Goal: Task Accomplishment & Management: Complete application form

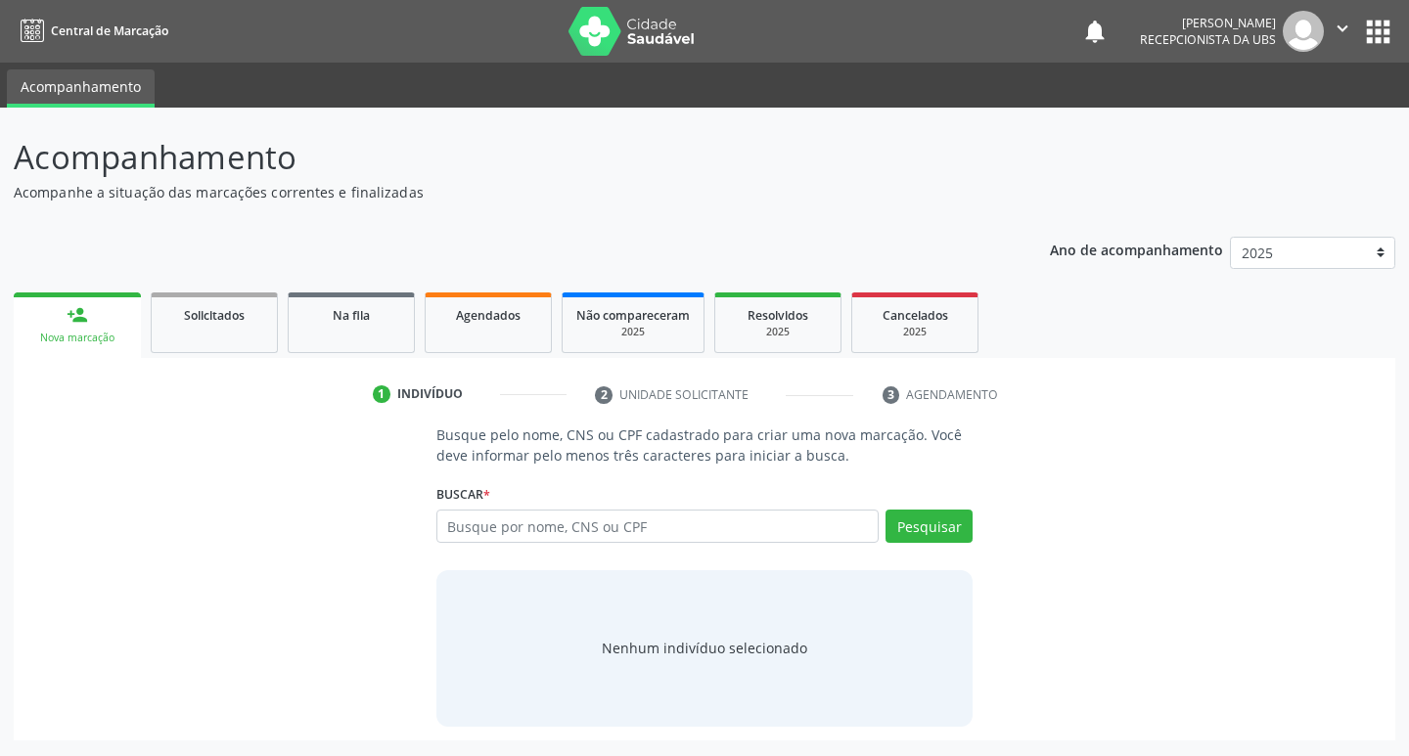
click at [657, 532] on input "text" at bounding box center [657, 526] width 443 height 33
drag, startPoint x: 556, startPoint y: 525, endPoint x: 517, endPoint y: 536, distance: 40.6
click at [517, 536] on input "16203012000000260006" at bounding box center [657, 526] width 443 height 33
type input "162030120260006"
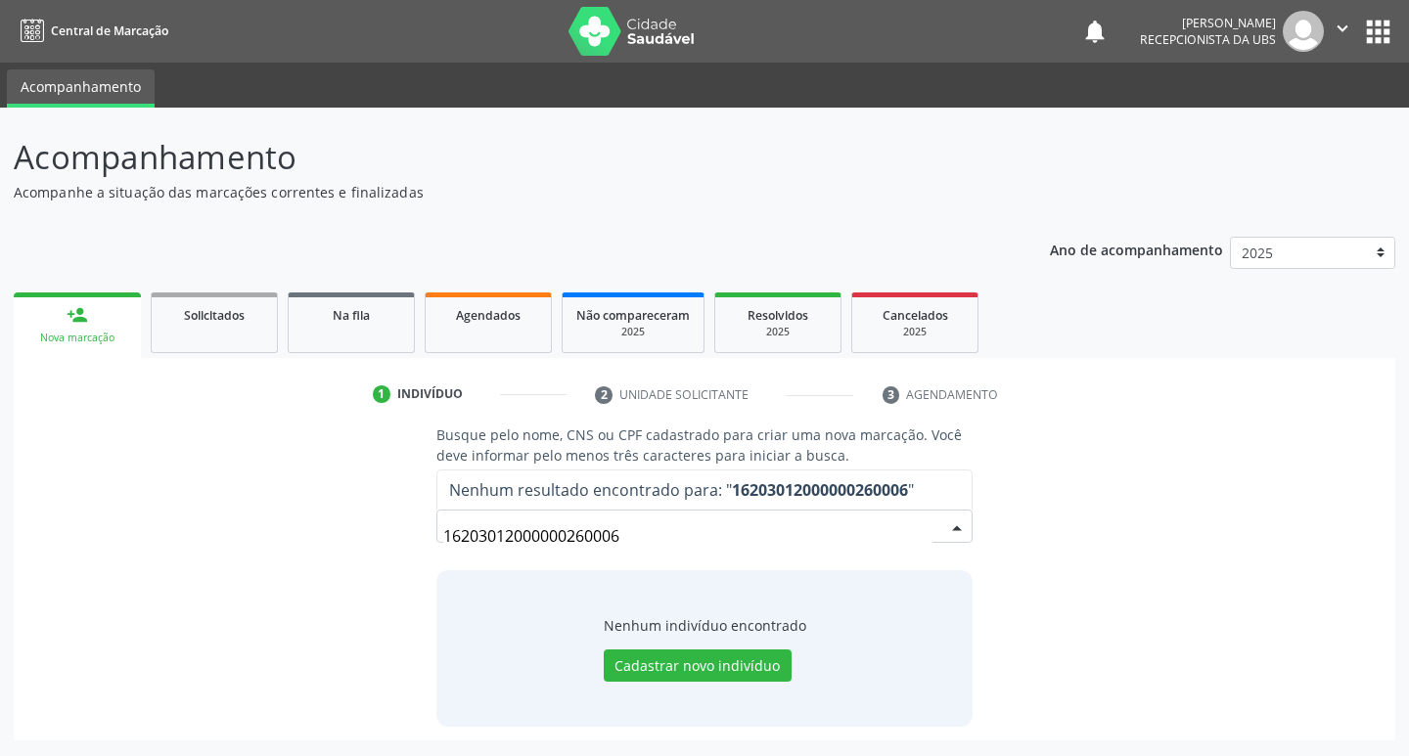
click at [988, 565] on div "Busque pelo nome, CNS ou CPF cadastrado para criar uma nova marcação. Você deve…" at bounding box center [704, 575] width 1354 height 301
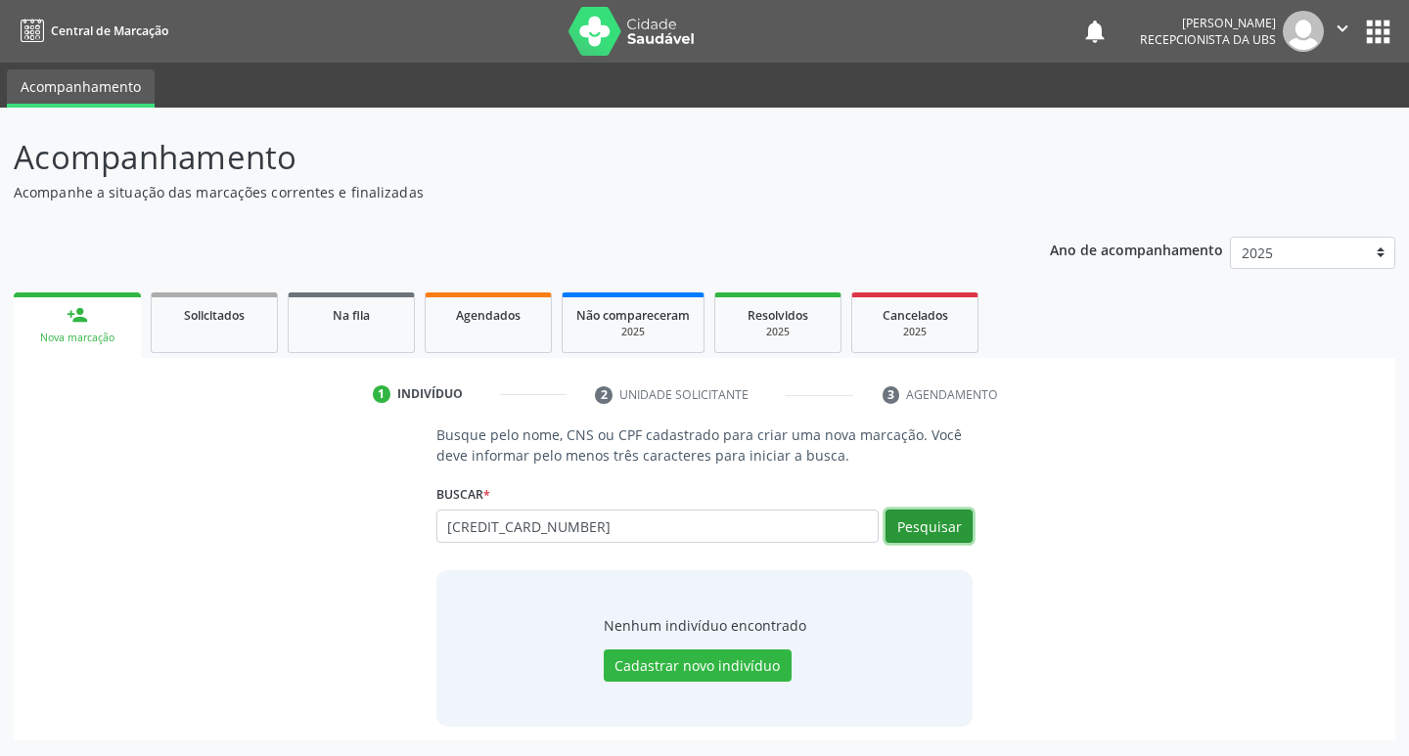
click at [920, 524] on button "Pesquisar" at bounding box center [928, 526] width 87 height 33
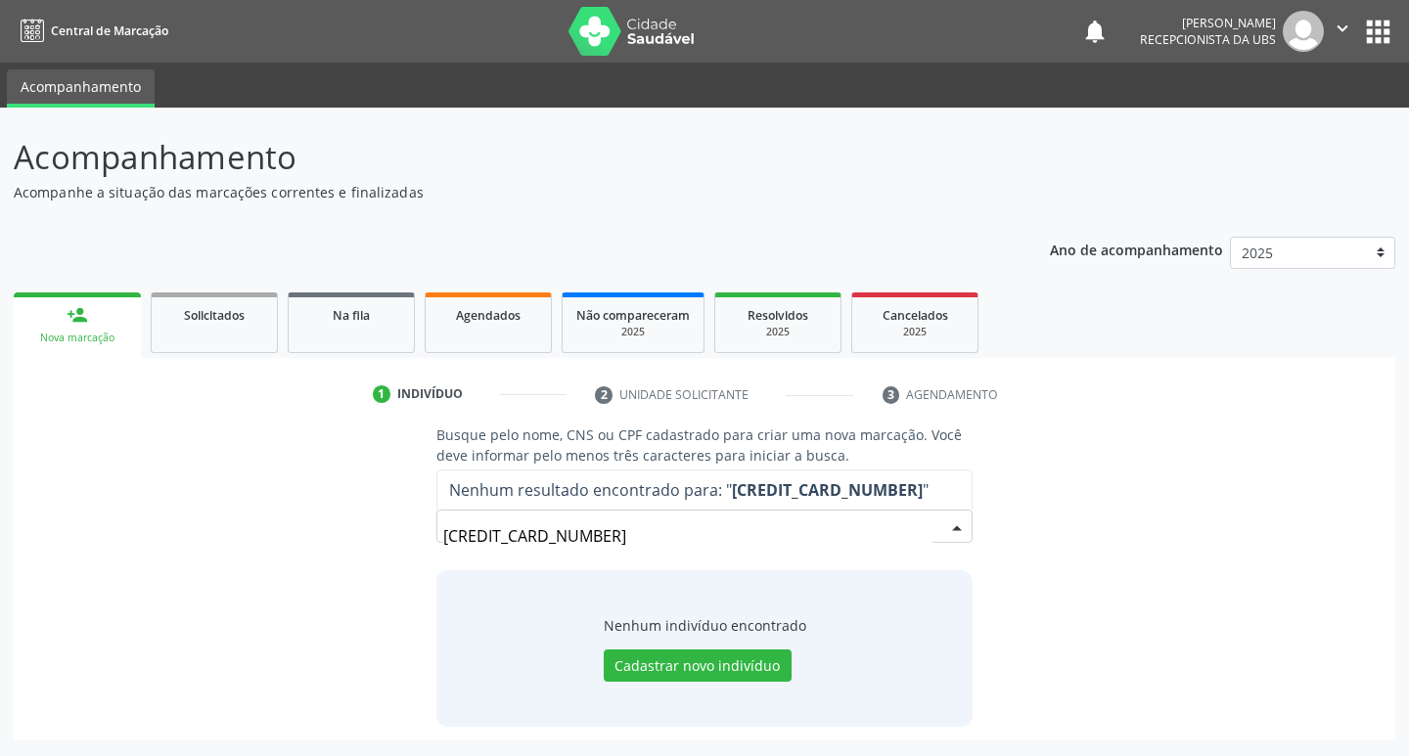
drag, startPoint x: 543, startPoint y: 529, endPoint x: 331, endPoint y: 567, distance: 215.7
click at [331, 567] on div "Busque pelo nome, CNS ou CPF cadastrado para criar uma nova marcação. Você deve…" at bounding box center [704, 575] width 1354 height 301
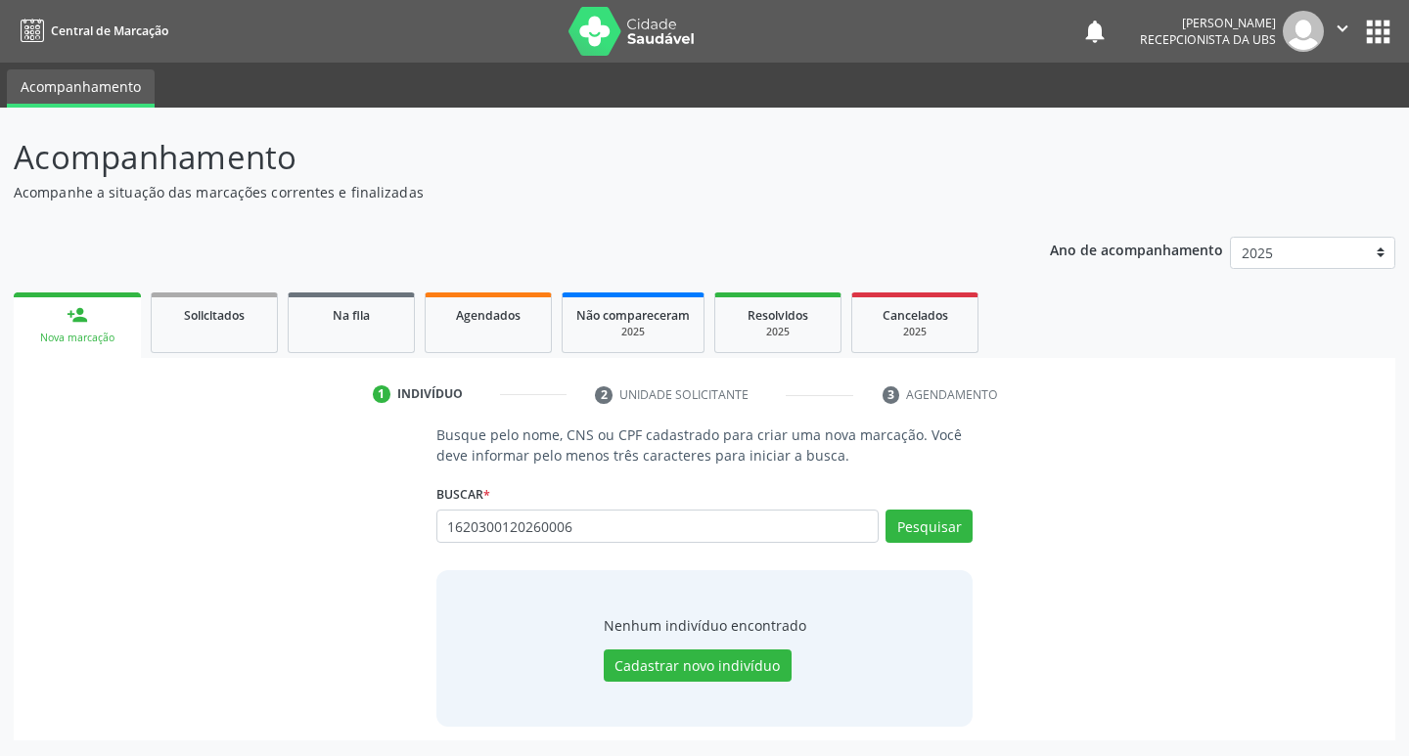
type input "1620300120260006"
drag, startPoint x: 696, startPoint y: 531, endPoint x: 358, endPoint y: 649, distance: 357.4
click at [358, 649] on div "Busque pelo nome, CNS ou CPF cadastrado para criar uma nova marcação. Você deve…" at bounding box center [704, 575] width 1354 height 301
click at [608, 538] on input "text" at bounding box center [657, 526] width 443 height 33
paste input "700604942630869"
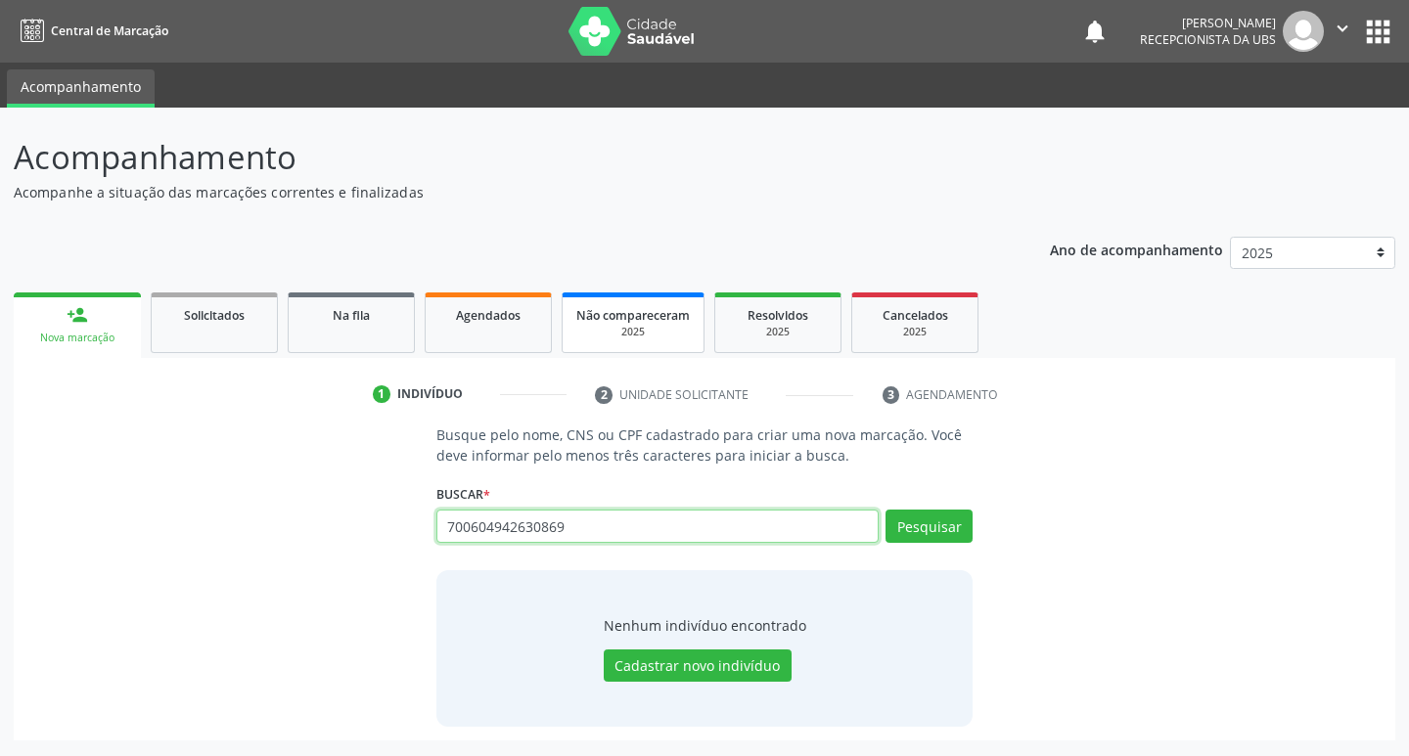
type input "700604942630869"
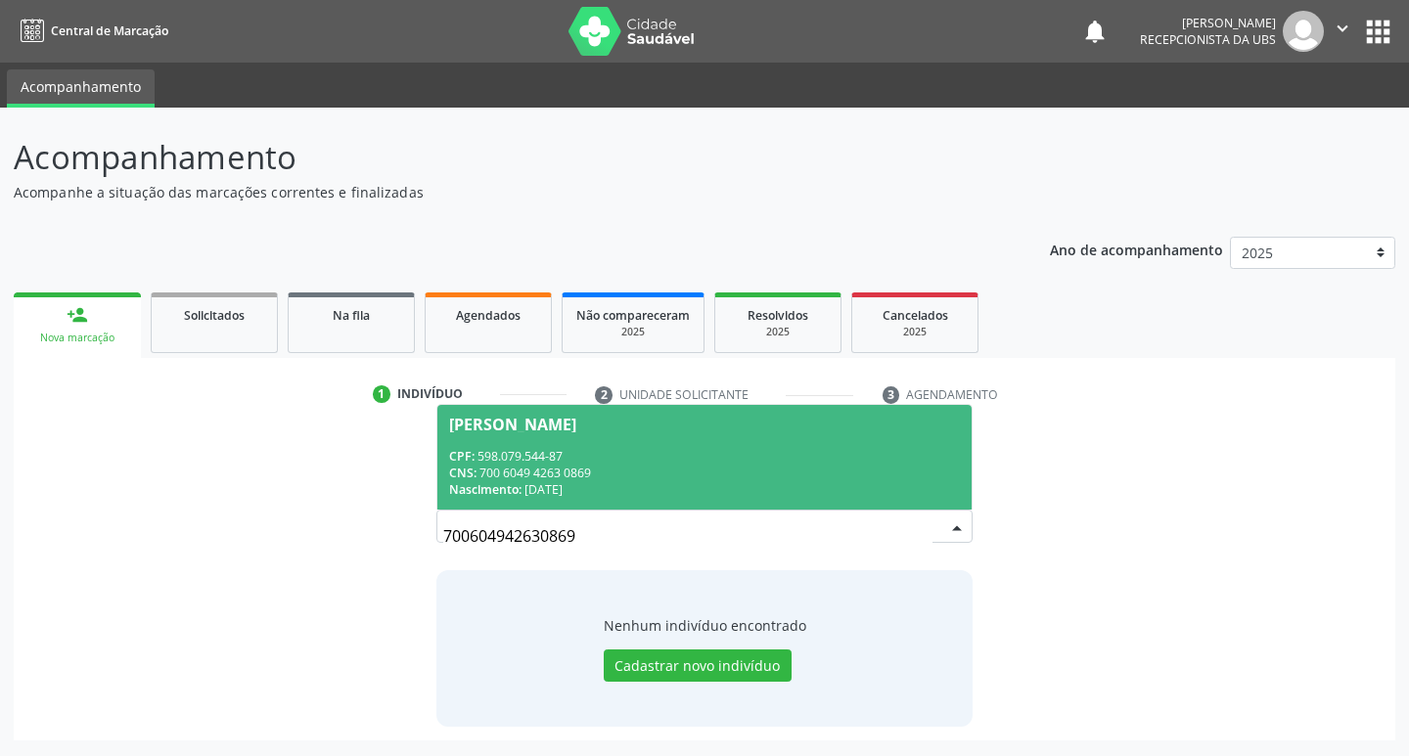
click at [687, 426] on div "[PERSON_NAME]" at bounding box center [705, 425] width 512 height 16
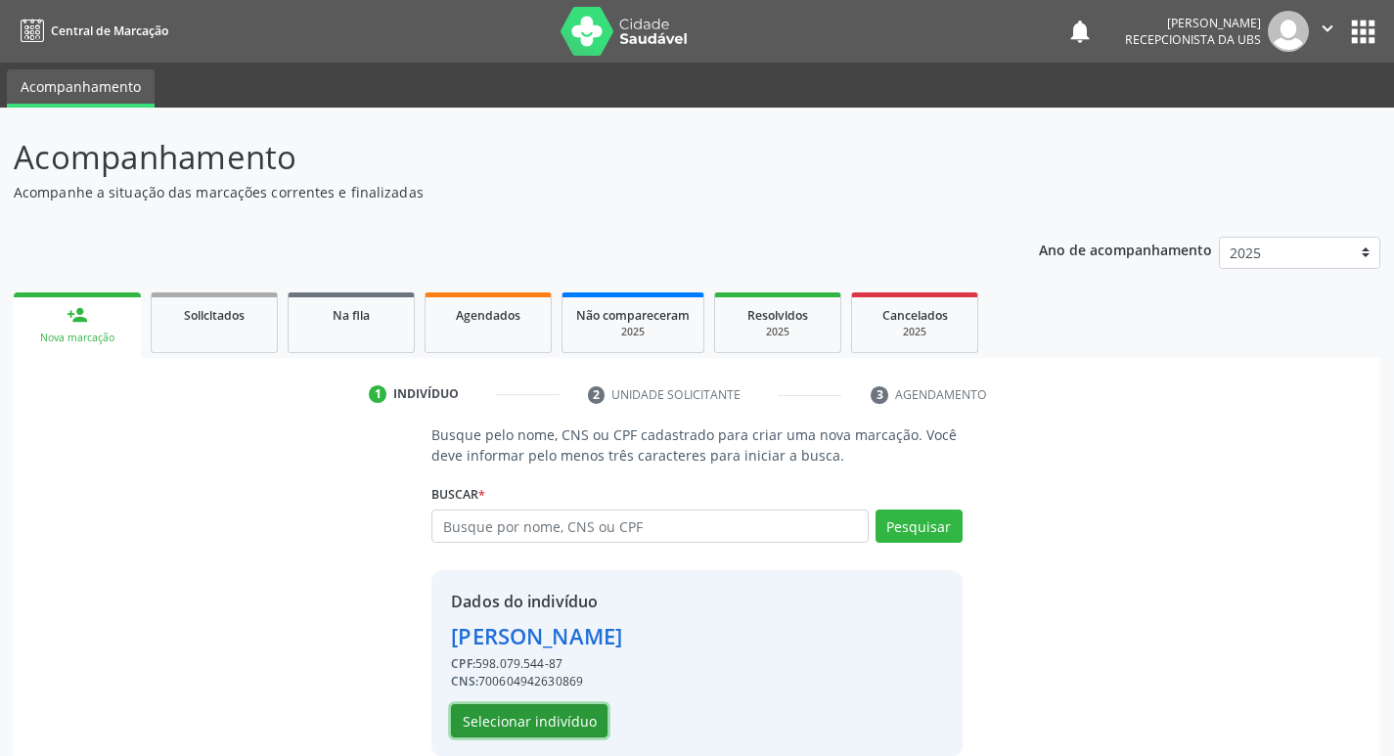
click at [543, 734] on button "Selecionar indivíduo" at bounding box center [529, 720] width 157 height 33
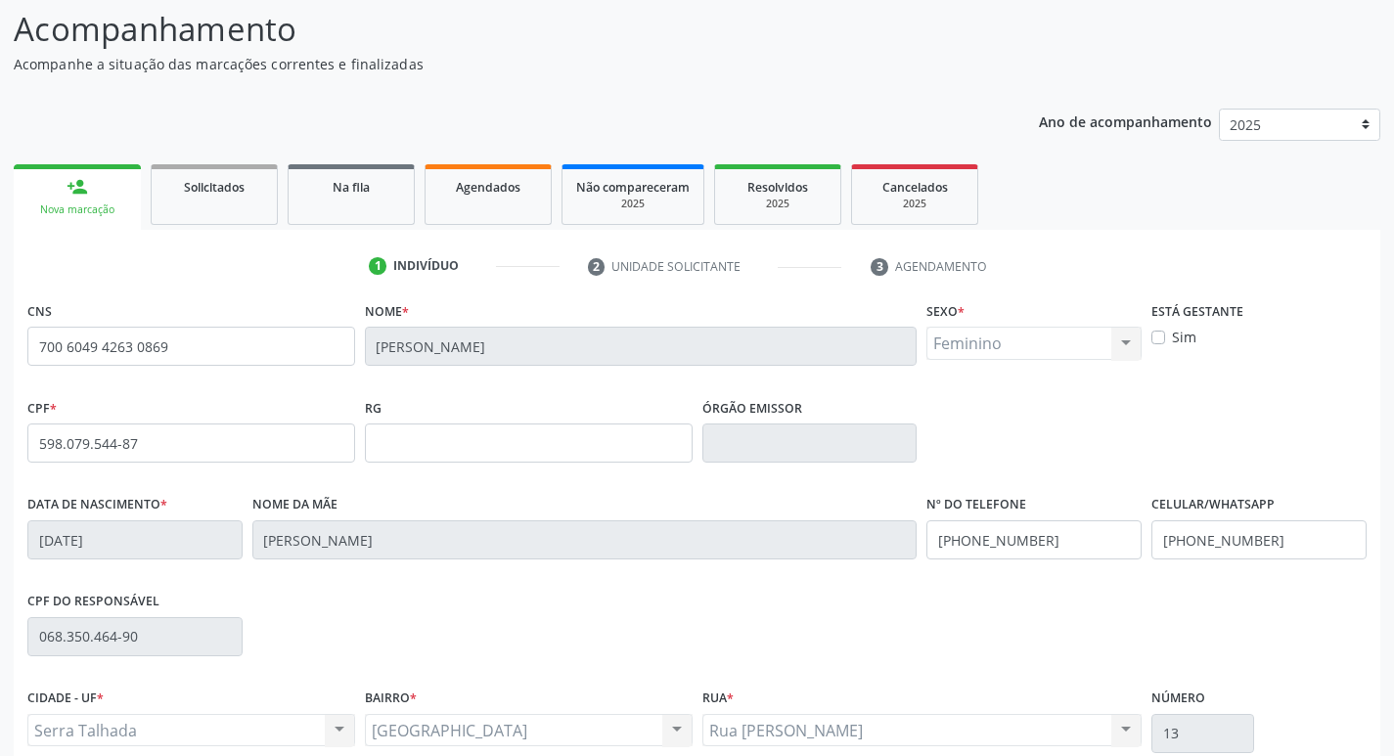
scroll to position [304, 0]
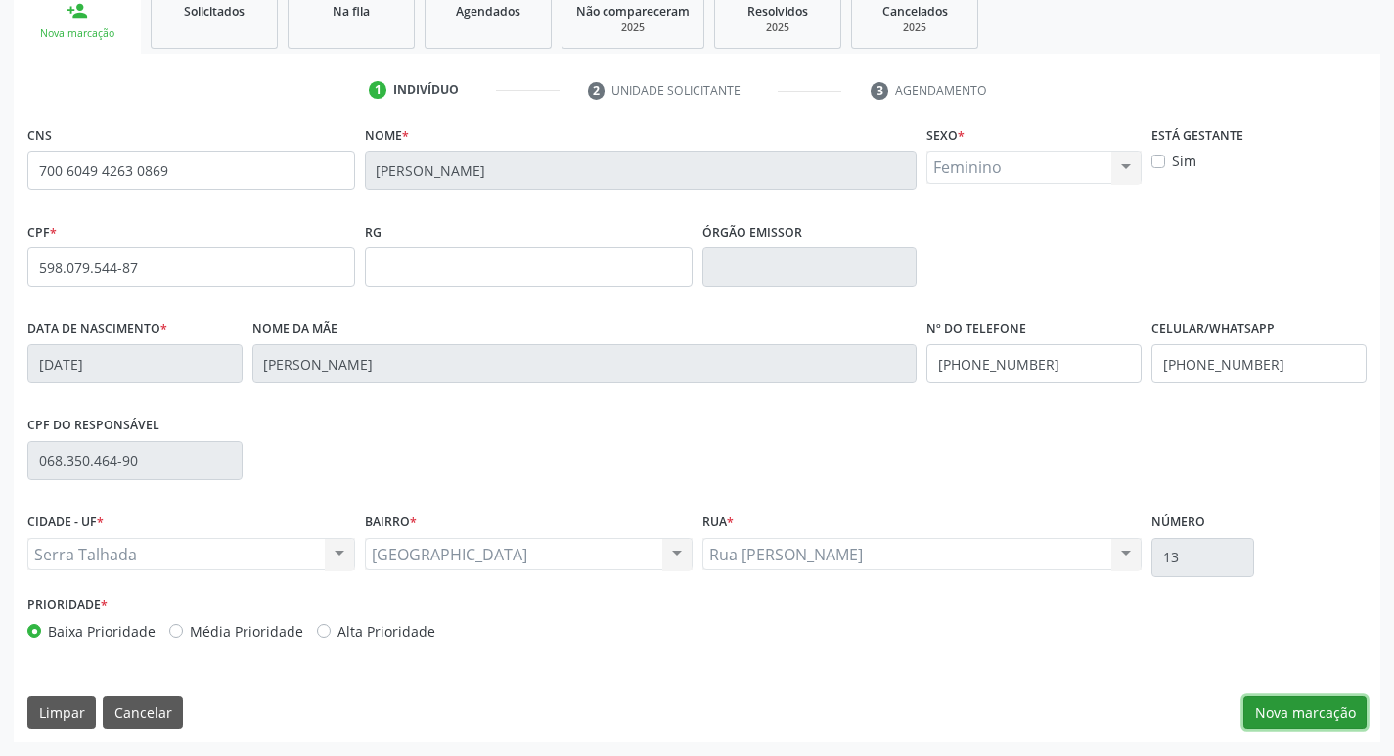
click at [1320, 726] on button "Nova marcação" at bounding box center [1304, 713] width 123 height 33
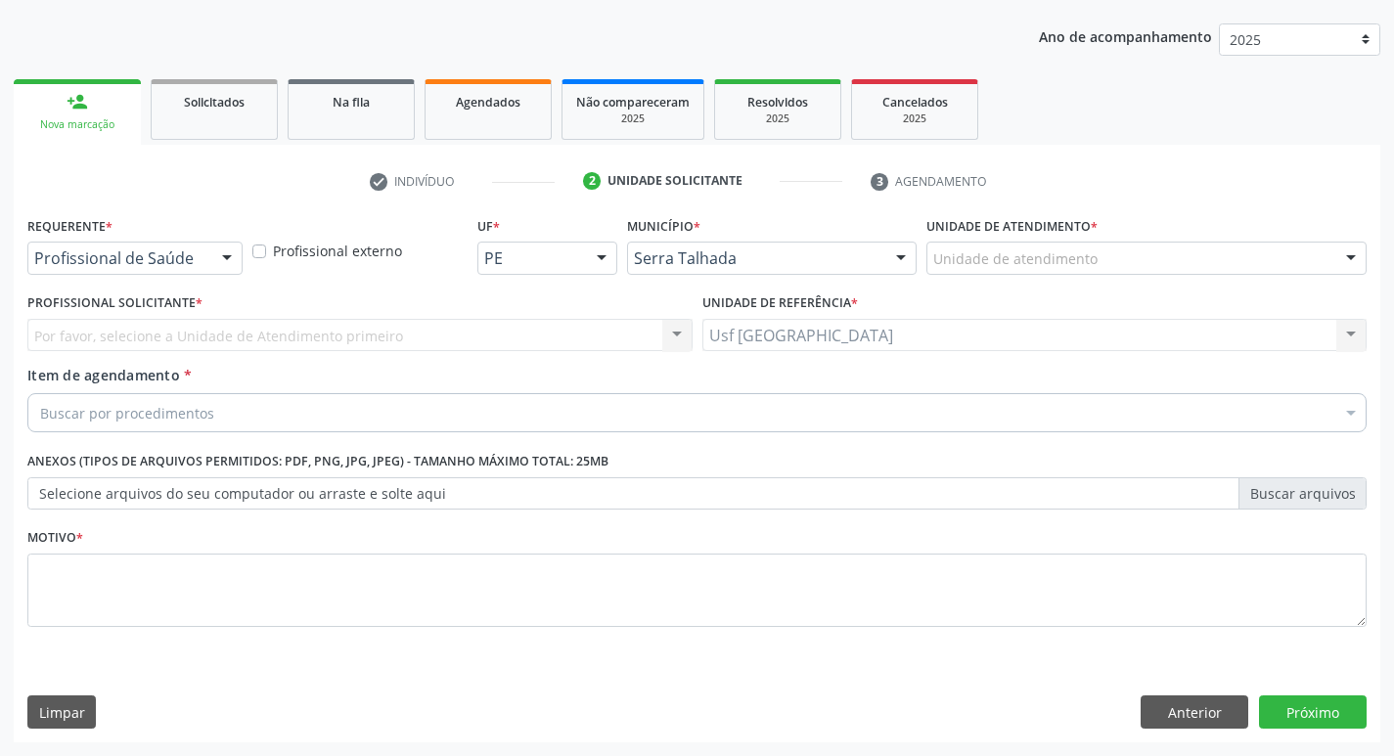
scroll to position [213, 0]
click at [170, 244] on div "Profissional de Saúde" at bounding box center [134, 258] width 215 height 33
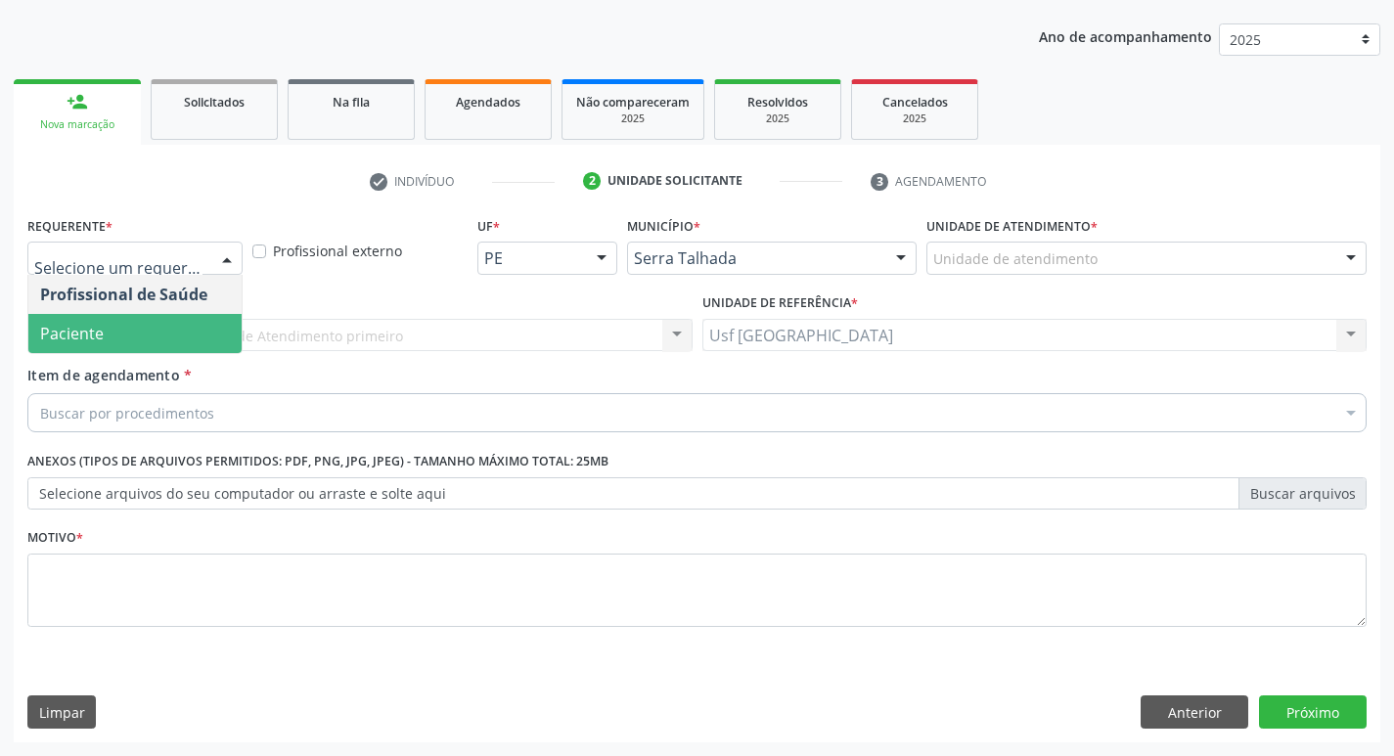
click at [106, 340] on span "Paciente" at bounding box center [134, 333] width 213 height 39
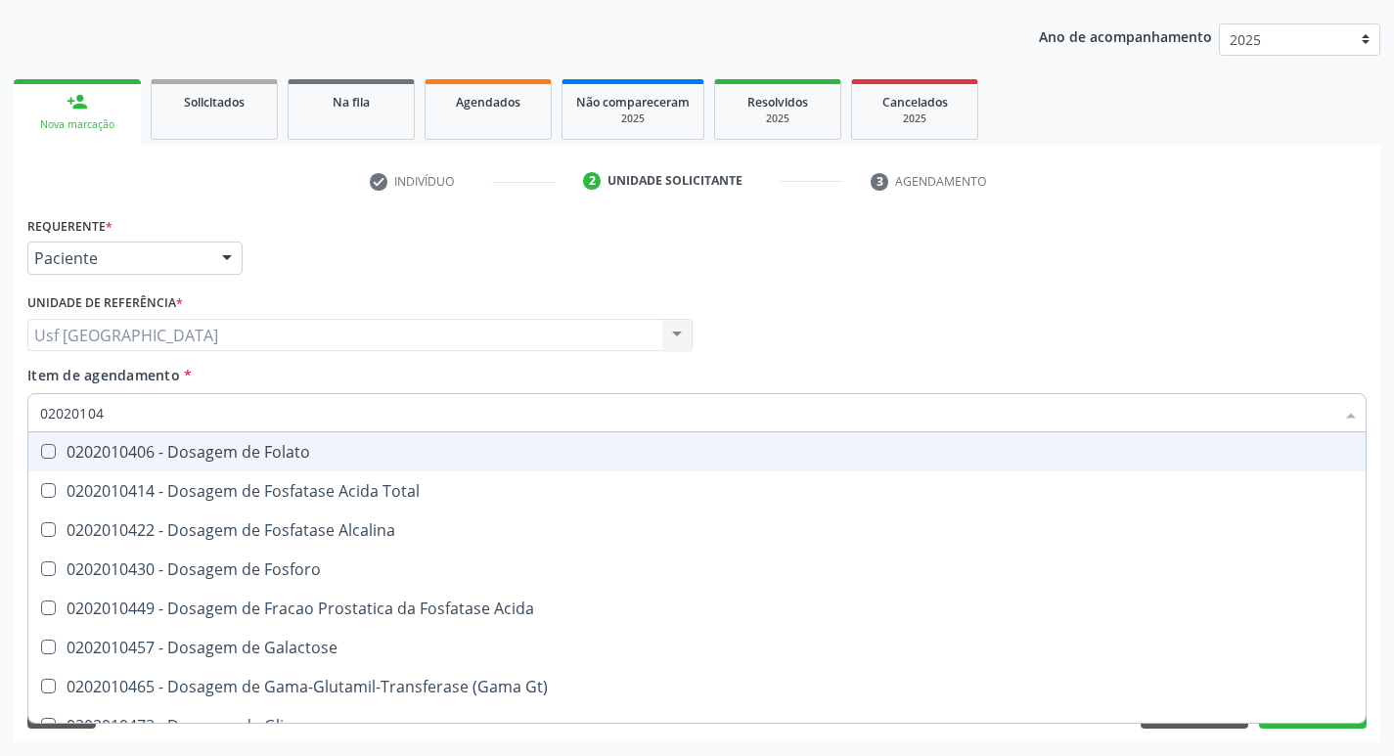
type input "020201047"
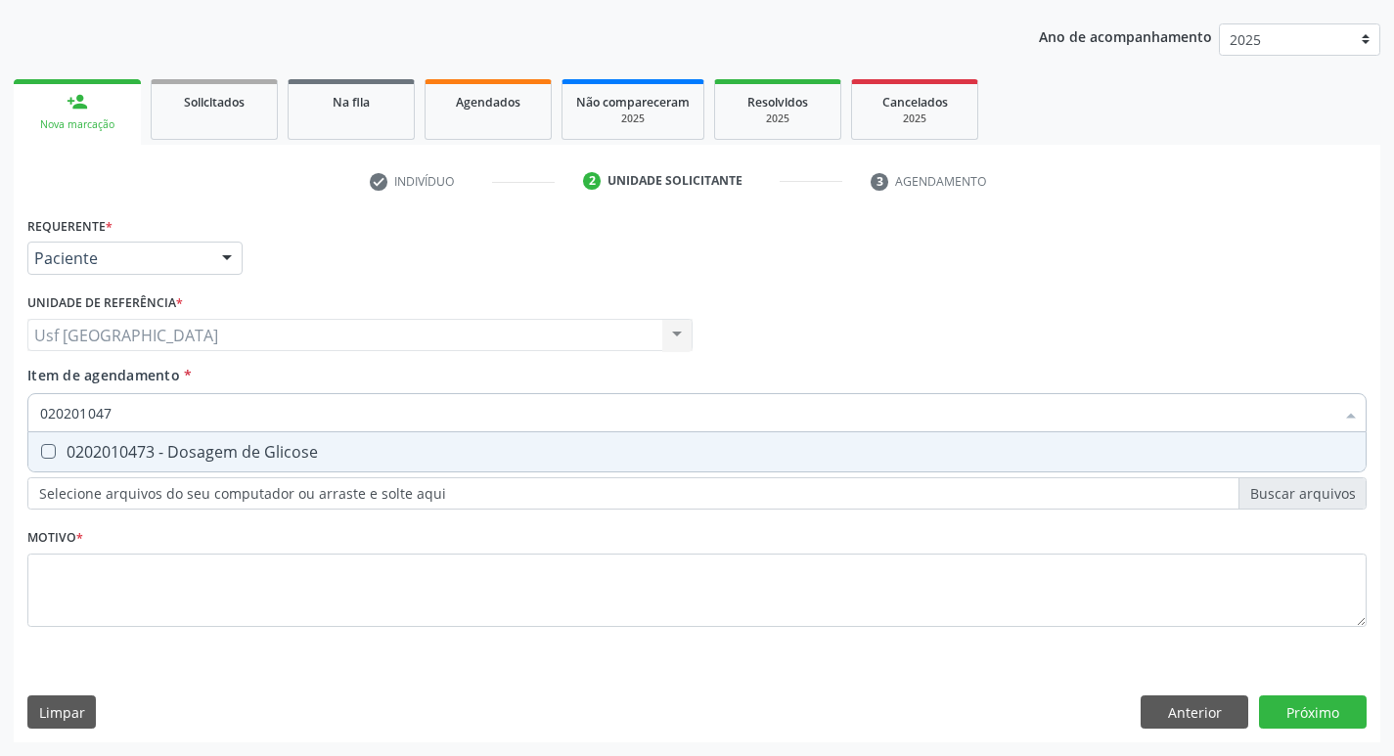
click at [119, 455] on div "0202010473 - Dosagem de Glicose" at bounding box center [697, 452] width 1314 height 16
checkbox Glicose "true"
type input "02020104"
checkbox Glicose "false"
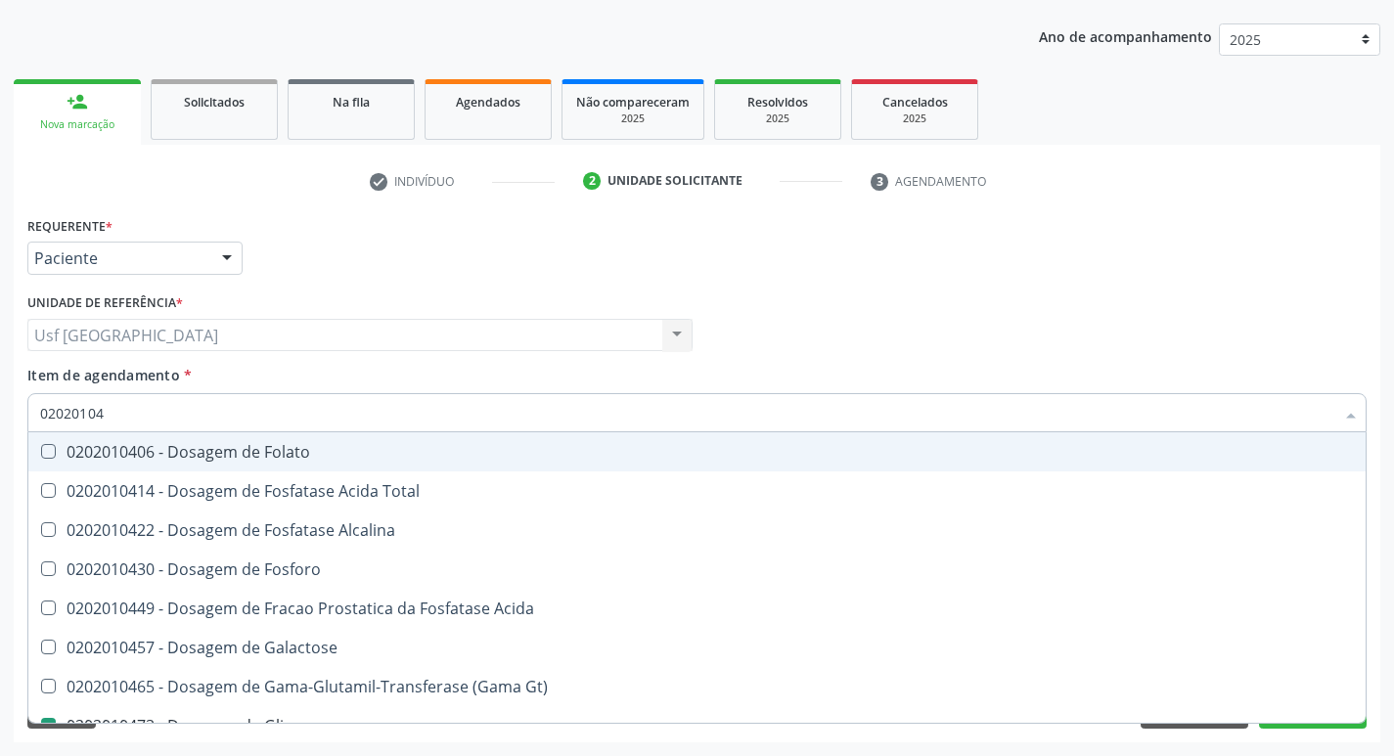
type input "0202010"
checkbox Glicose "false"
type input "0"
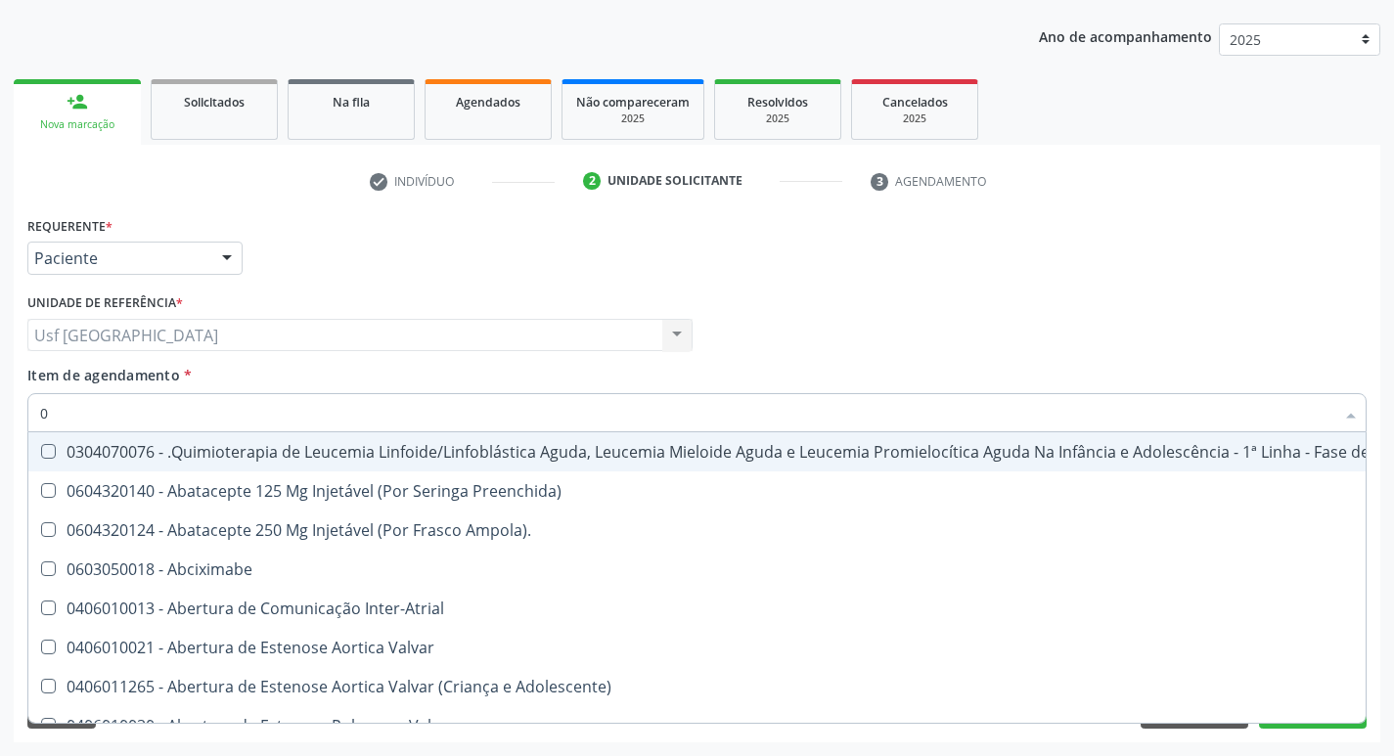
type input "02"
checkbox Coclear "true"
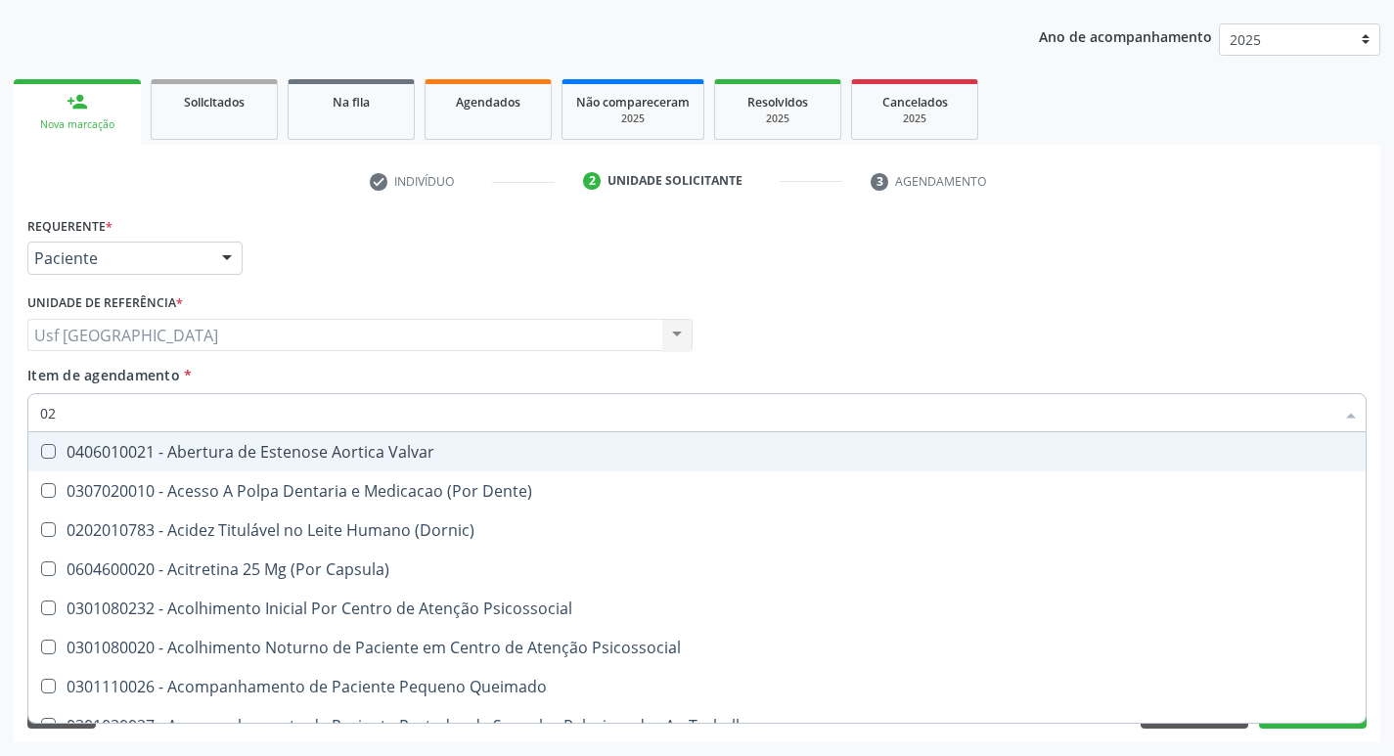
type input "020"
checkbox \(Qualitativo\) "true"
checkbox Glicose "false"
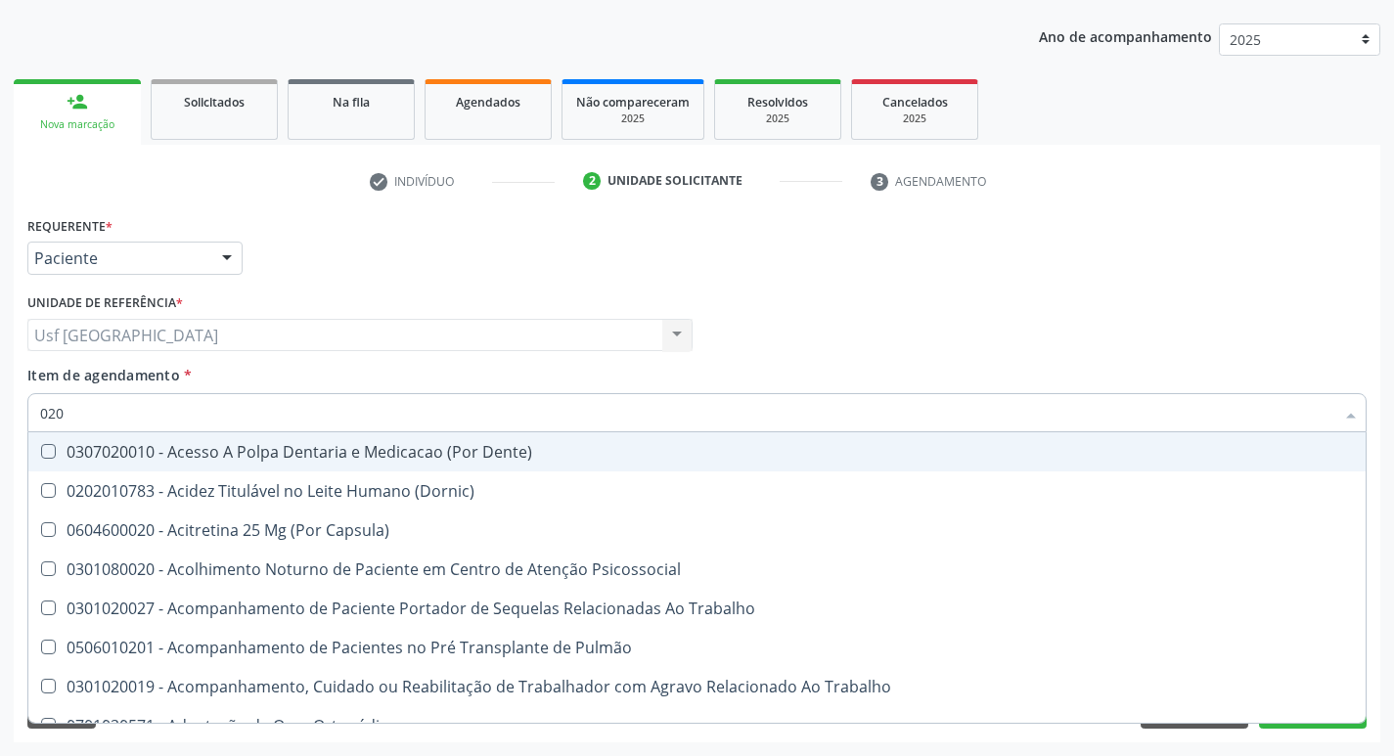
type input "0202"
checkbox Laser "true"
checkbox Glicose "false"
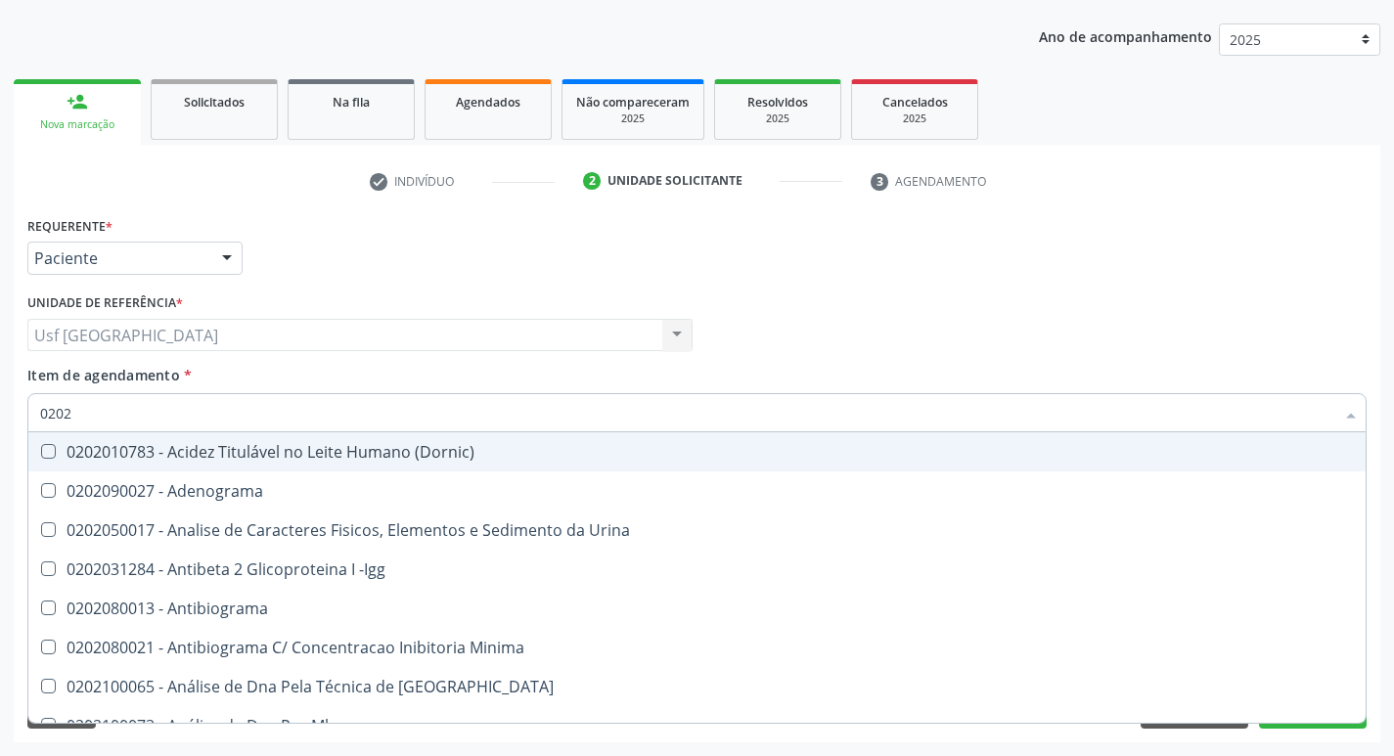
type input "02020"
checkbox Xi "true"
checkbox Glicose "false"
type input "020201"
checkbox T3 "true"
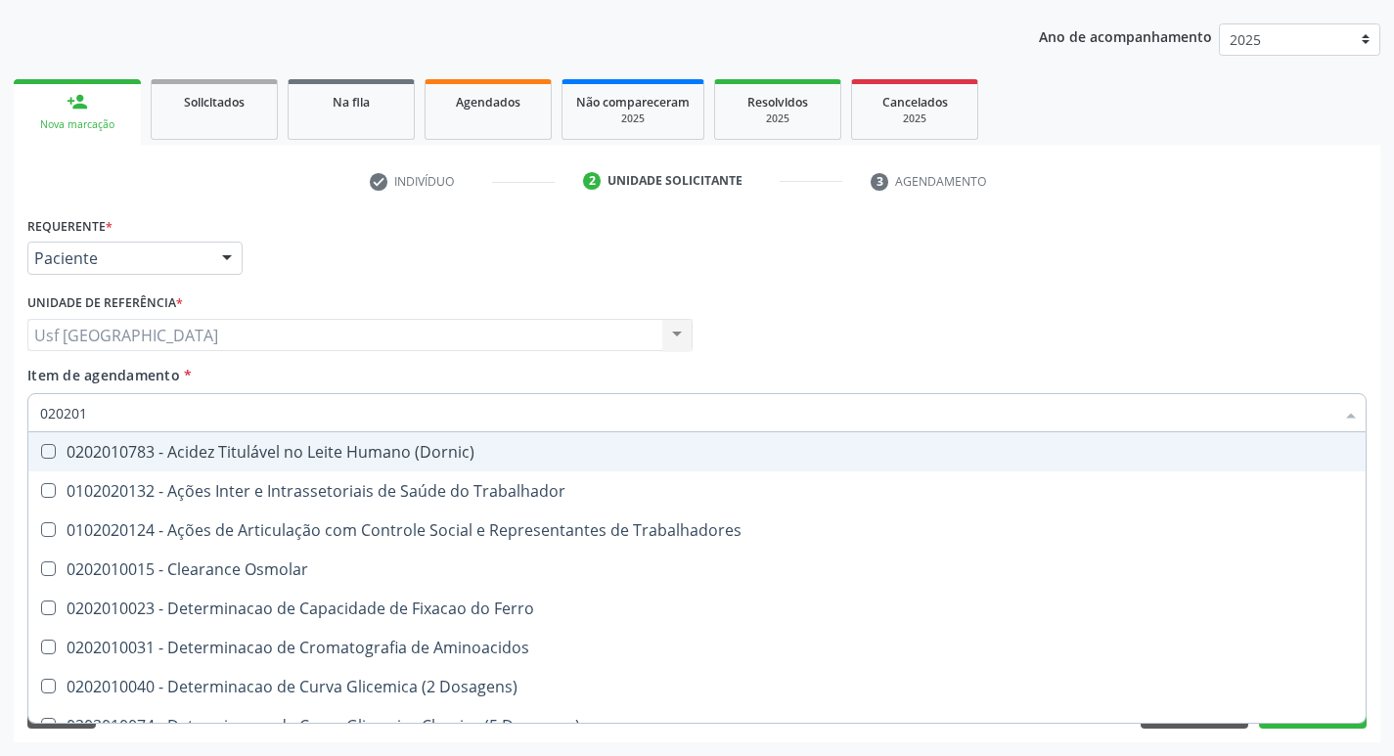
type input "0202010"
checkbox II "true"
checkbox Glicose "false"
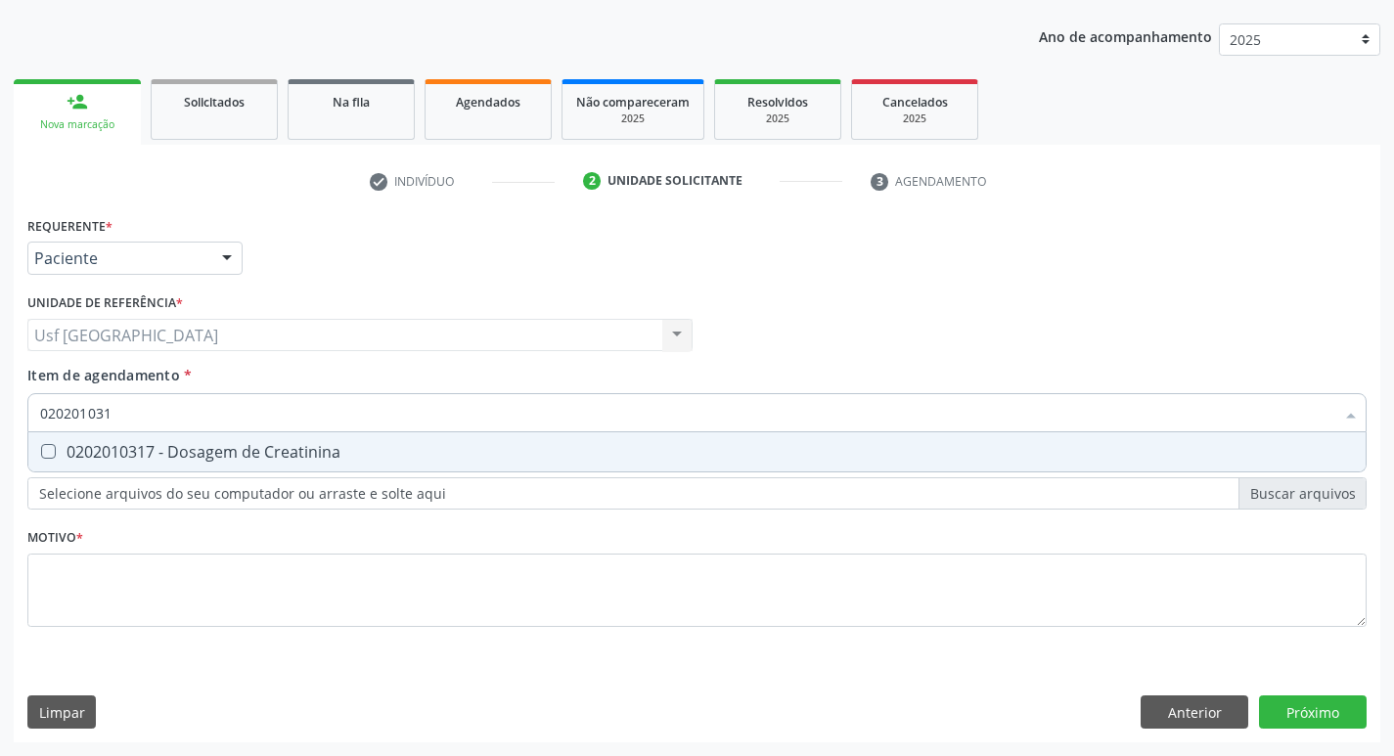
type input "0202010317"
click at [119, 455] on div "0202010317 - Dosagem de Creatinina" at bounding box center [697, 452] width 1314 height 16
checkbox Creatinina "true"
type input "02020103"
checkbox Creatinina "false"
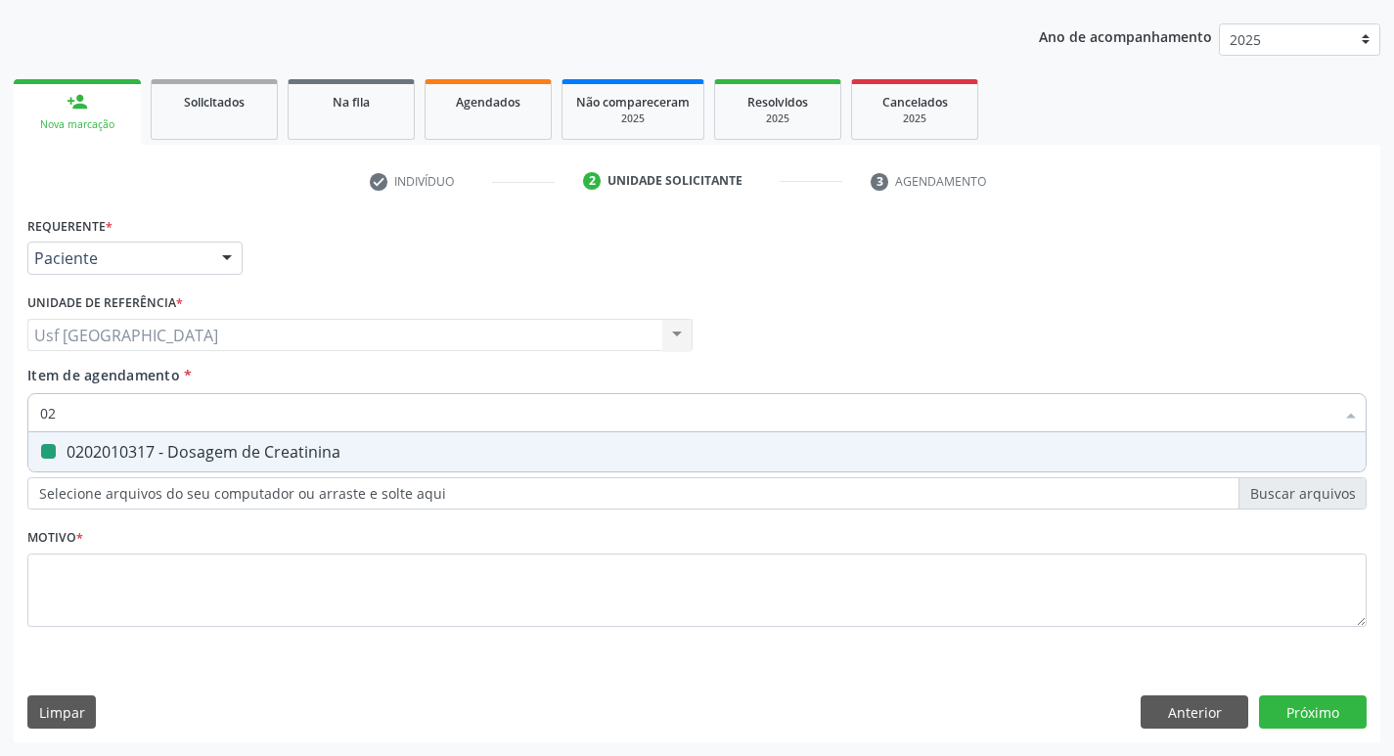
type input "0"
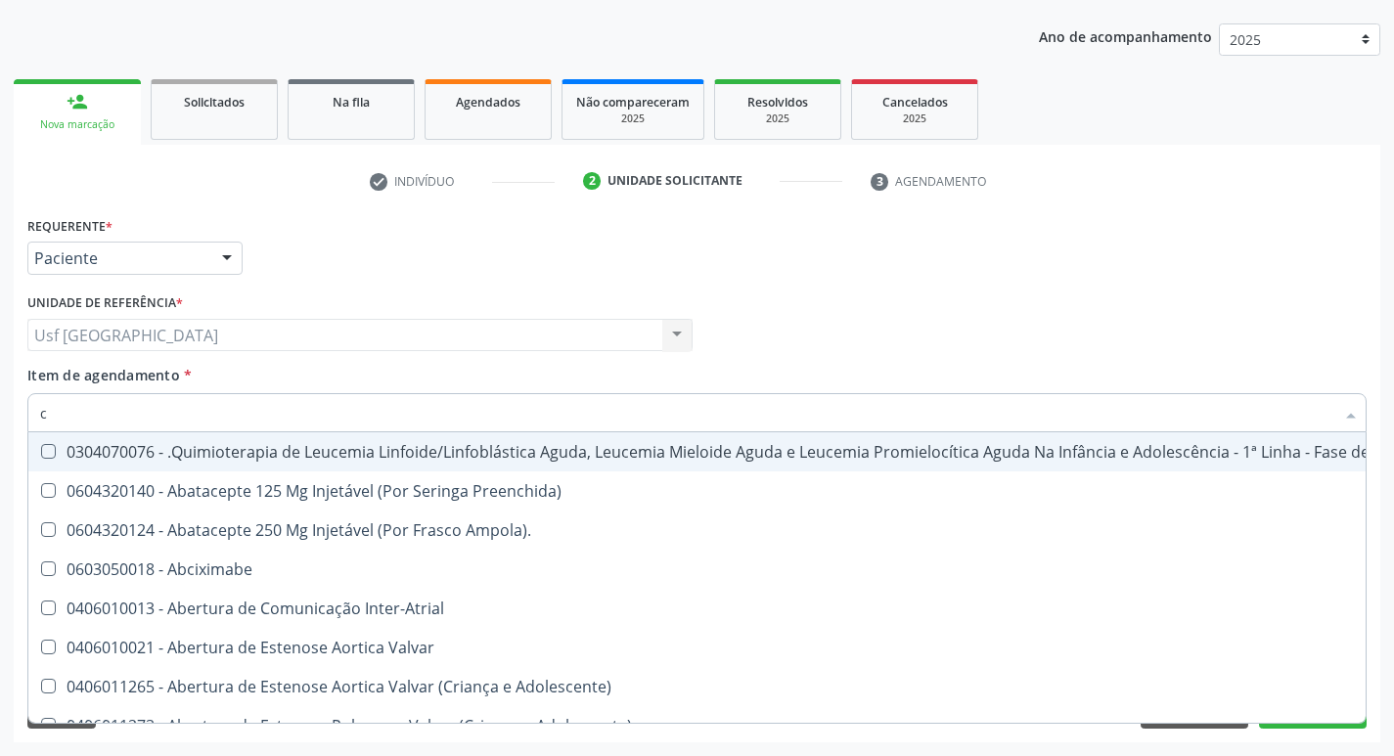
type input "co"
checkbox Tempo "true"
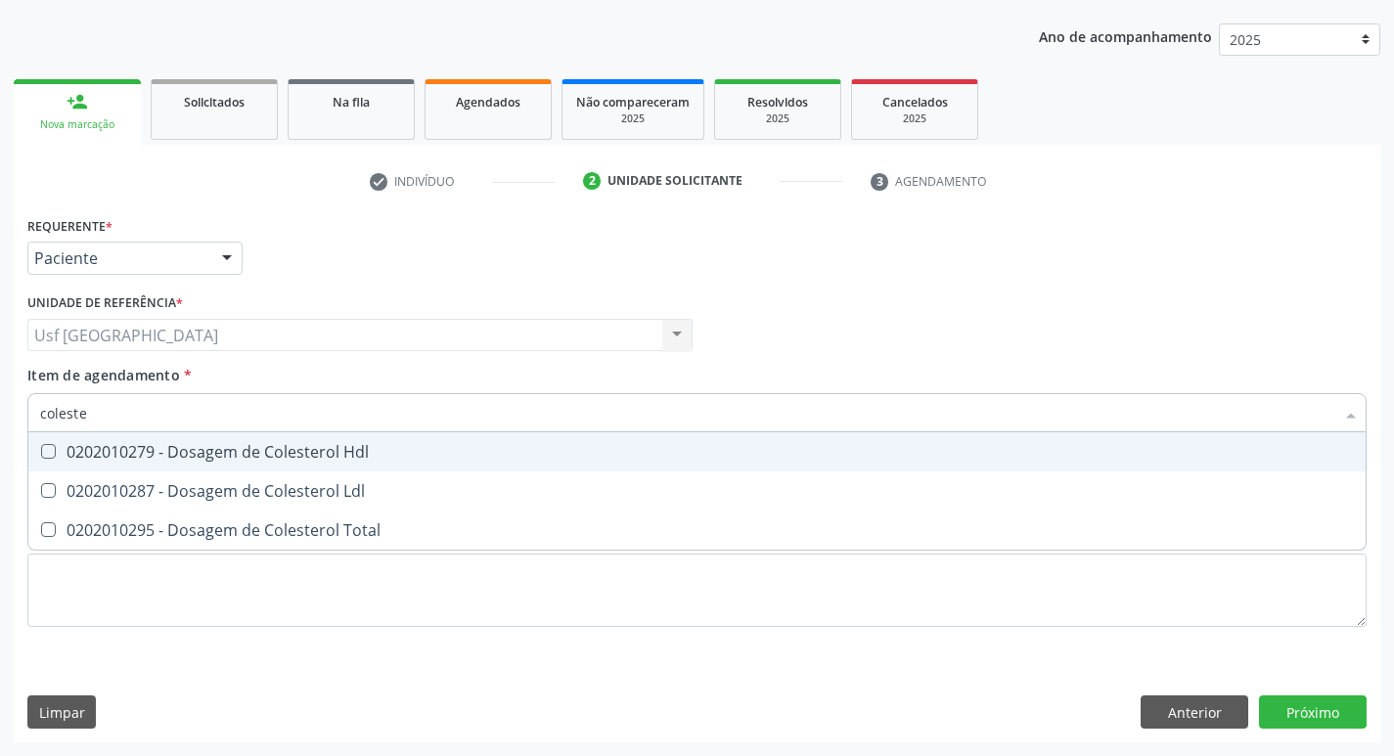
type input "colester"
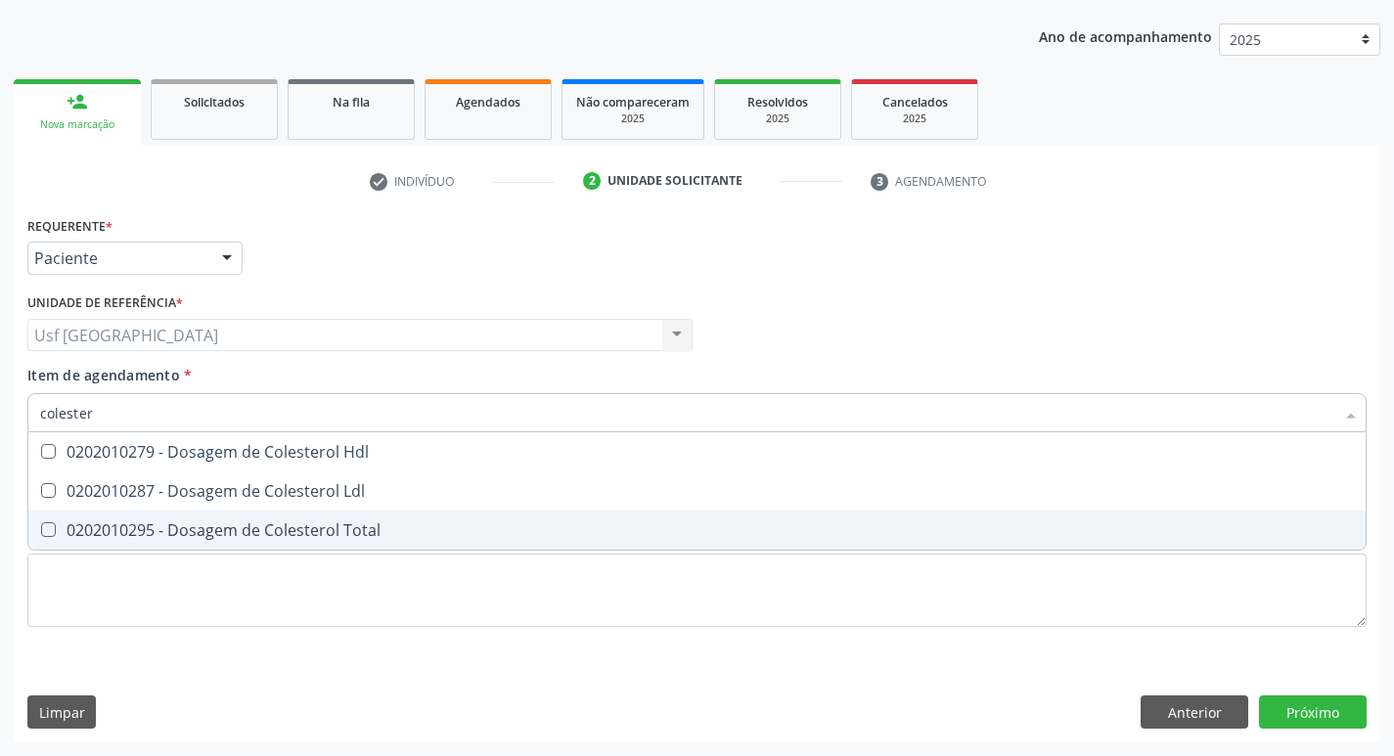
click at [87, 525] on div "0202010295 - Dosagem de Colesterol Total" at bounding box center [697, 530] width 1314 height 16
checkbox Total "true"
type input "c"
checkbox Total "false"
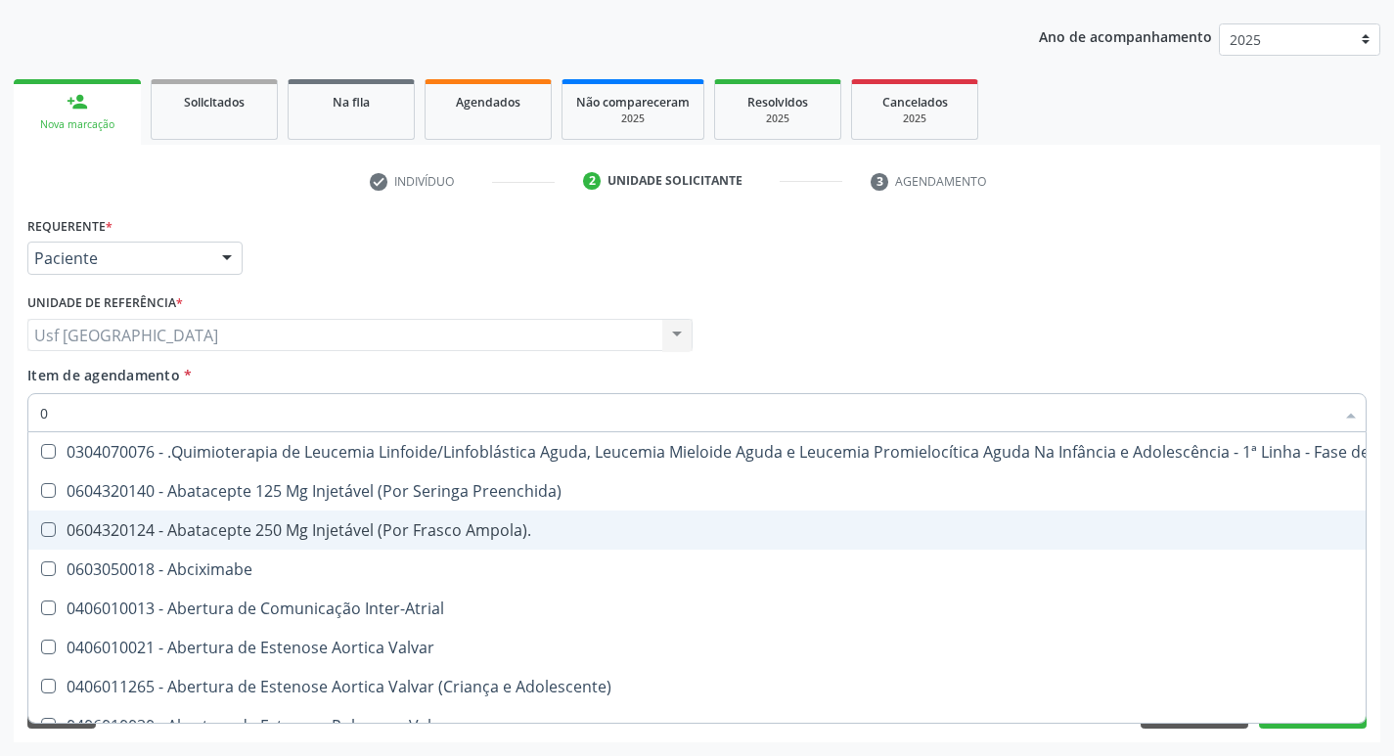
type input "02"
checkbox Antibiotico "true"
checkbox \(Liquido\) "true"
checkbox Coclear "true"
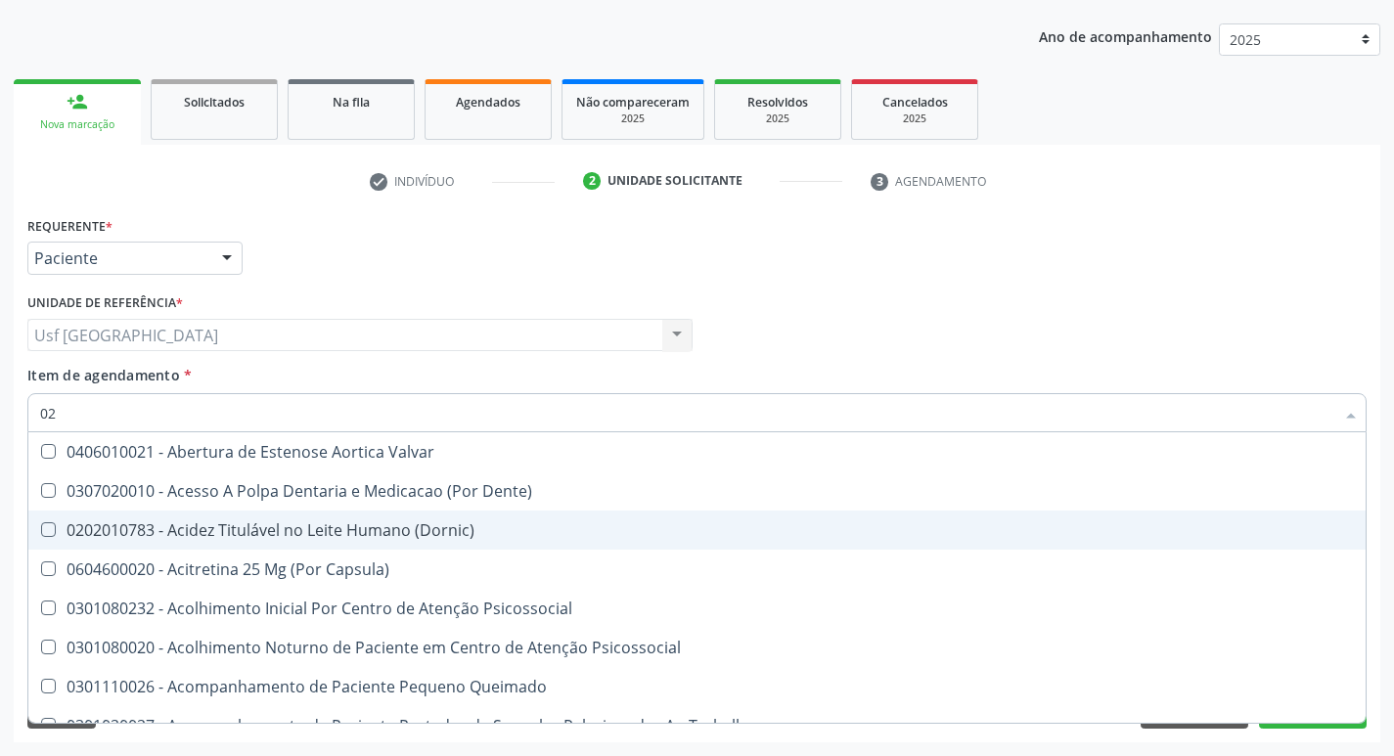
type input "020"
checkbox Congênita "true"
checkbox Complementar\) "true"
checkbox \(Qualitativo\) "true"
checkbox Total "false"
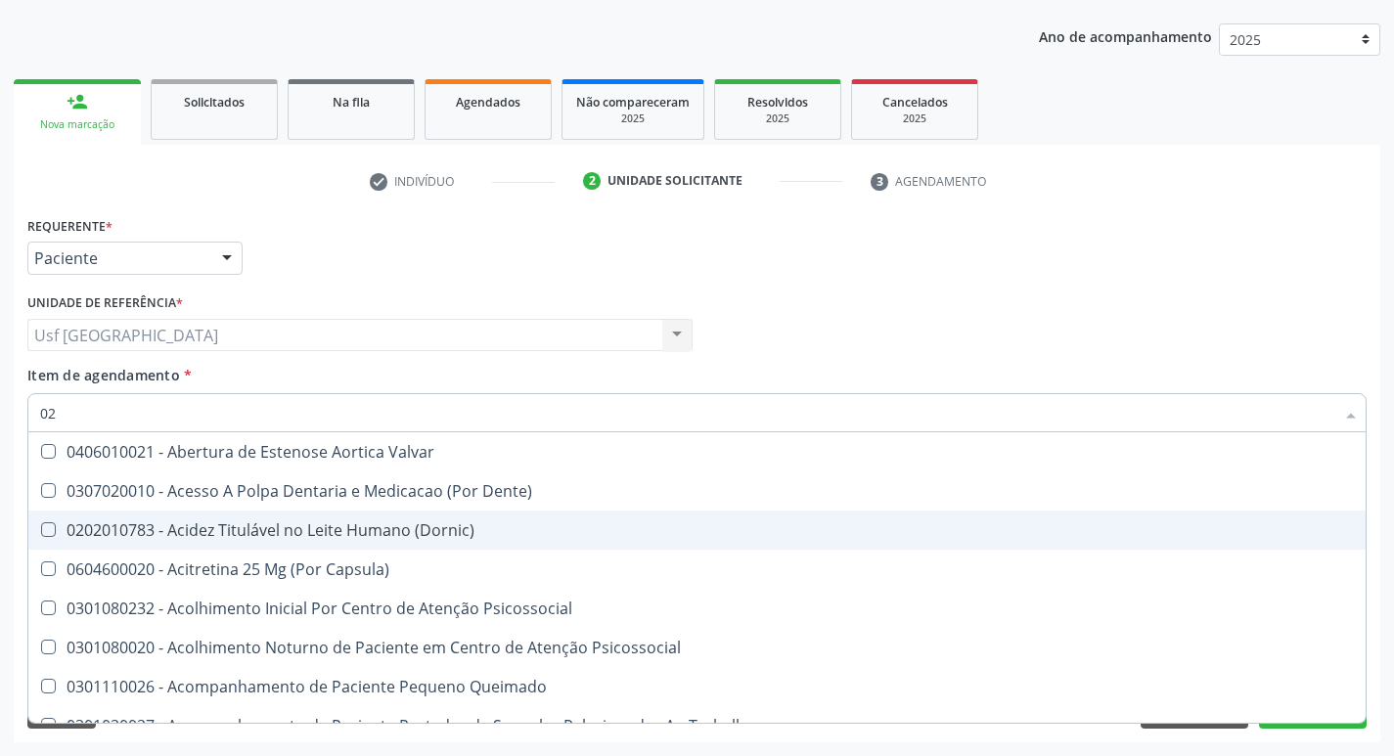
checkbox Creatinina "false"
checkbox Glicose "false"
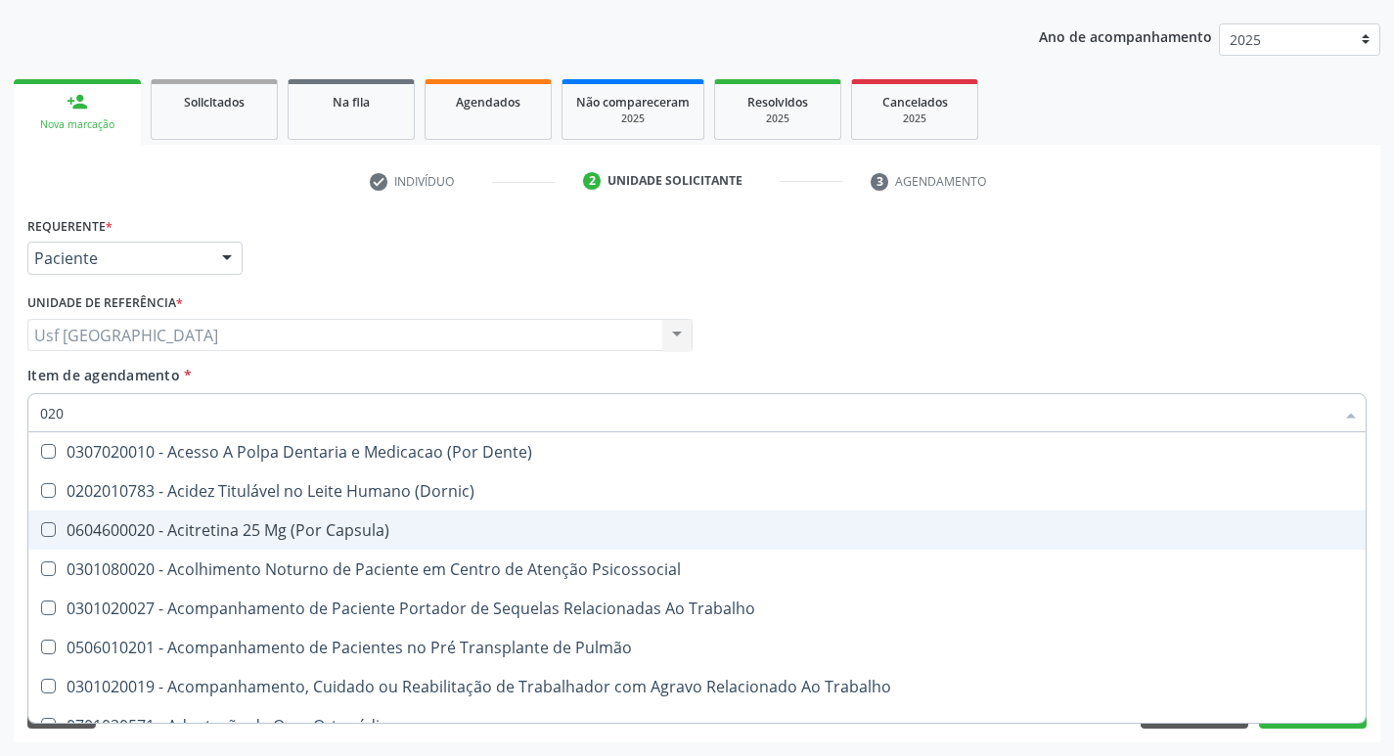
type input "0202"
checkbox Fragmento "true"
checkbox Ossea "true"
checkbox Laser "true"
checkbox Total "false"
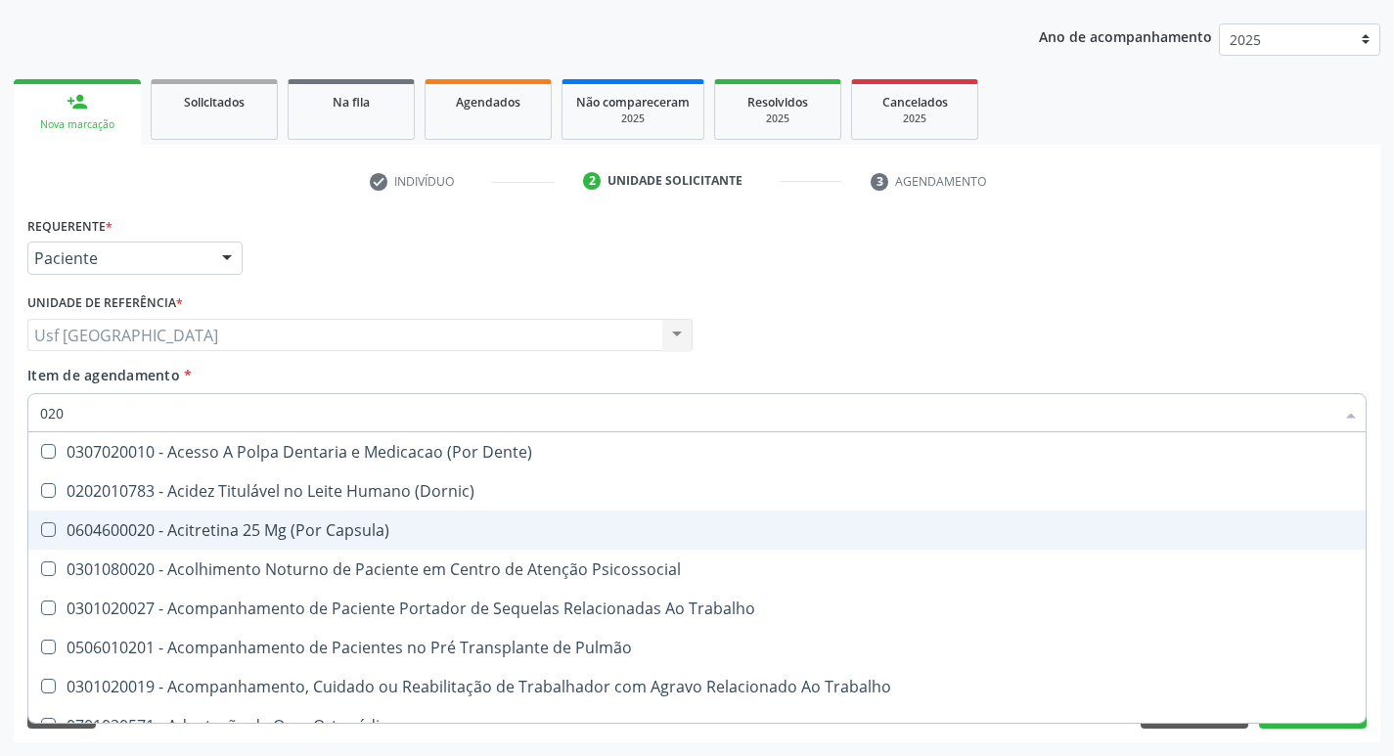
checkbox Creatinina "false"
checkbox Glicose "false"
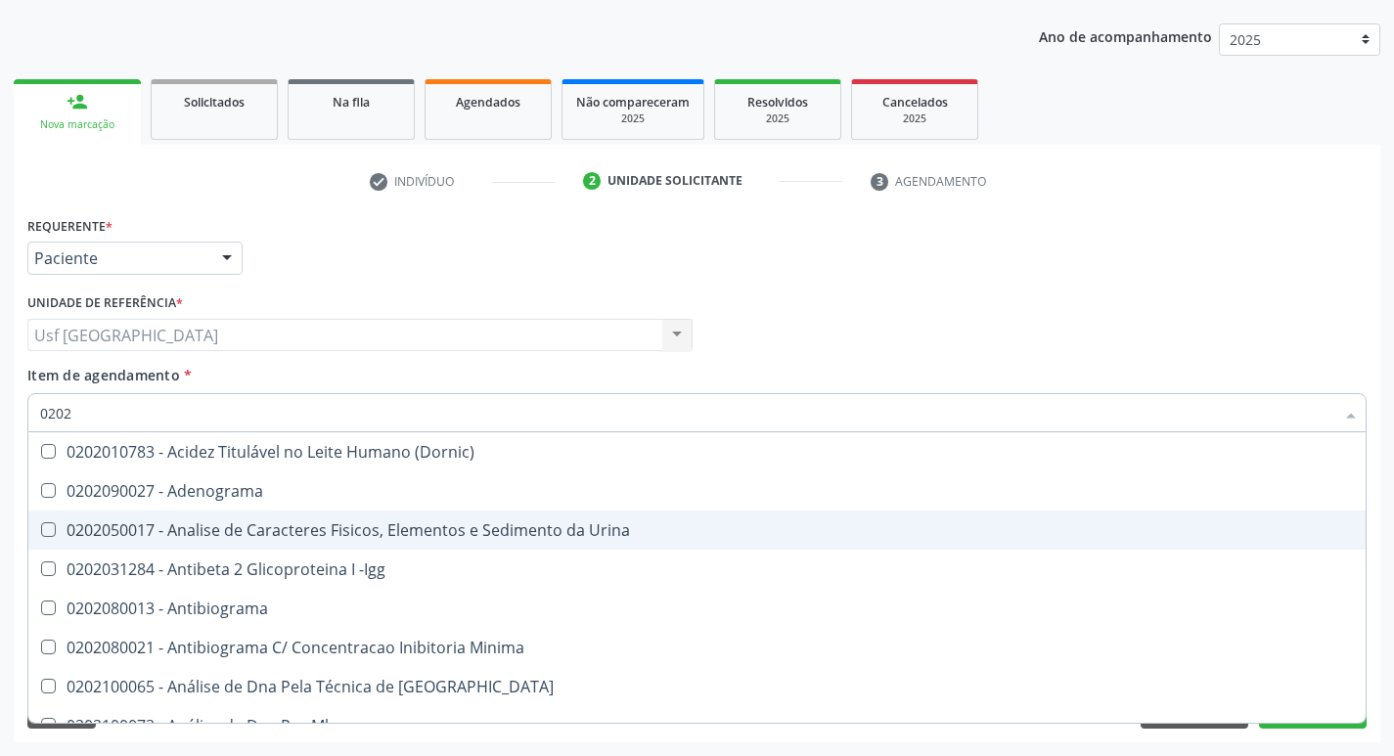
type input "02020"
checkbox Barbituratos "true"
checkbox Calcio "true"
checkbox Total "false"
checkbox Creatinina "false"
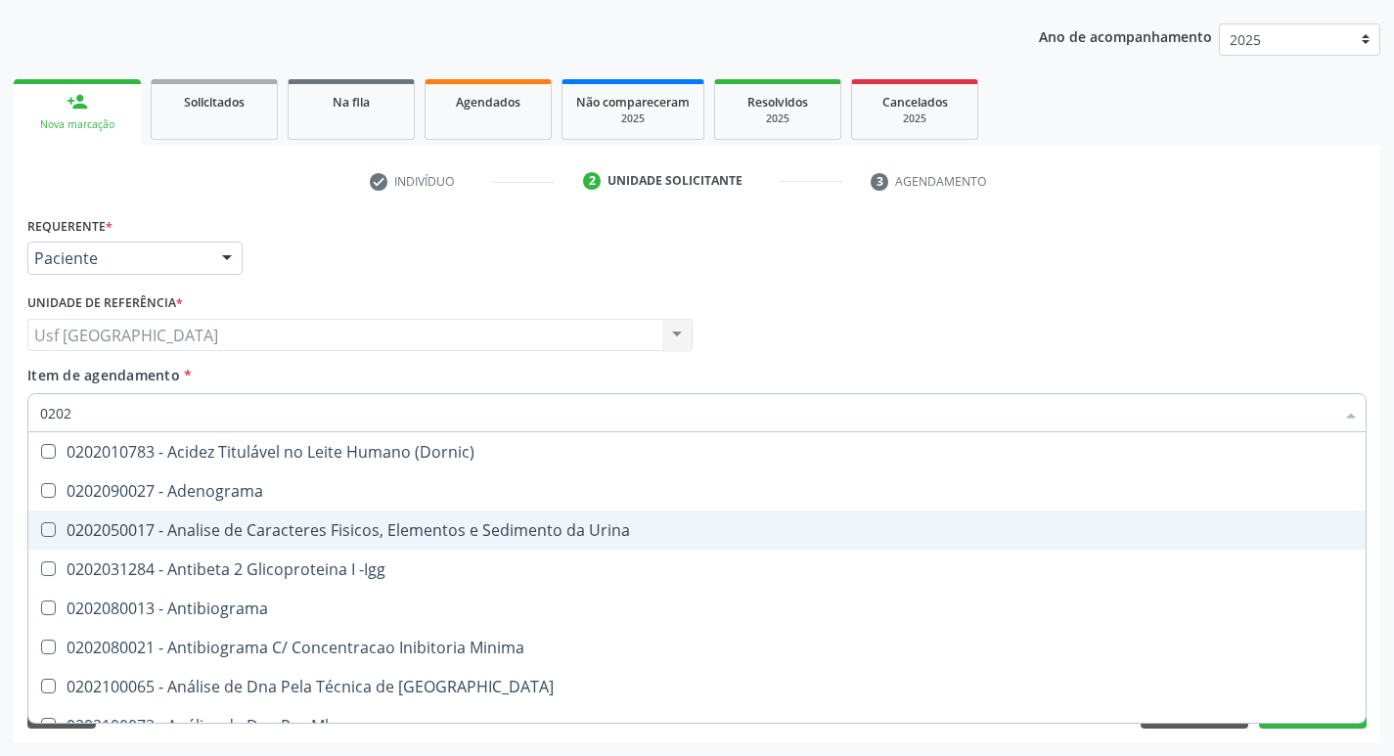
checkbox Xi "true"
checkbox Glicose "false"
type input "020201"
checkbox Parceria\) "true"
checkbox Gestante "true"
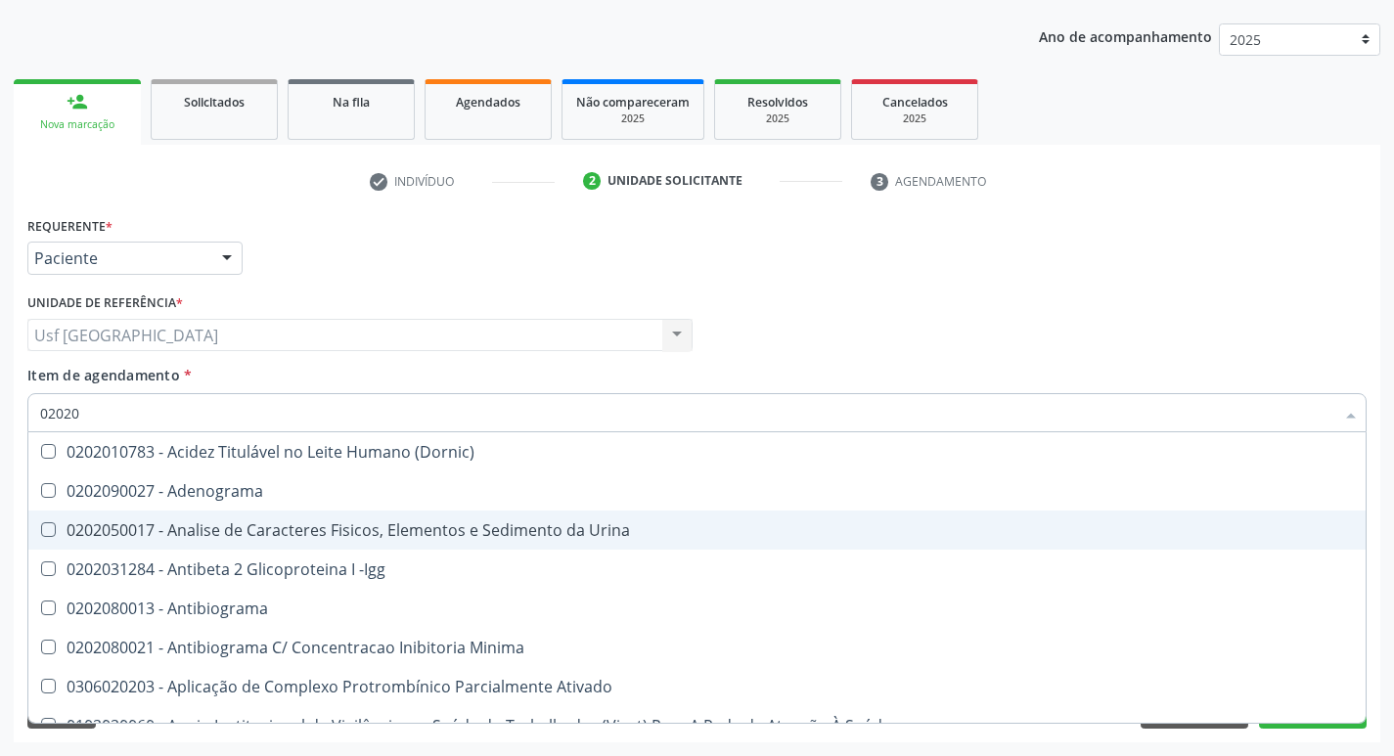
checkbox T3 "true"
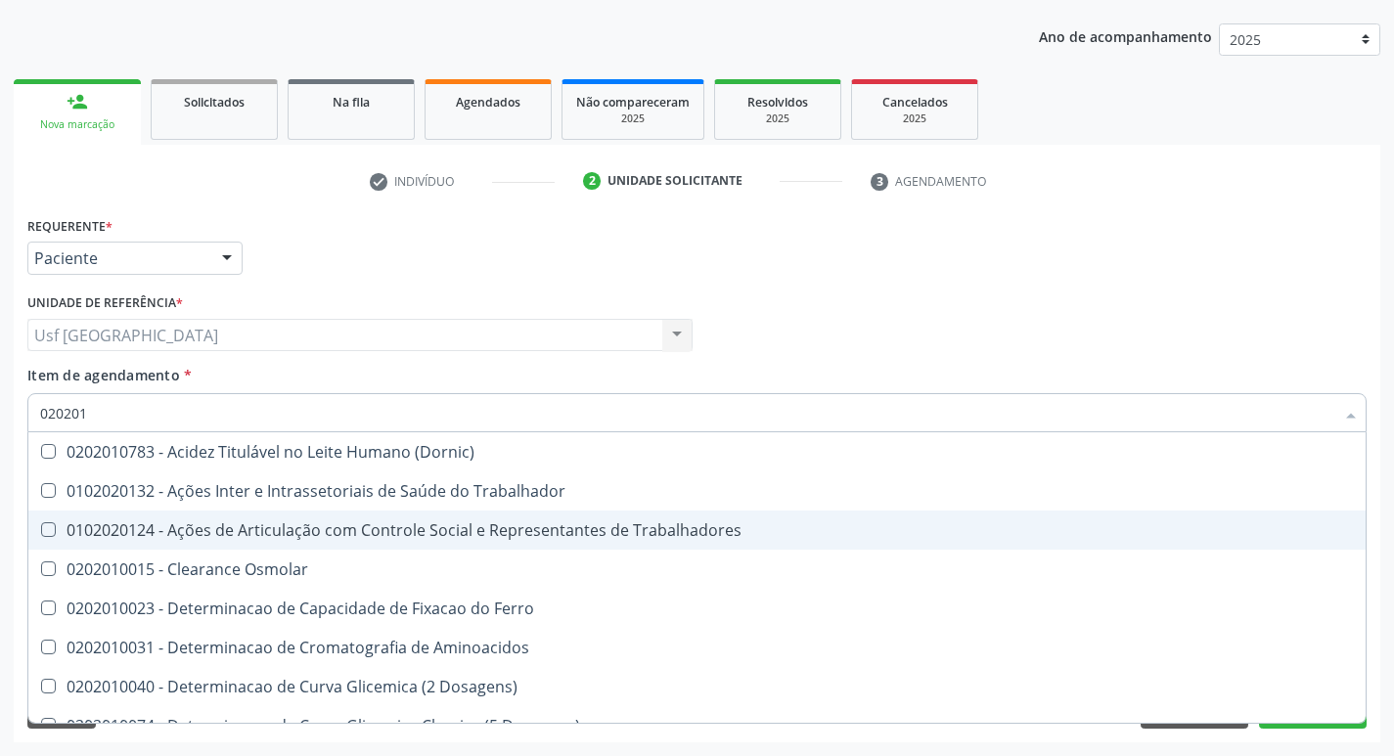
type input "0202010"
checkbox Fracoes "true"
checkbox Ionizavel "true"
checkbox Total "false"
checkbox Creatinina "false"
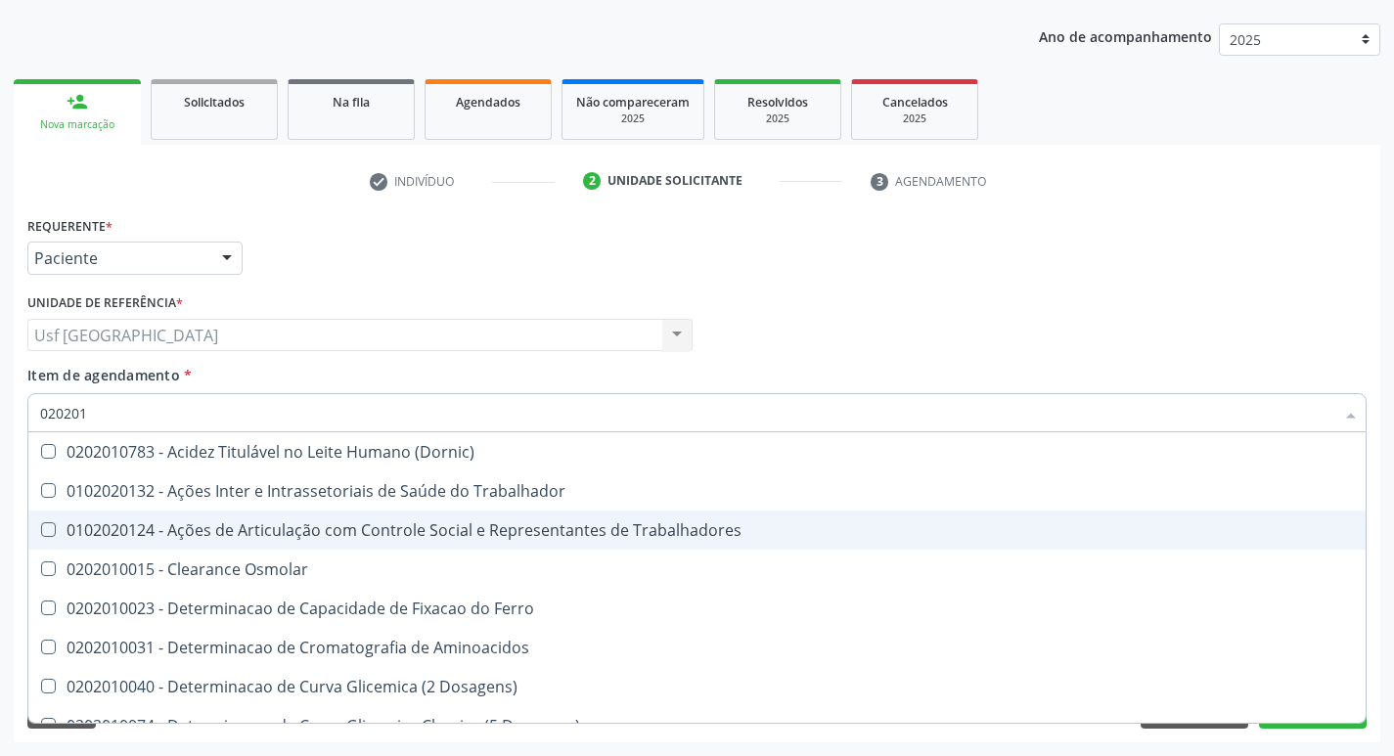
checkbox II "true"
checkbox Glicose "false"
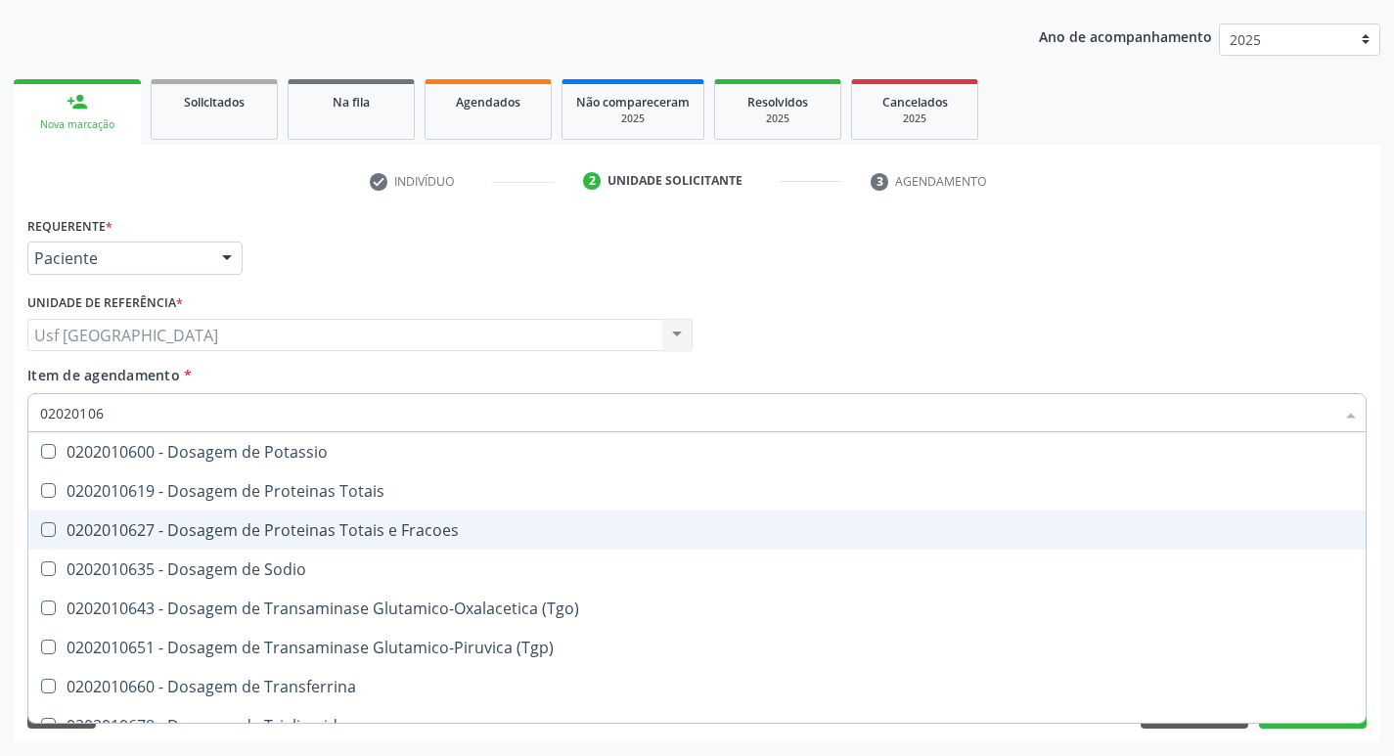
type input "020201067"
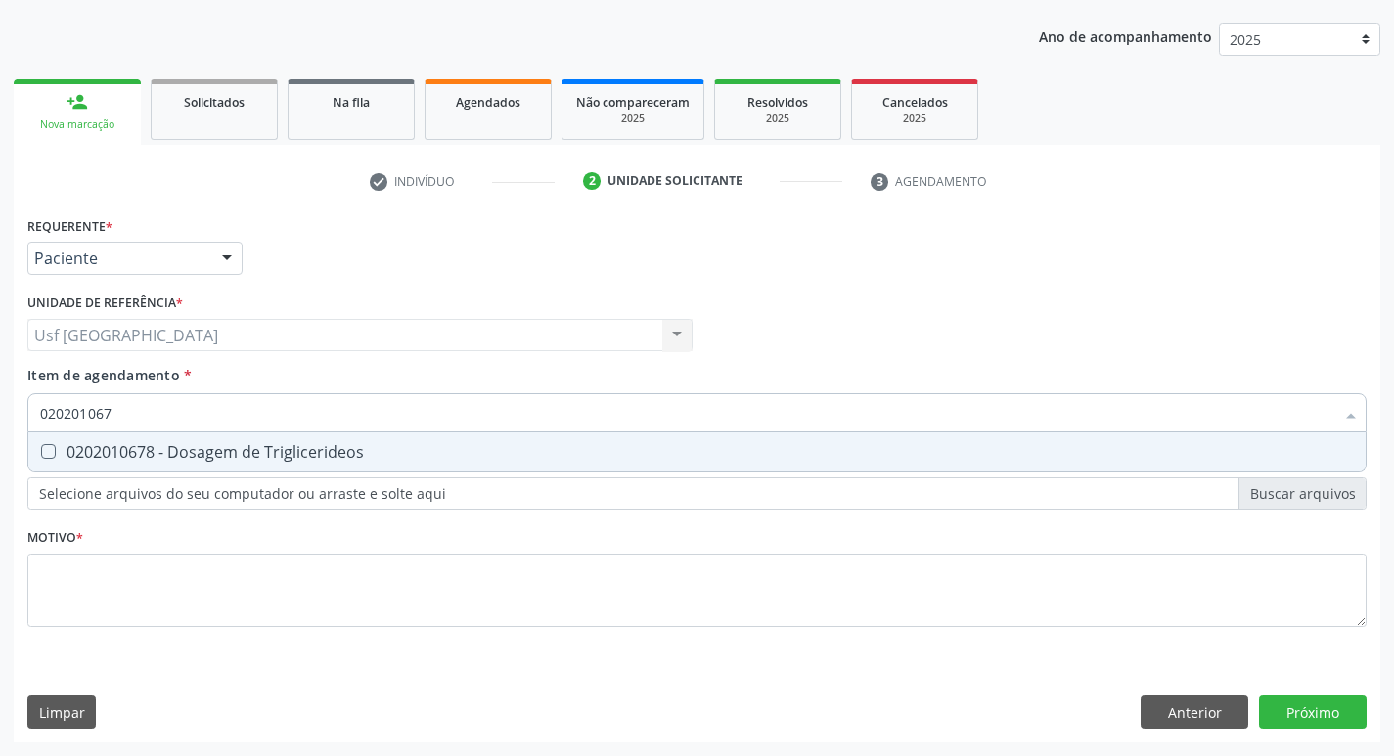
click at [184, 456] on div "0202010678 - Dosagem de Triglicerideos" at bounding box center [697, 452] width 1314 height 16
checkbox Triglicerideos "true"
type input "02020106"
checkbox Triglicerideos "false"
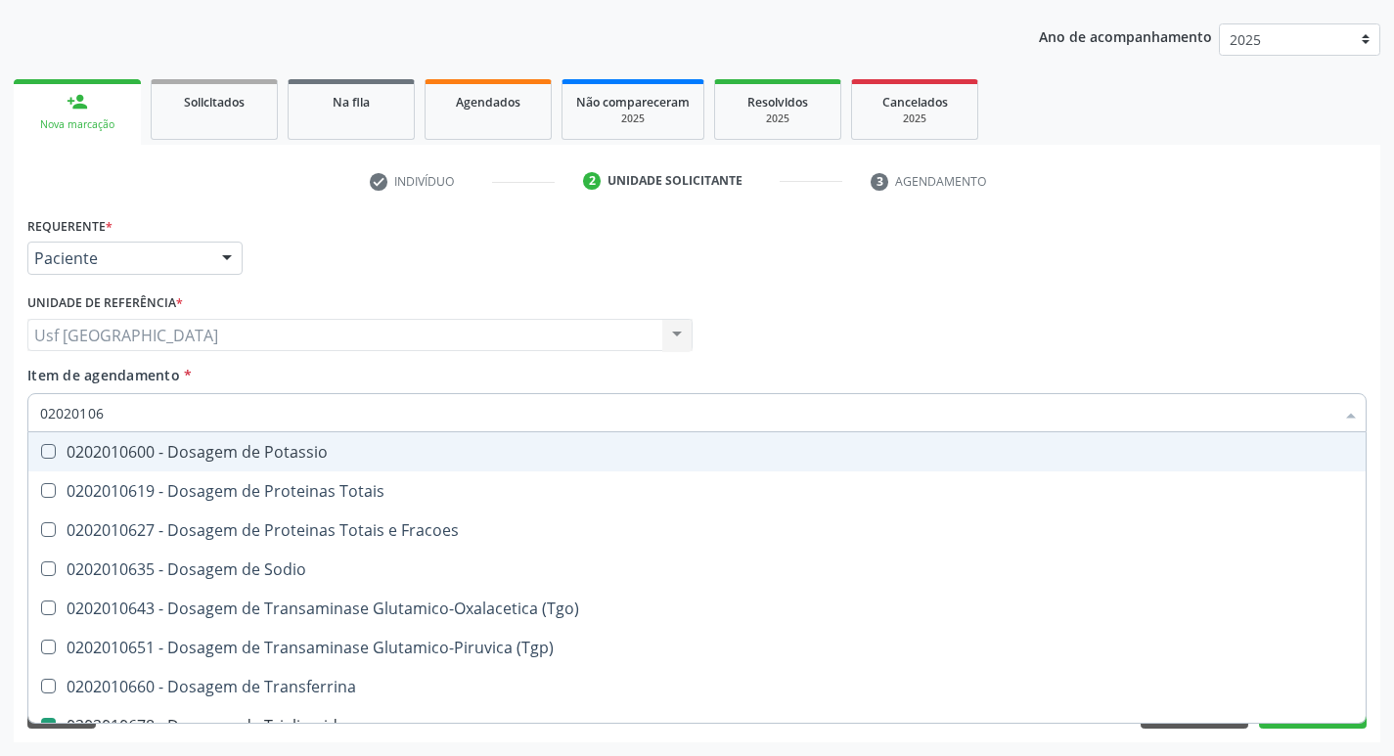
type input "0202010"
checkbox Triglicerideos "false"
type input "0"
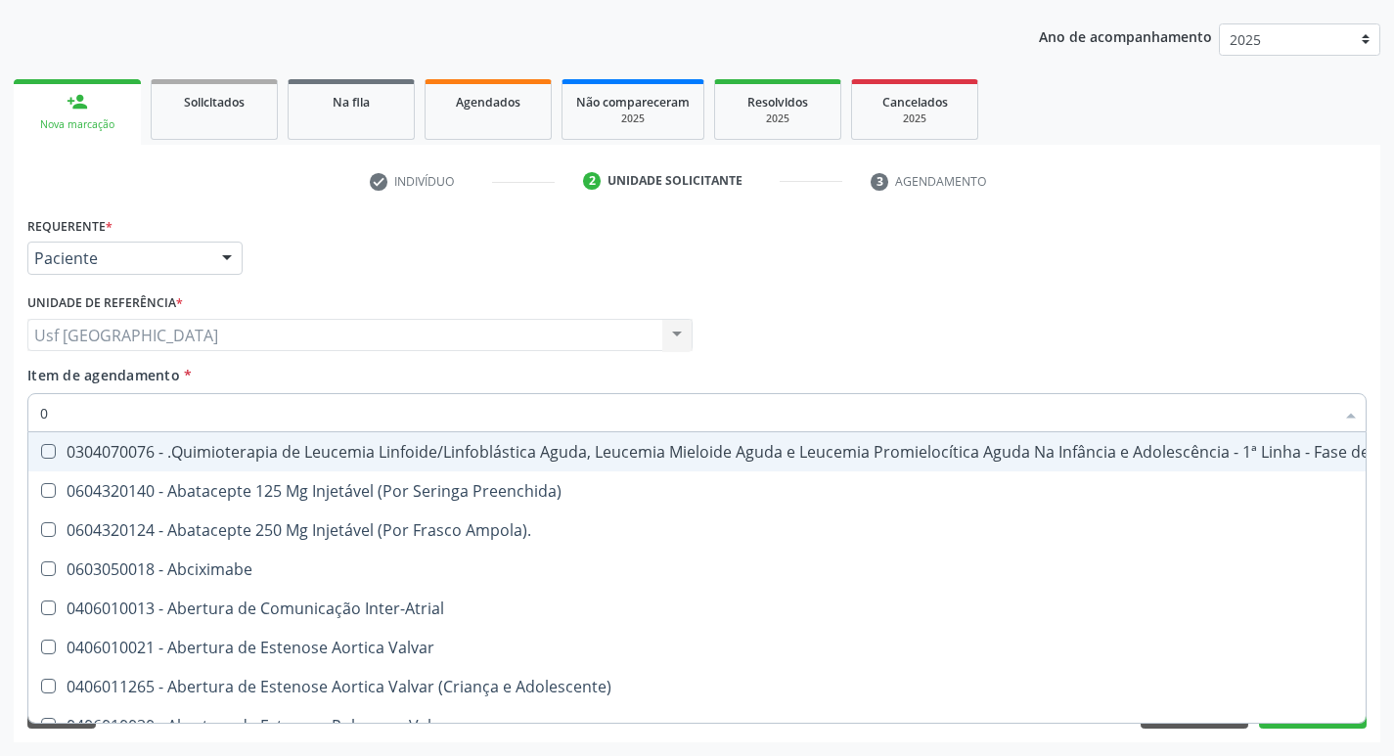
type input "02"
checkbox Antibiotico "true"
checkbox \(Liquido\) "true"
checkbox Coclear "true"
checkbox Embolizante "true"
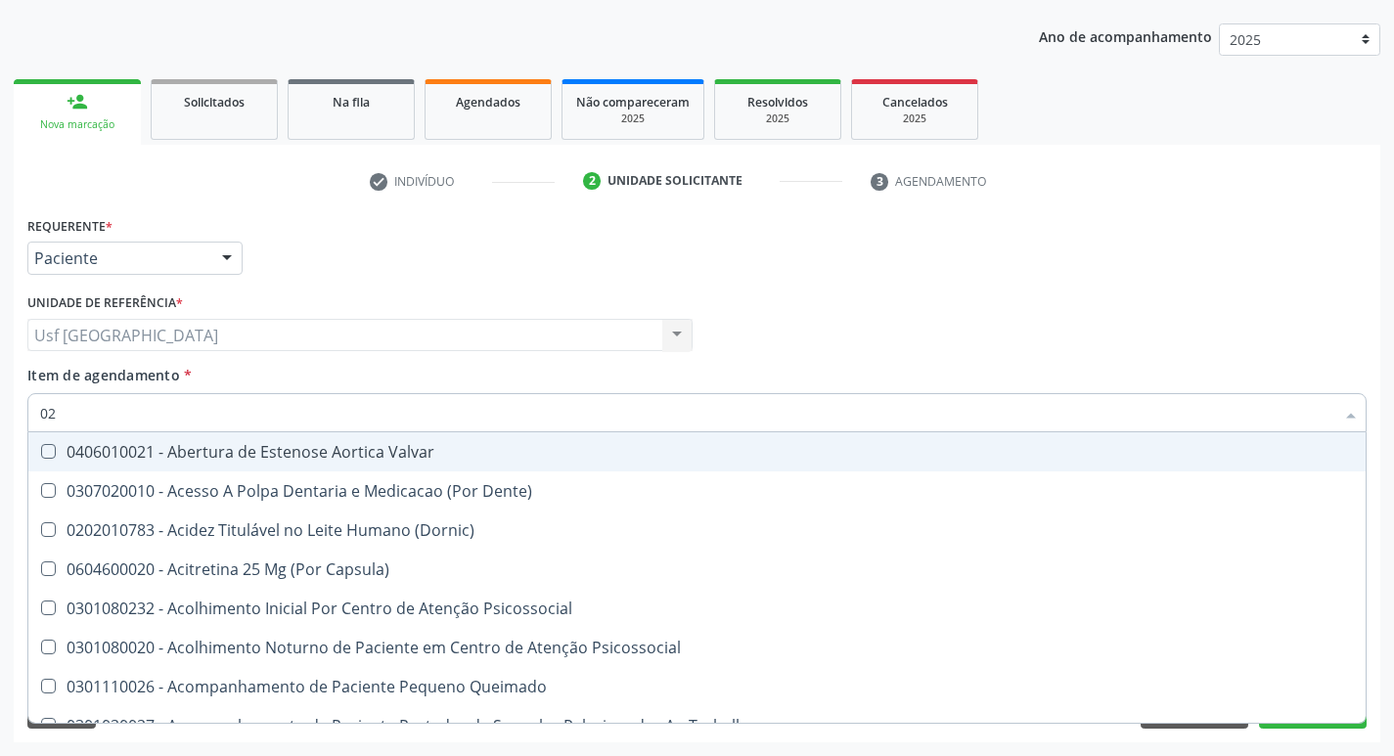
type input "020"
checkbox Congênita "true"
checkbox Complementar\) "true"
checkbox \(Qualitativo\) "true"
checkbox Dias "true"
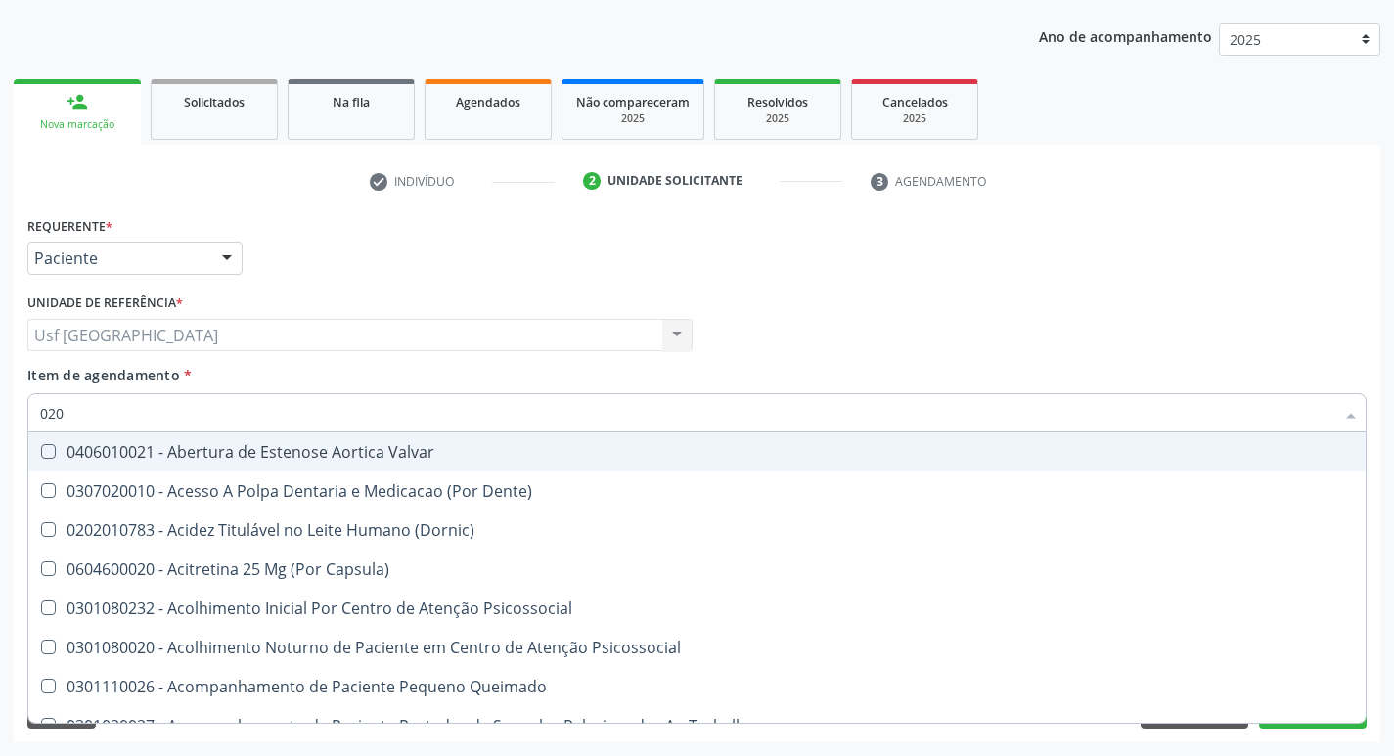
checkbox Total "false"
checkbox Creatinina "false"
checkbox Glicose "false"
checkbox Triglicerideos "false"
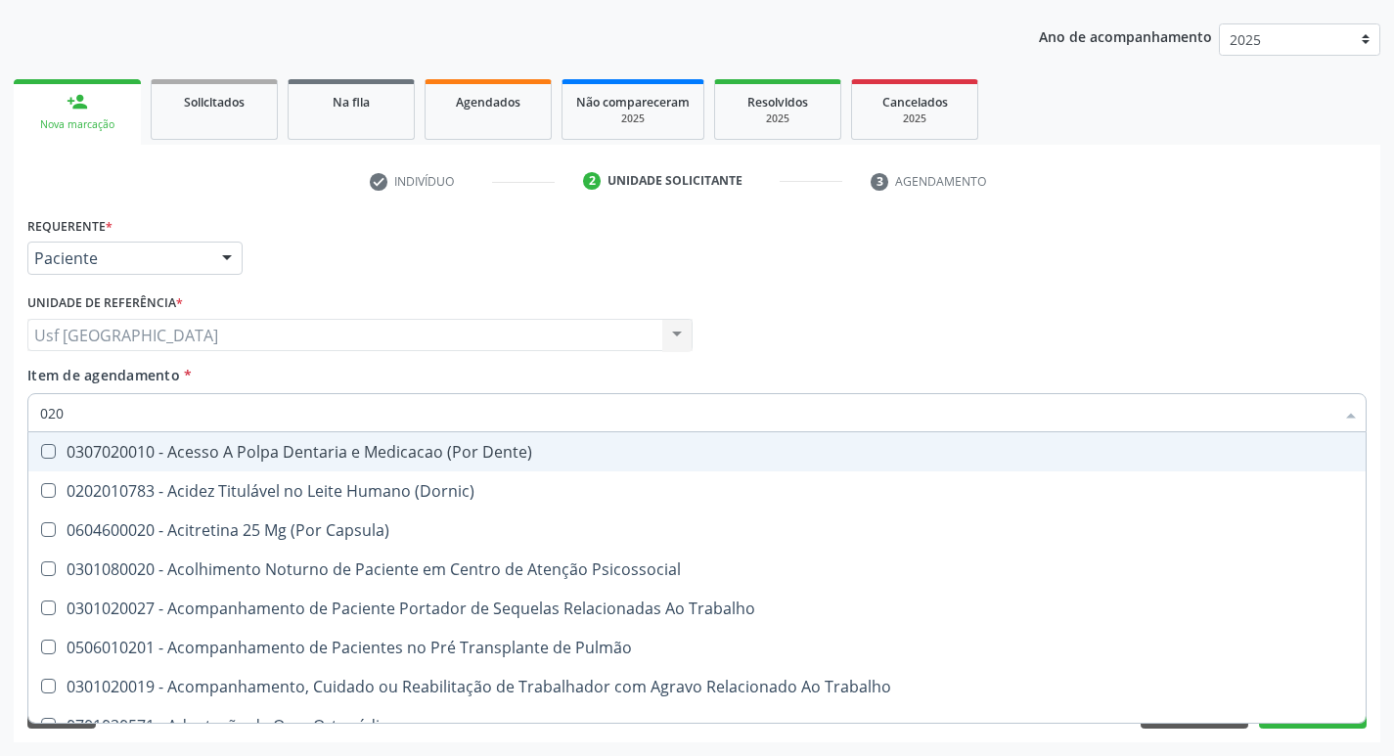
type input "0202"
checkbox Fragmento "true"
checkbox Ossea "true"
checkbox Laser "true"
checkbox Projecoes\) "true"
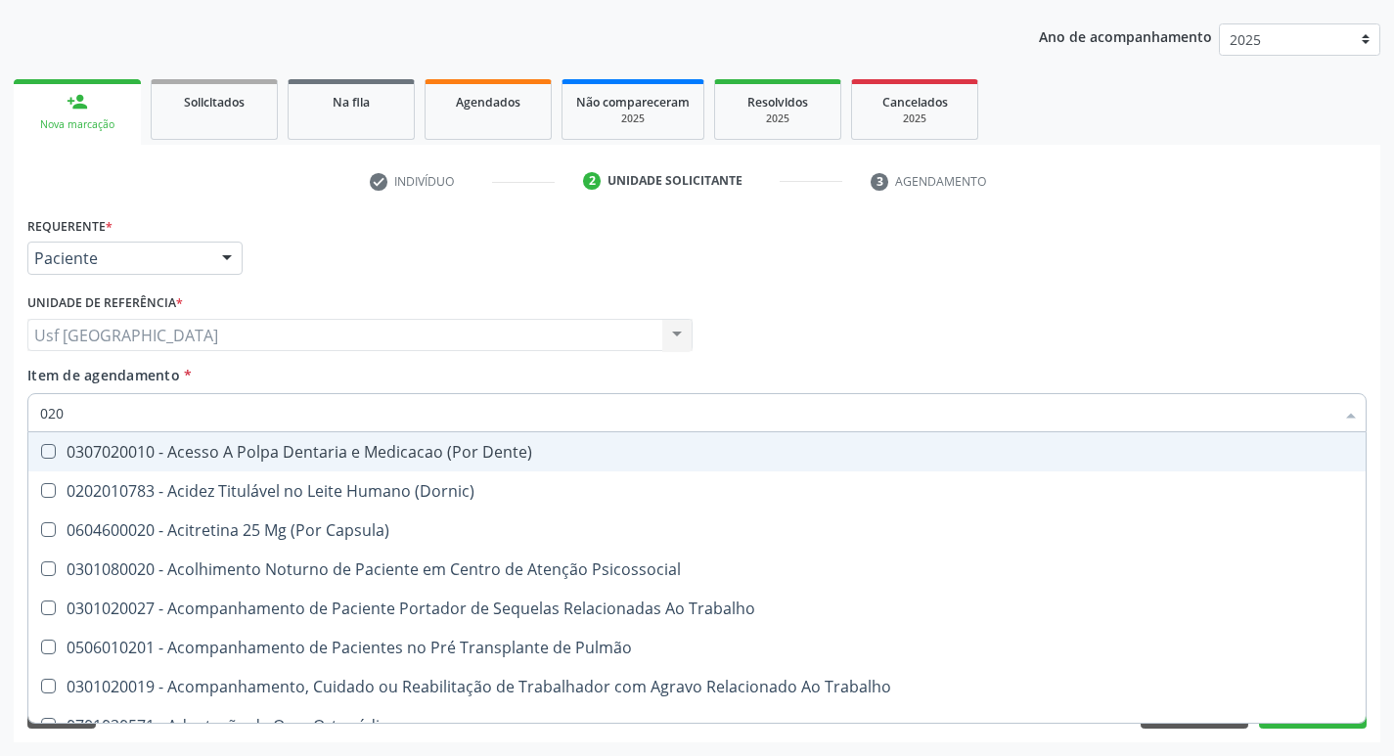
checkbox Total "false"
checkbox Creatinina "false"
checkbox Glicose "false"
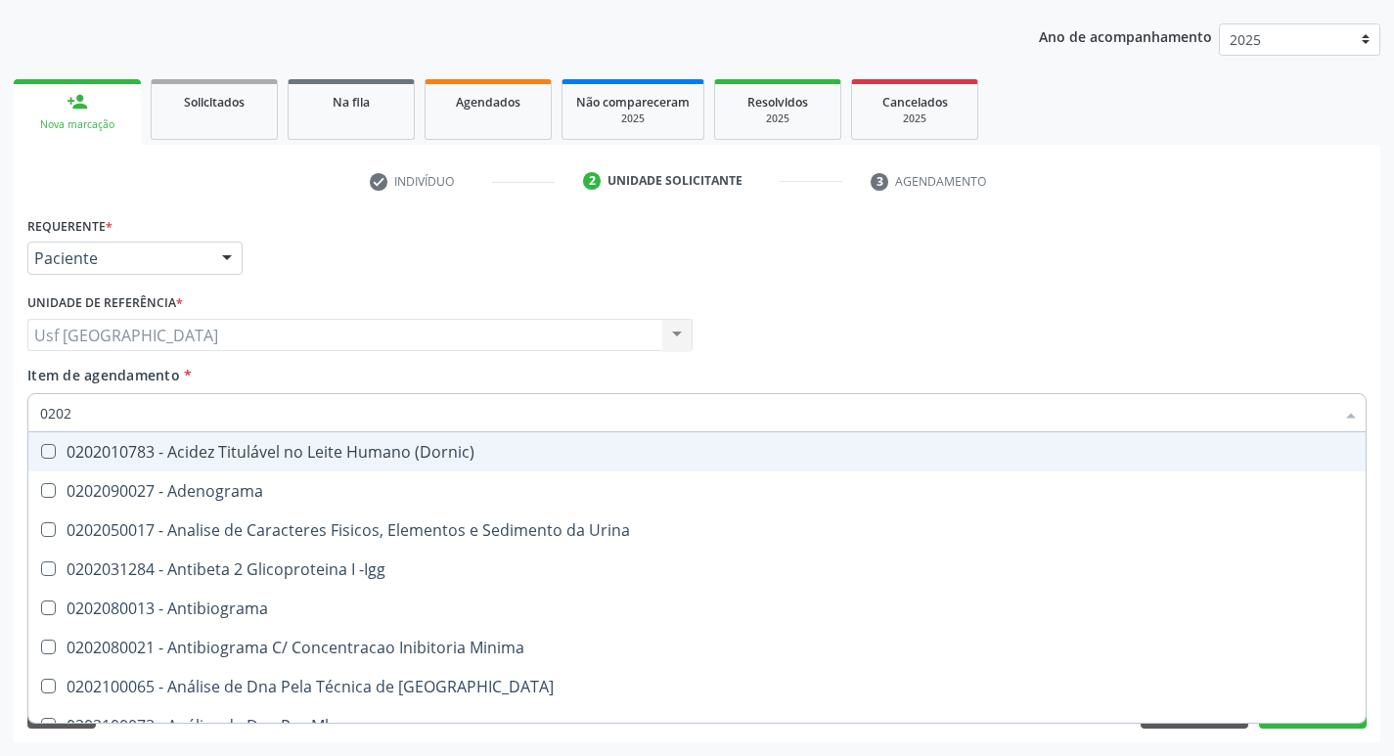
type input "02020"
checkbox Barbituratos "true"
checkbox Calcio "true"
checkbox Total "false"
checkbox Creatinina "false"
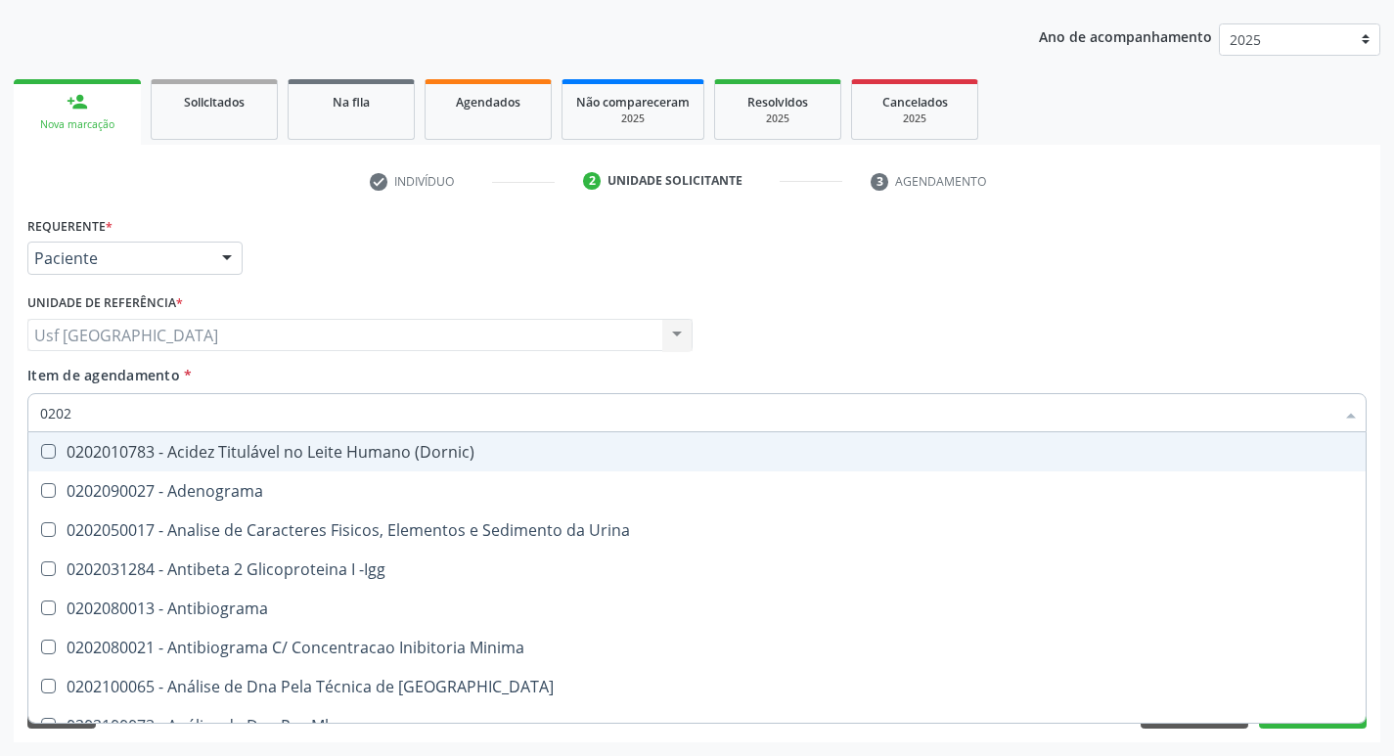
checkbox Xi "true"
checkbox Glicose "false"
checkbox Funcional "true"
checkbox Triglicerideos "false"
type input "020201"
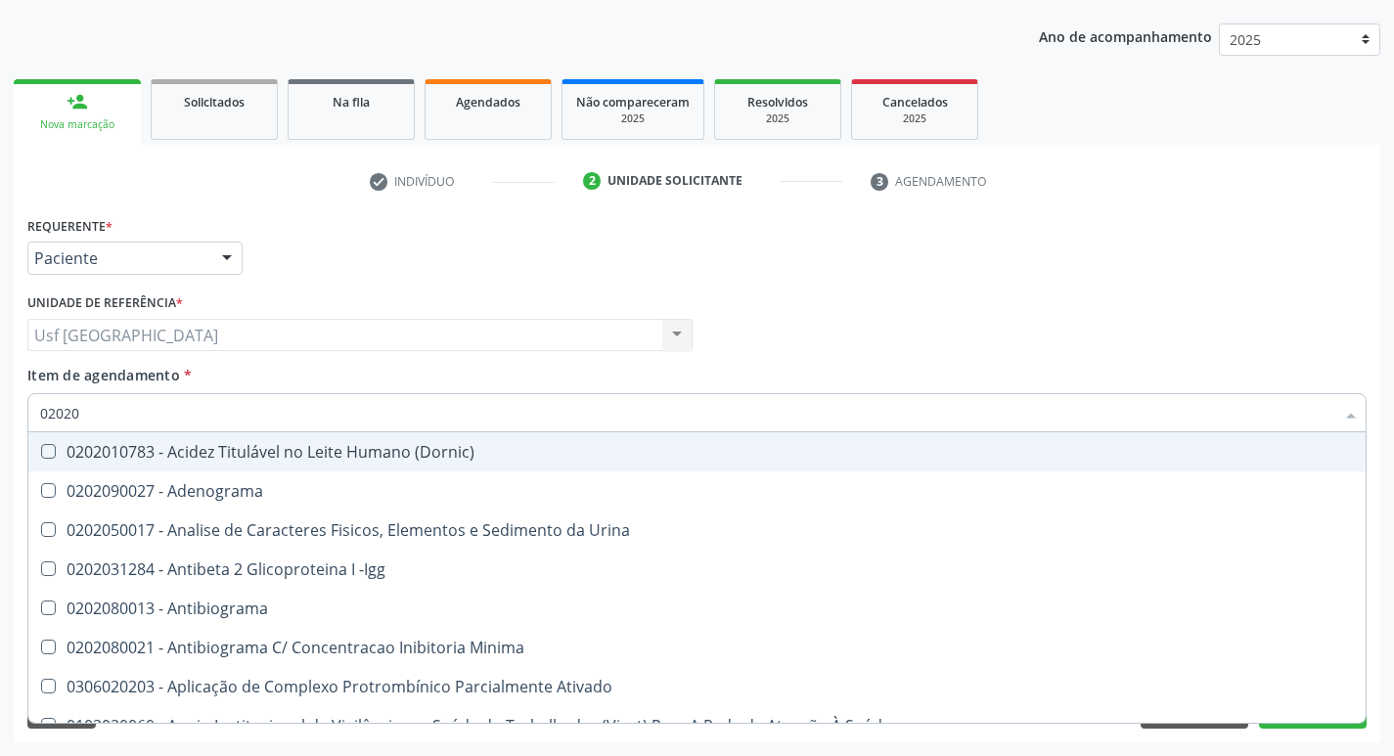
checkbox Parceria\) "true"
checkbox Gestante "true"
checkbox T3 "true"
checkbox Acetona "true"
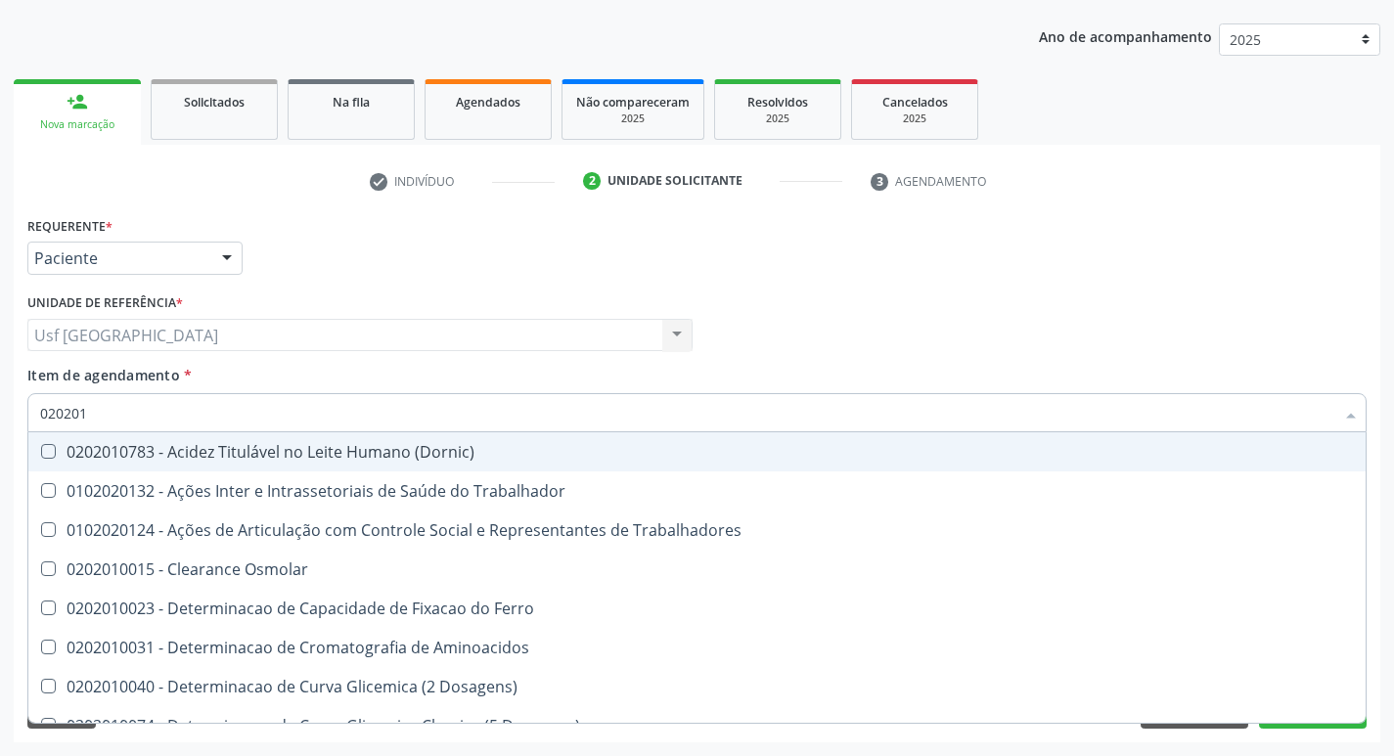
type input "0202010"
checkbox Fracoes "true"
checkbox Ionizavel "true"
checkbox Total "false"
checkbox Creatinina "false"
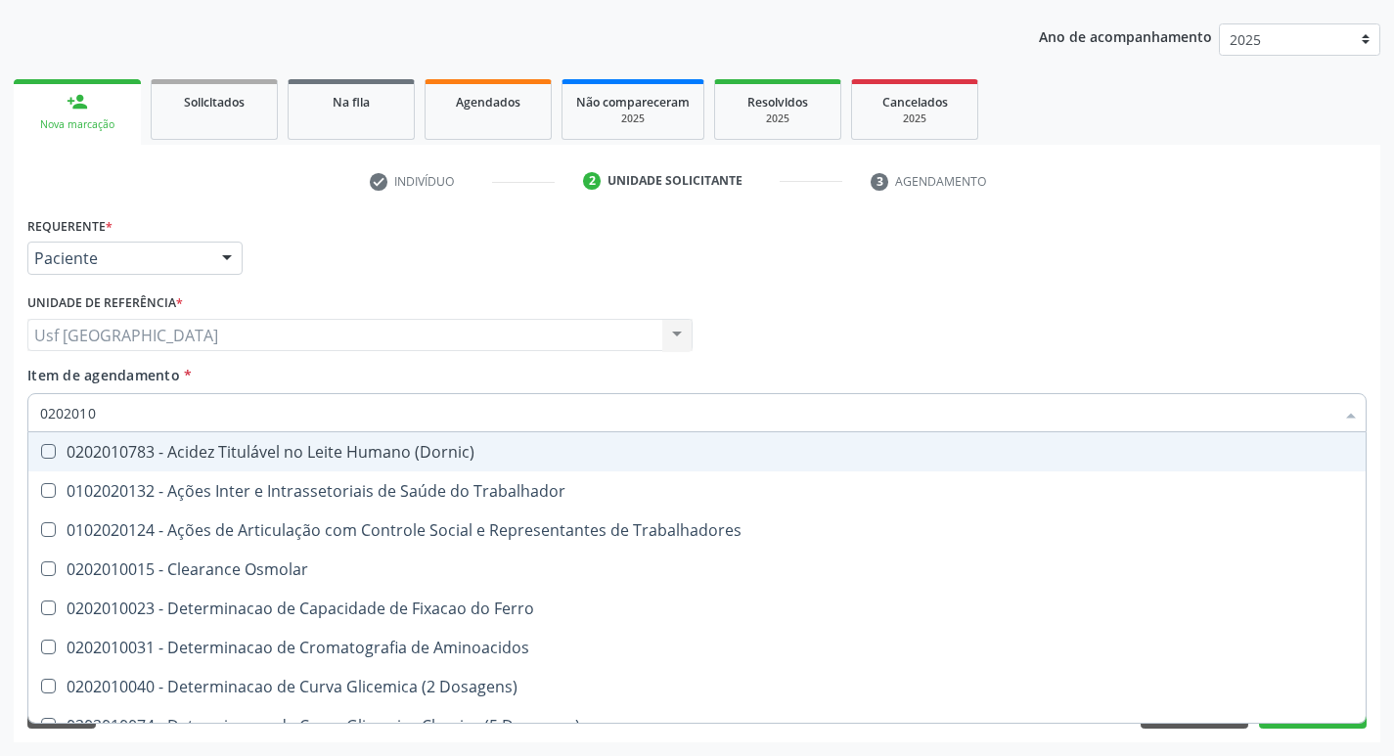
checkbox II "true"
checkbox Glicose "false"
checkbox Muco-Proteinas "true"
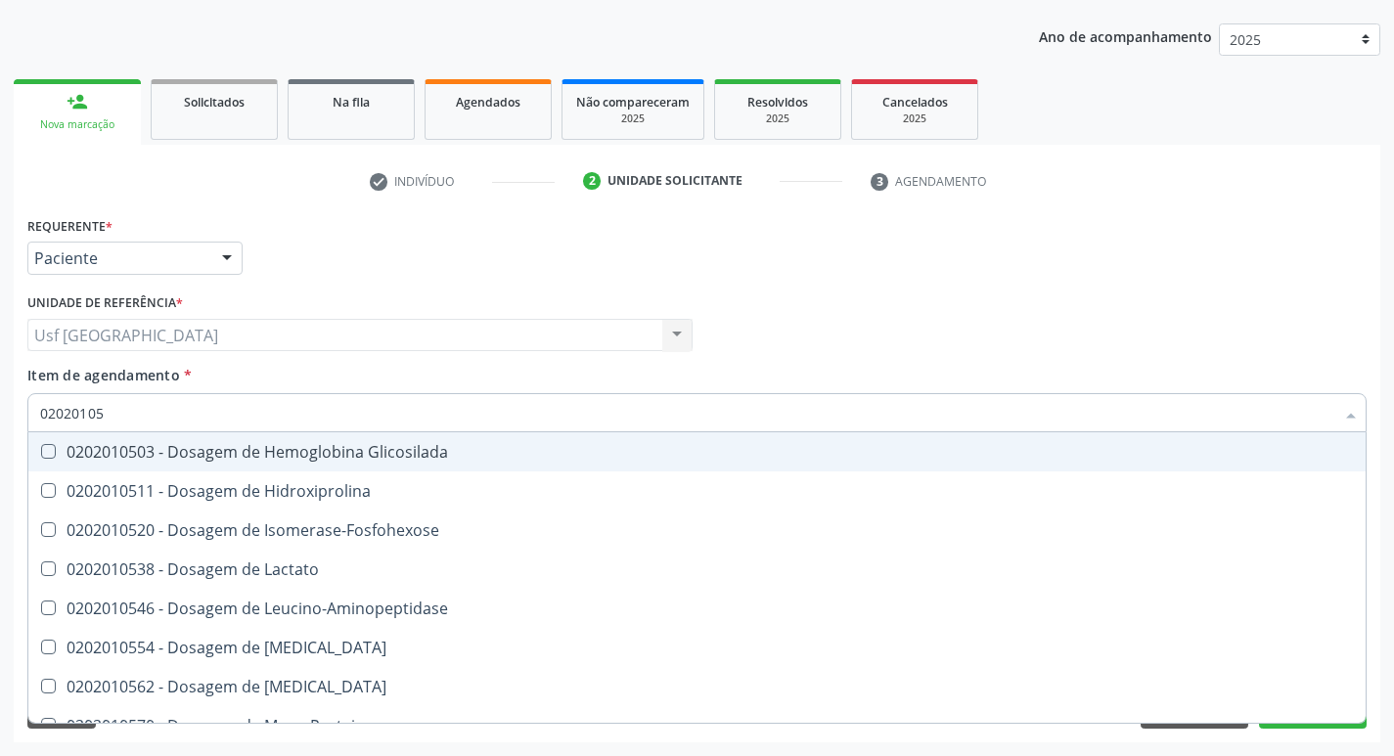
type input "020201050"
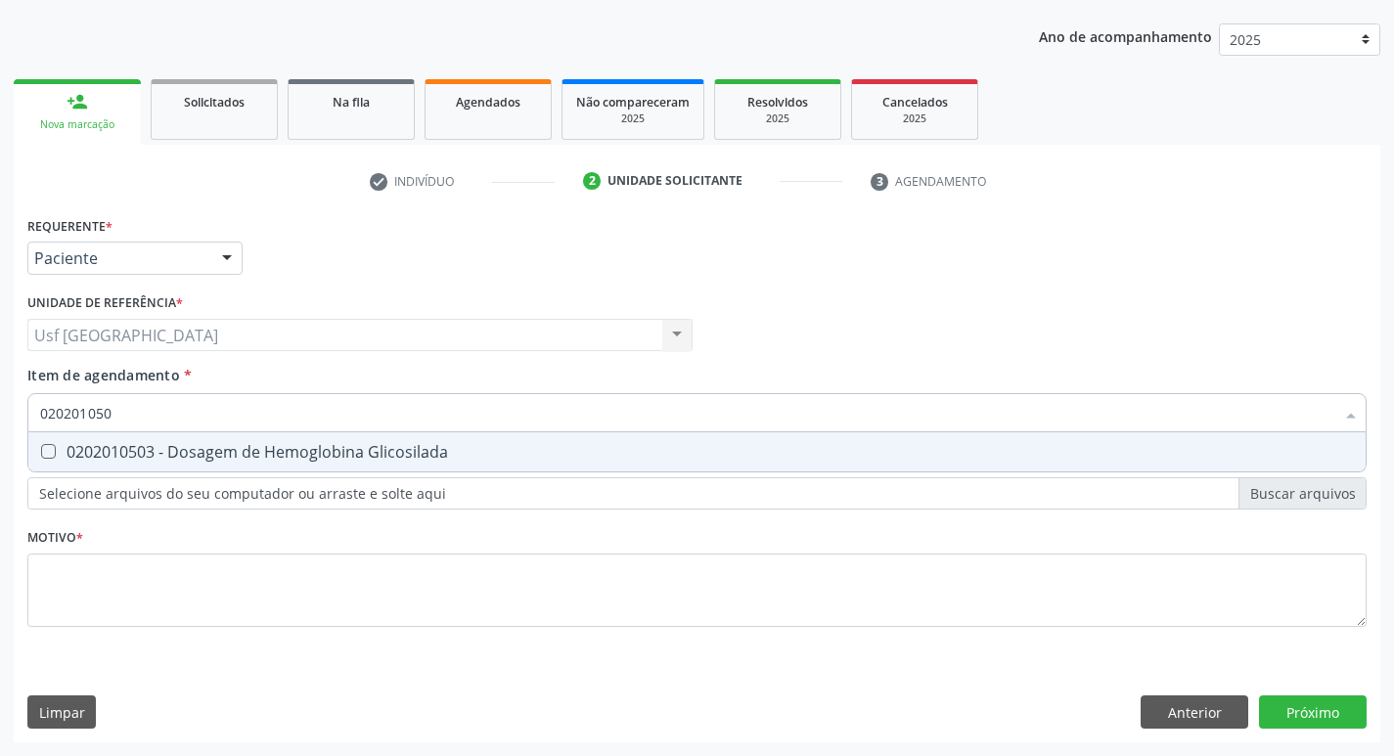
click at [184, 456] on div "0202010503 - Dosagem de Hemoglobina Glicosilada" at bounding box center [697, 452] width 1314 height 16
checkbox Glicosilada "true"
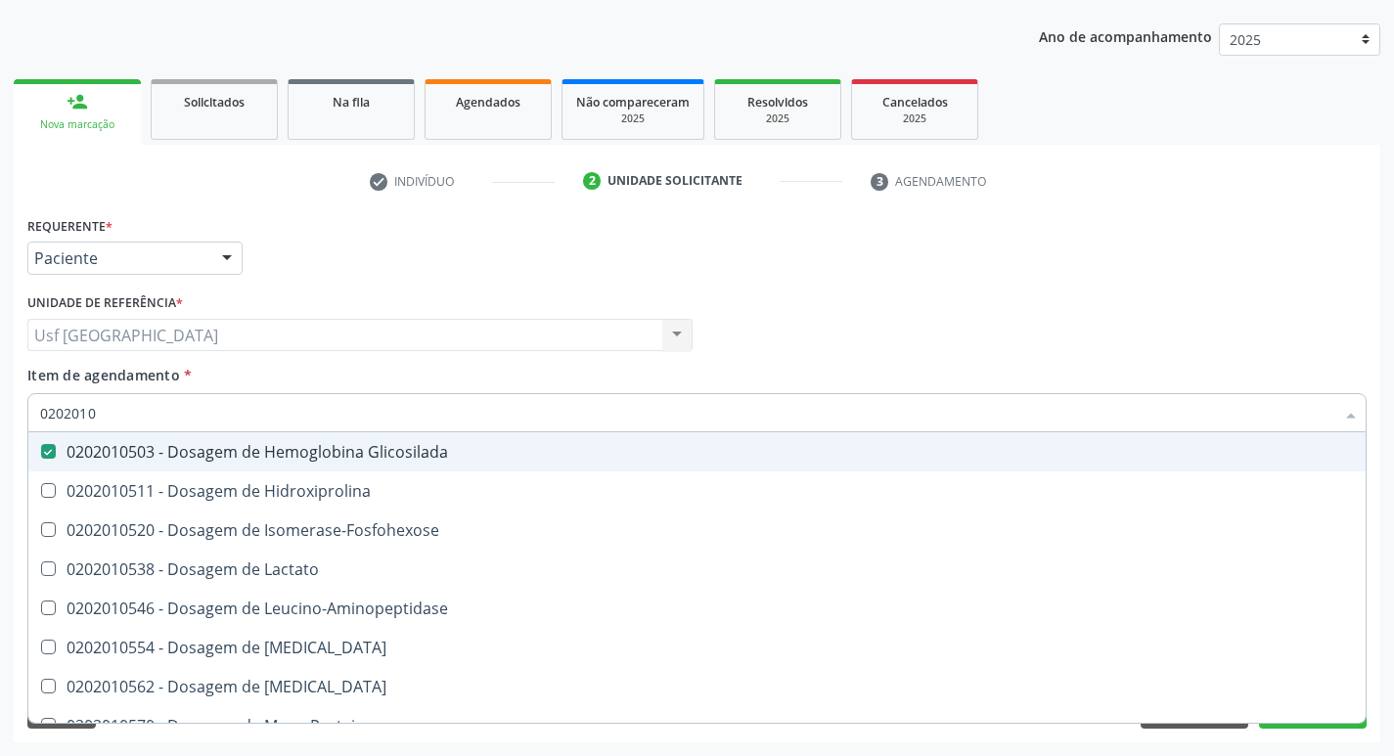
type input "020201"
checkbox Glicosilada "false"
type input "0"
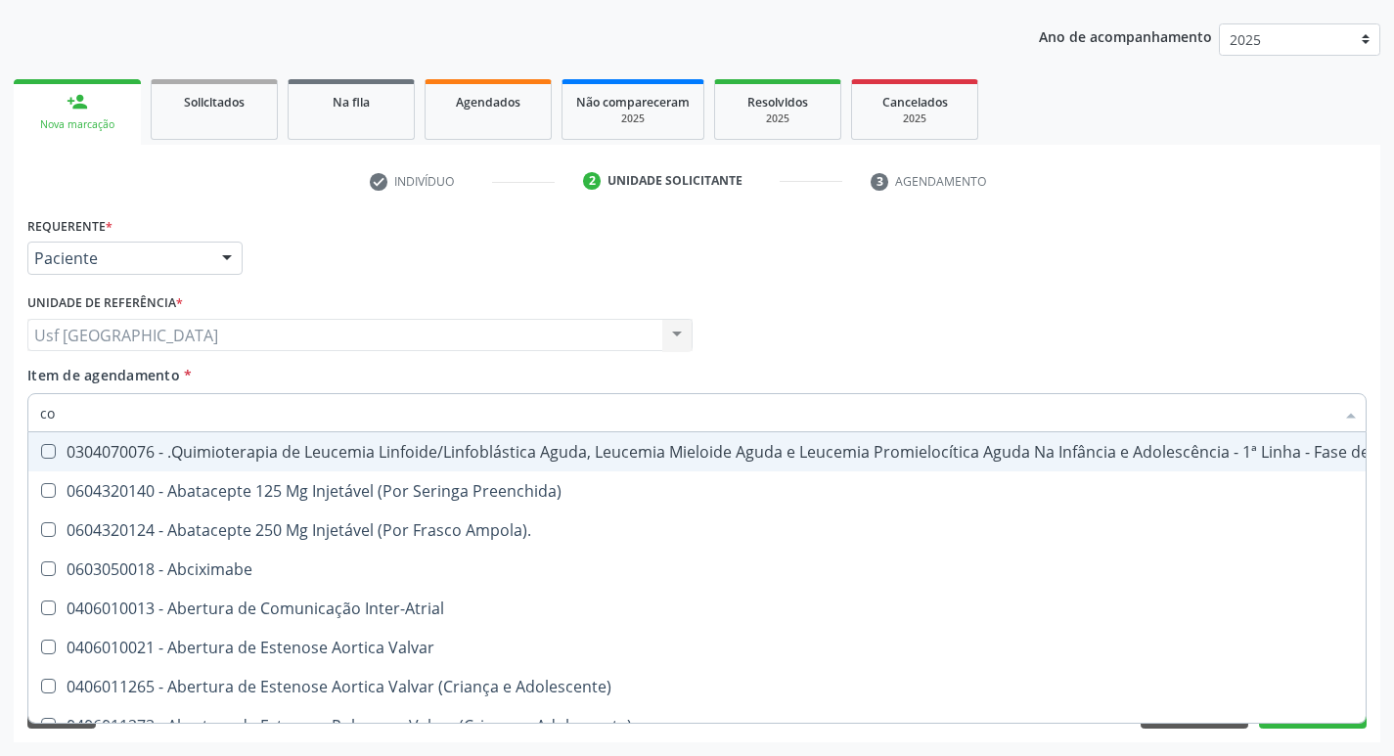
type input "col"
checkbox Ml\) "true"
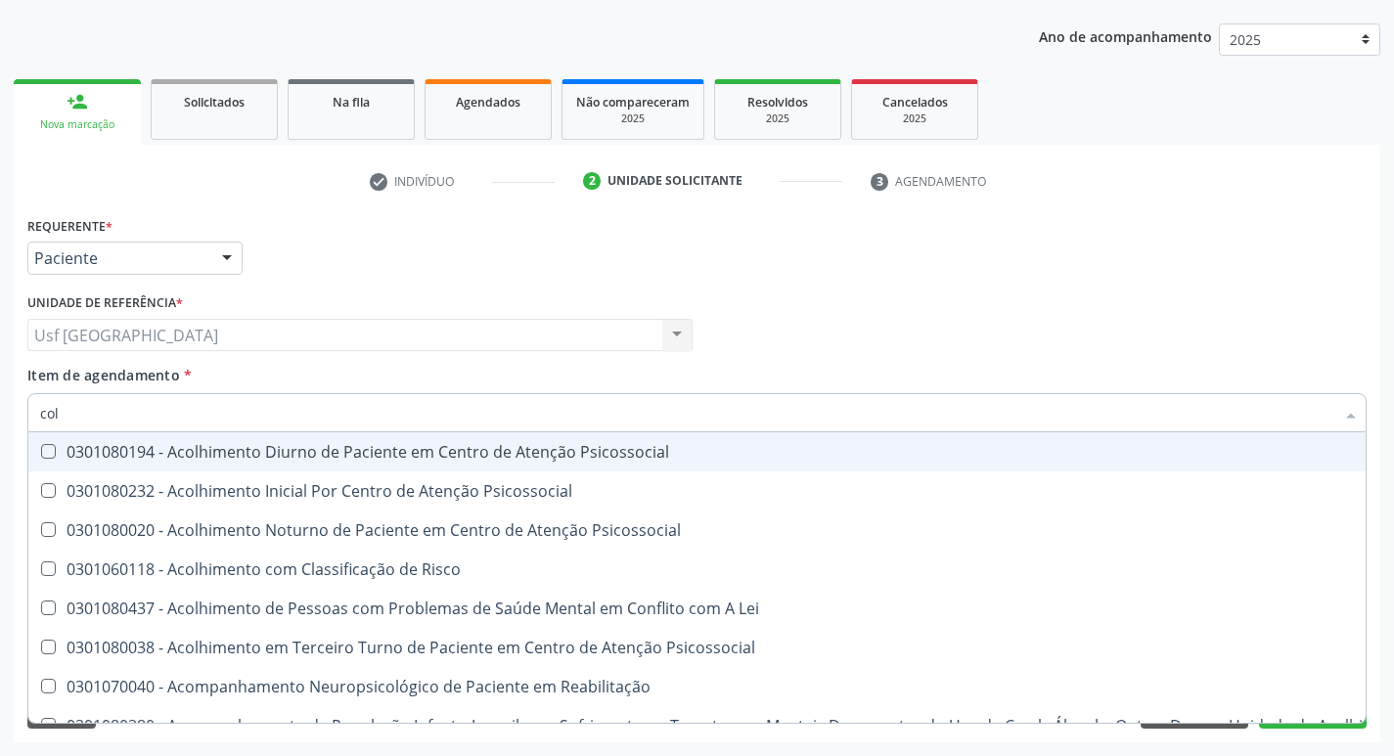
type input "cole"
checkbox Oncologia "true"
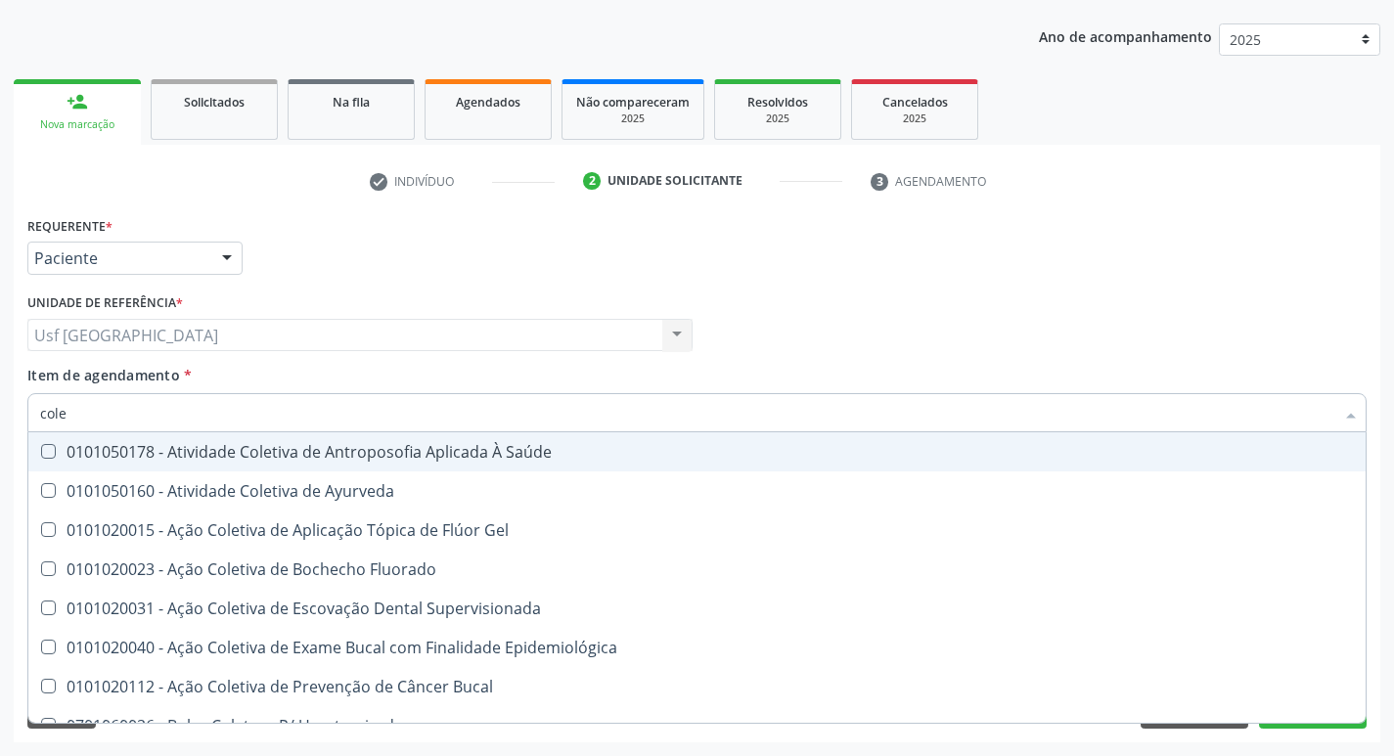
type input "coles"
checkbox Gel "true"
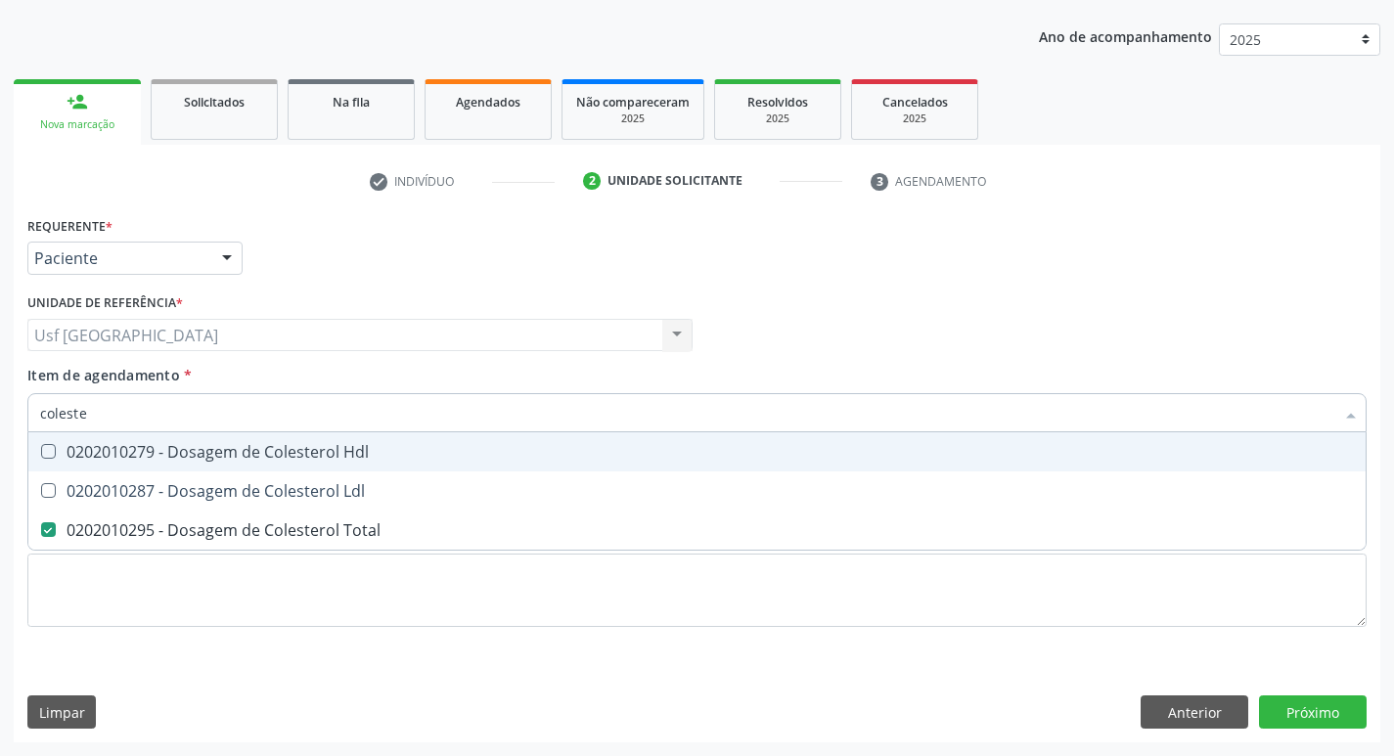
type input "colester"
click at [184, 456] on div "0202010279 - Dosagem de Colesterol Hdl" at bounding box center [697, 452] width 1314 height 16
checkbox Hdl "true"
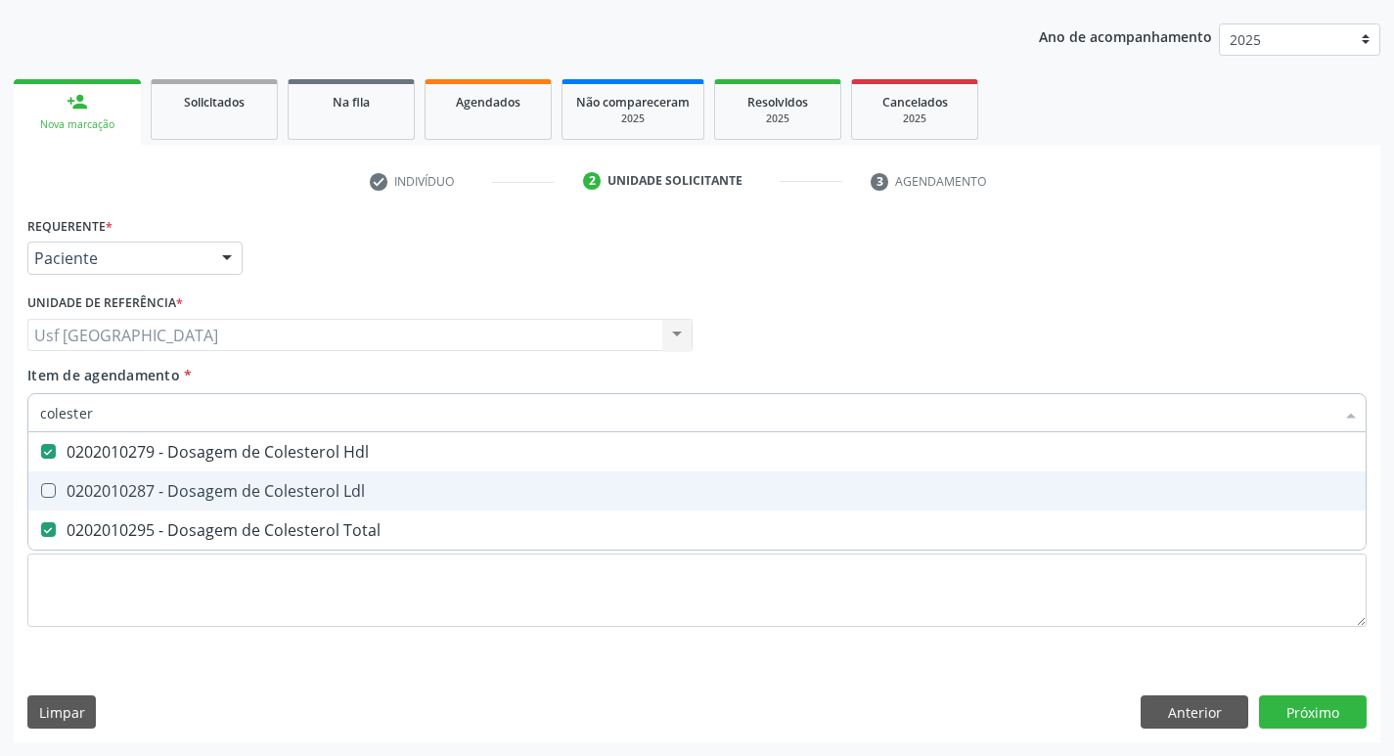
click at [161, 499] on div "0202010287 - Dosagem de Colesterol Ldl" at bounding box center [697, 491] width 1314 height 16
checkbox Ldl "true"
type input "cole"
checkbox Hdl "false"
checkbox Ldl "false"
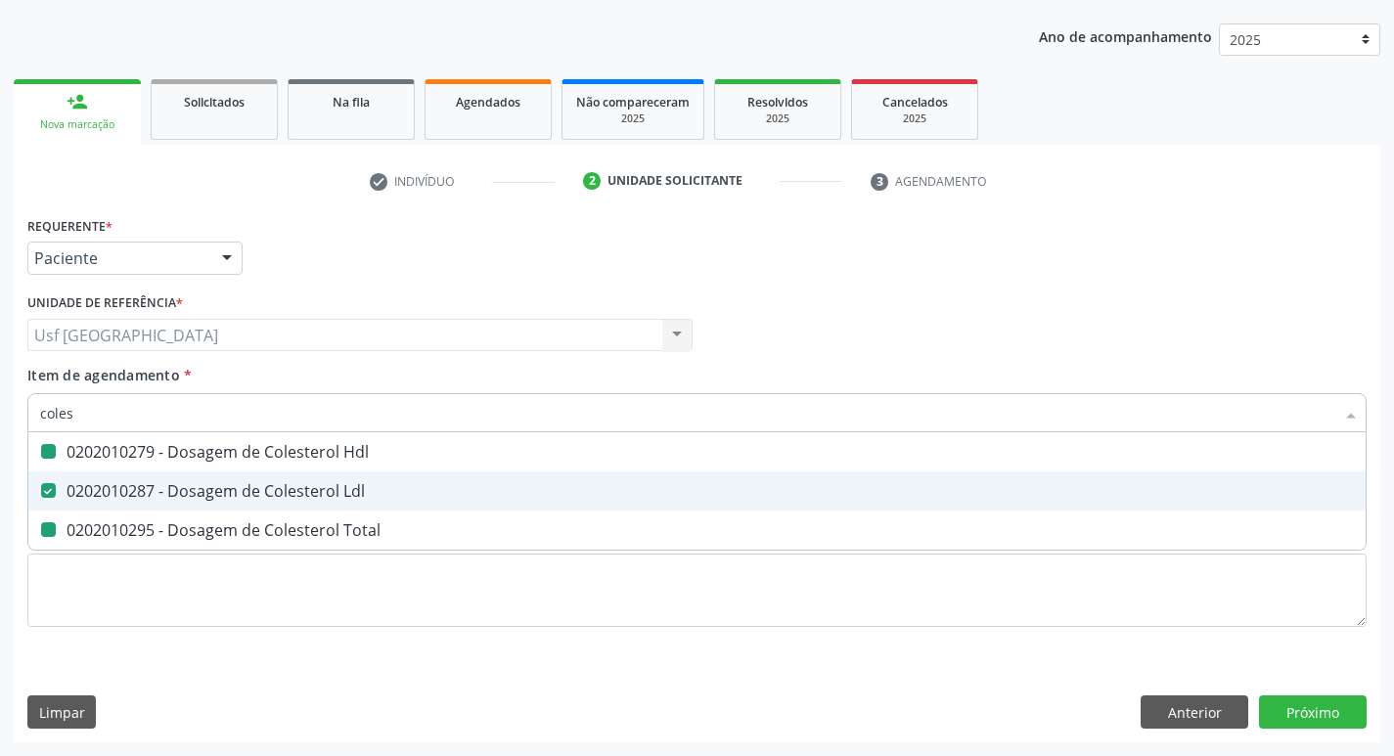
checkbox Total "false"
type input "c"
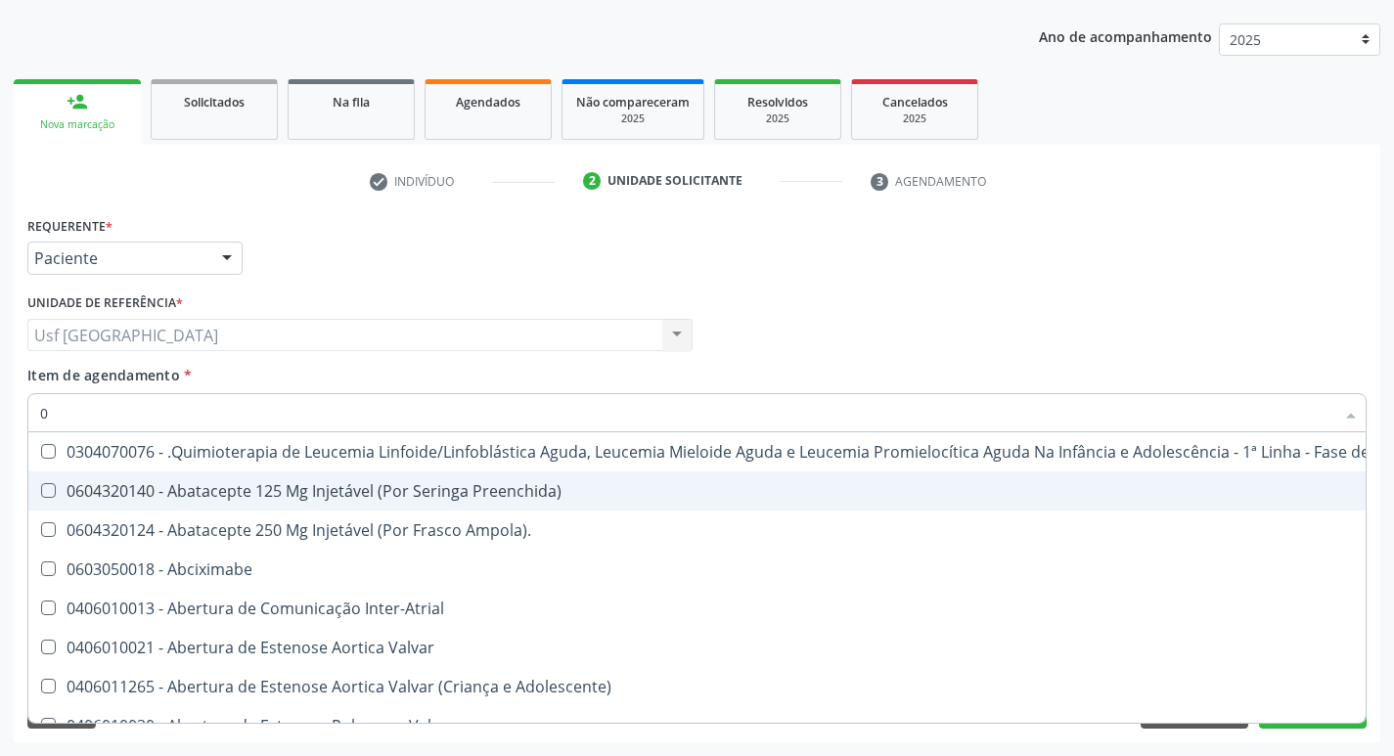
type input "02"
checkbox Dentária "true"
checkbox Antibiotico "true"
checkbox \(Liquido\) "true"
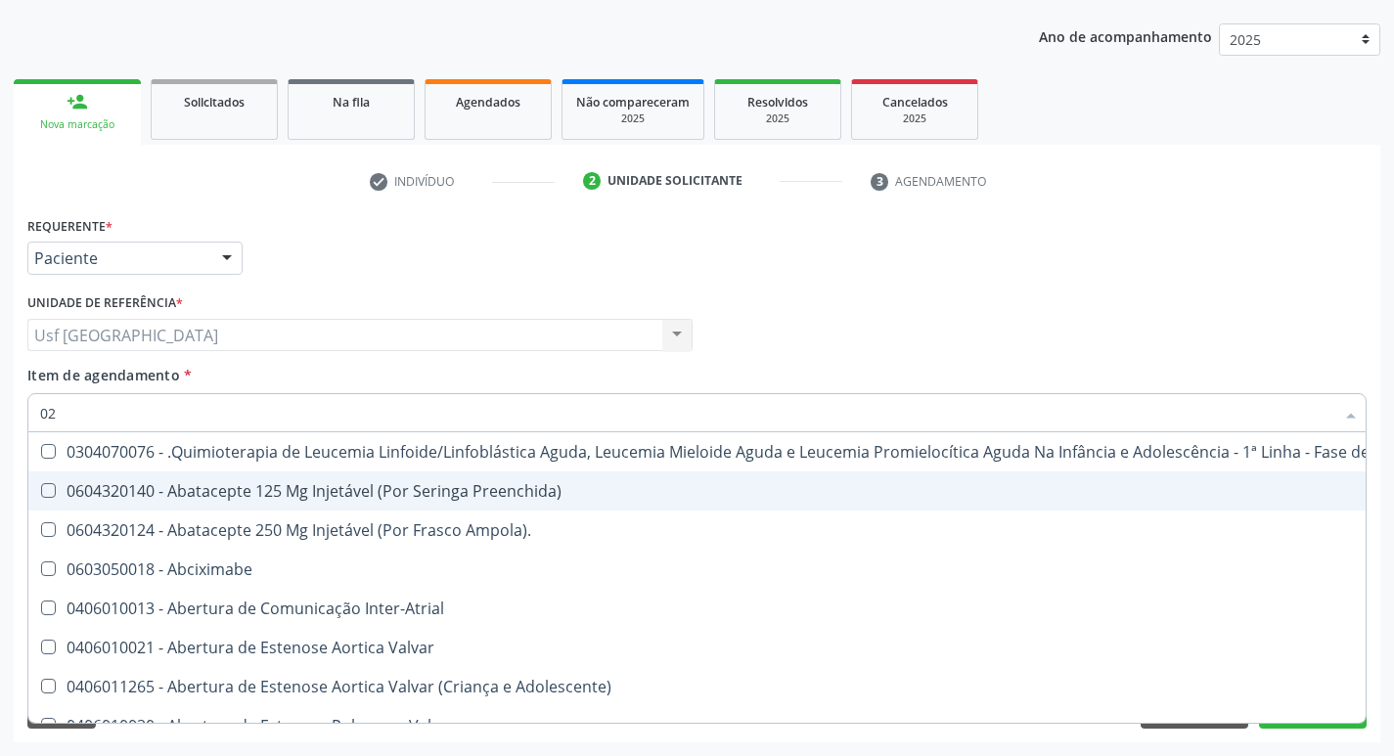
checkbox Coclear "true"
checkbox Orofacial "true"
checkbox Embolizante "true"
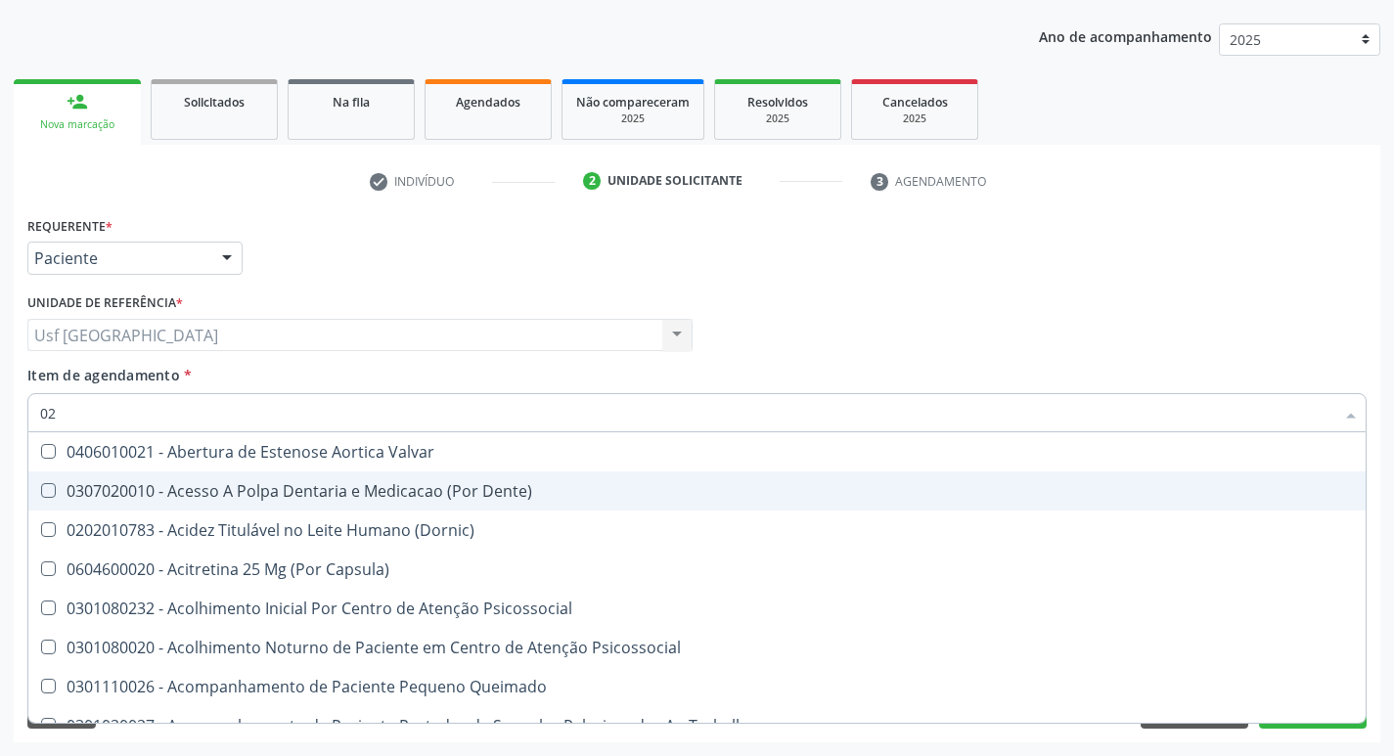
type input "020"
checkbox Epispádia "true"
checkbox Anos\) "true"
checkbox Congênita "true"
checkbox Complementar\) "true"
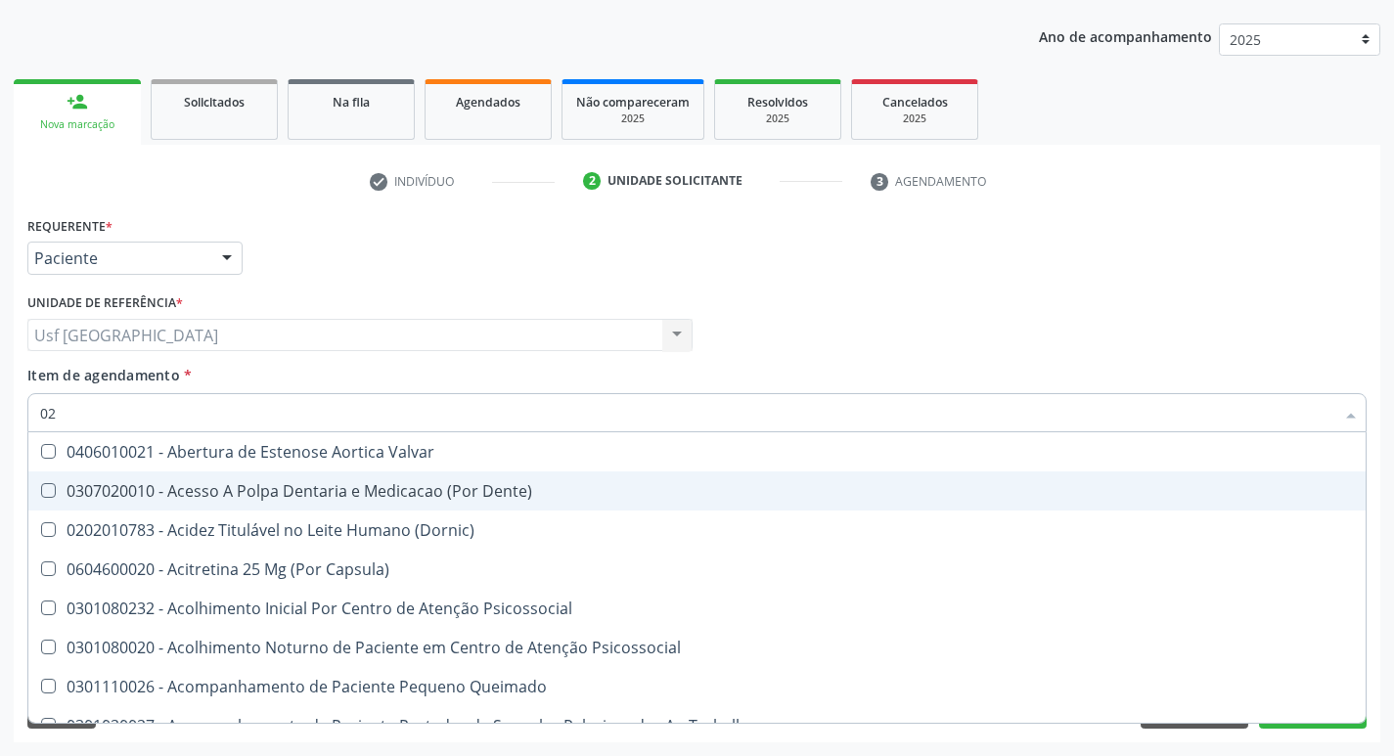
checkbox \(Qualitativo\) "true"
checkbox Glomerular "true"
checkbox Dias "true"
checkbox Hdl "false"
checkbox Ldl "false"
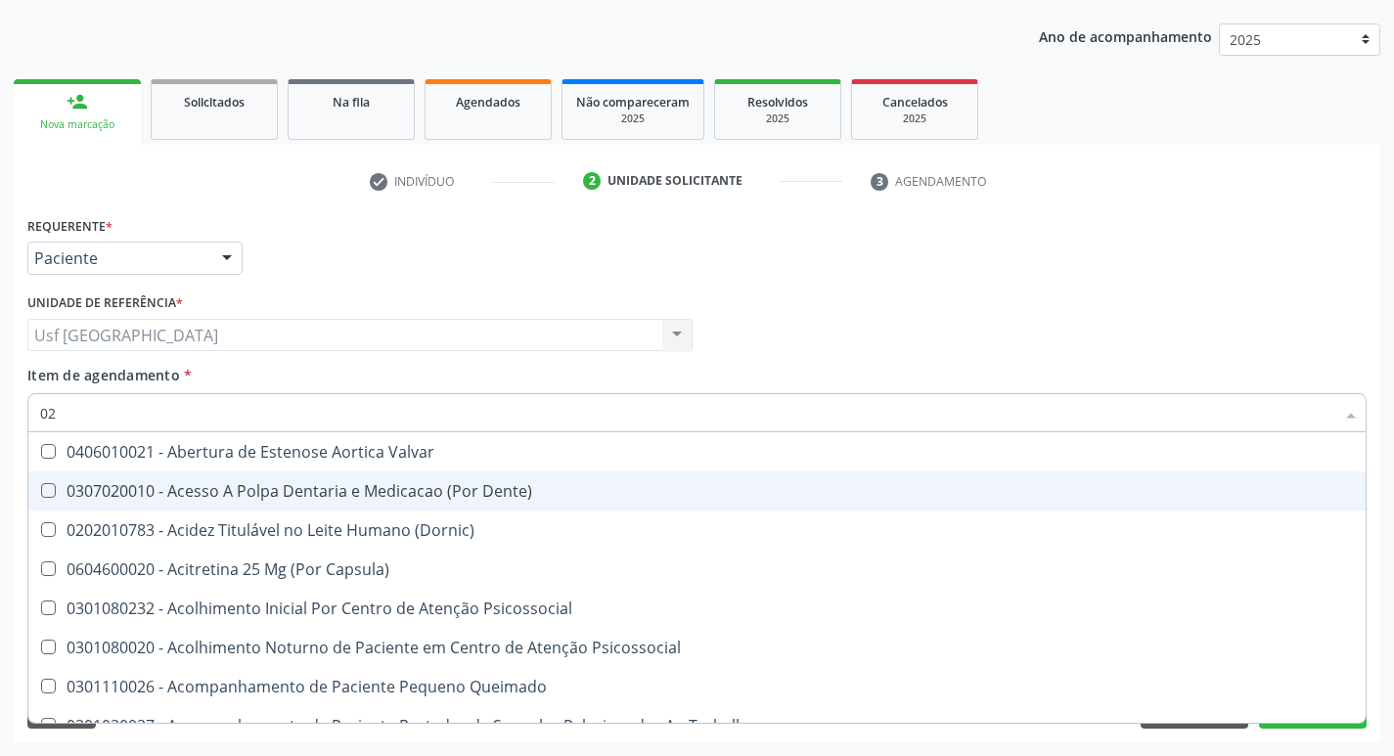
checkbox Total "false"
checkbox Creatinina "false"
checkbox Glicose "false"
checkbox Glicosilada "false"
checkbox Triglicerideos "false"
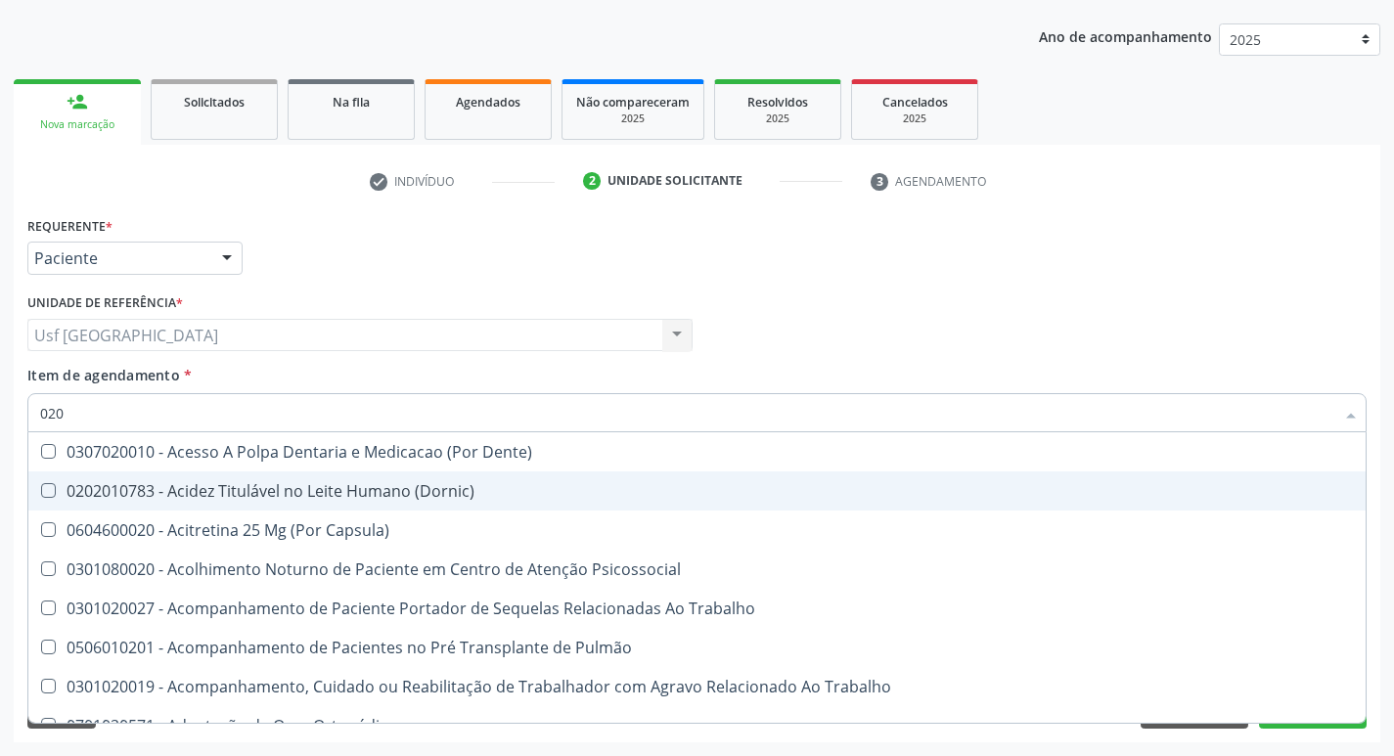
type input "0202"
checkbox Faringe\/Laringe "true"
checkbox Puncao "true"
checkbox Fragmento "true"
checkbox Ossea "true"
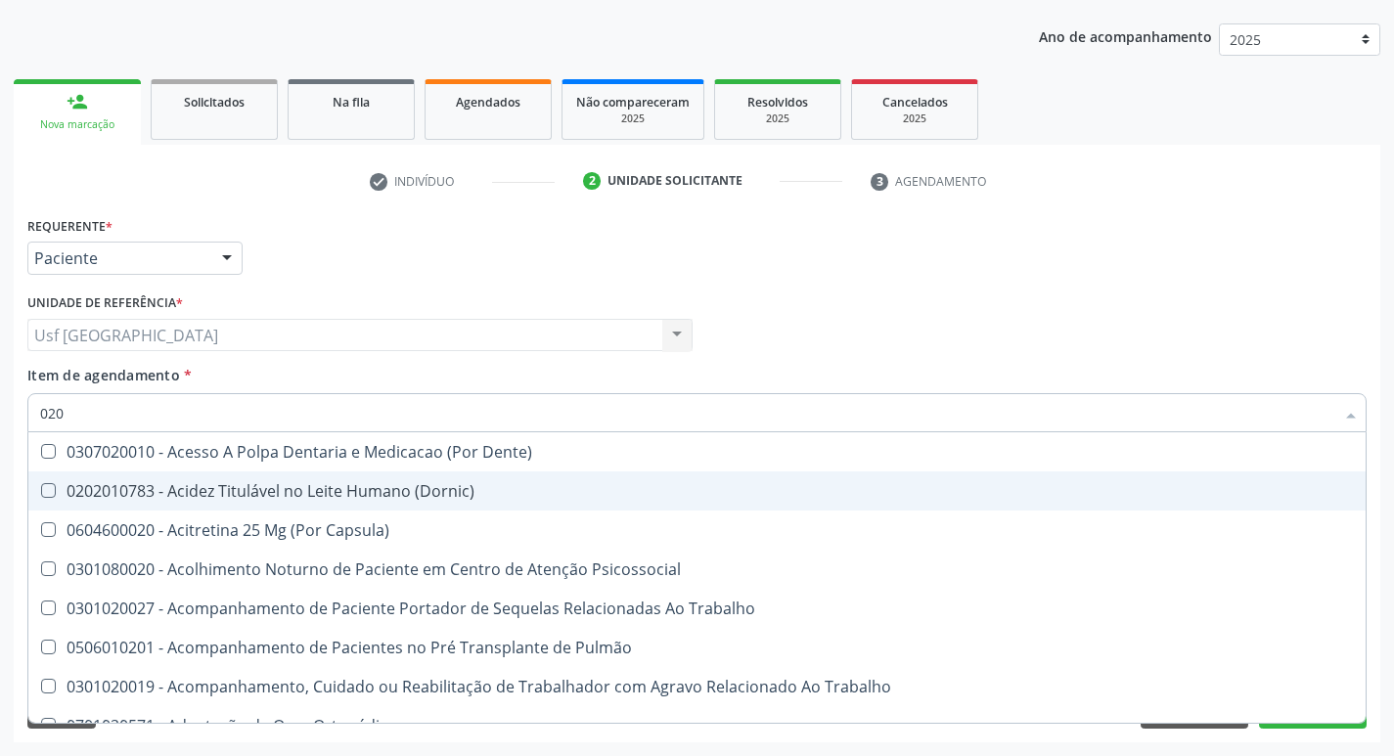
checkbox Laser "true"
checkbox Septostomia "true"
checkbox Projecoes\) "true"
checkbox Hdl "false"
checkbox Ldl "false"
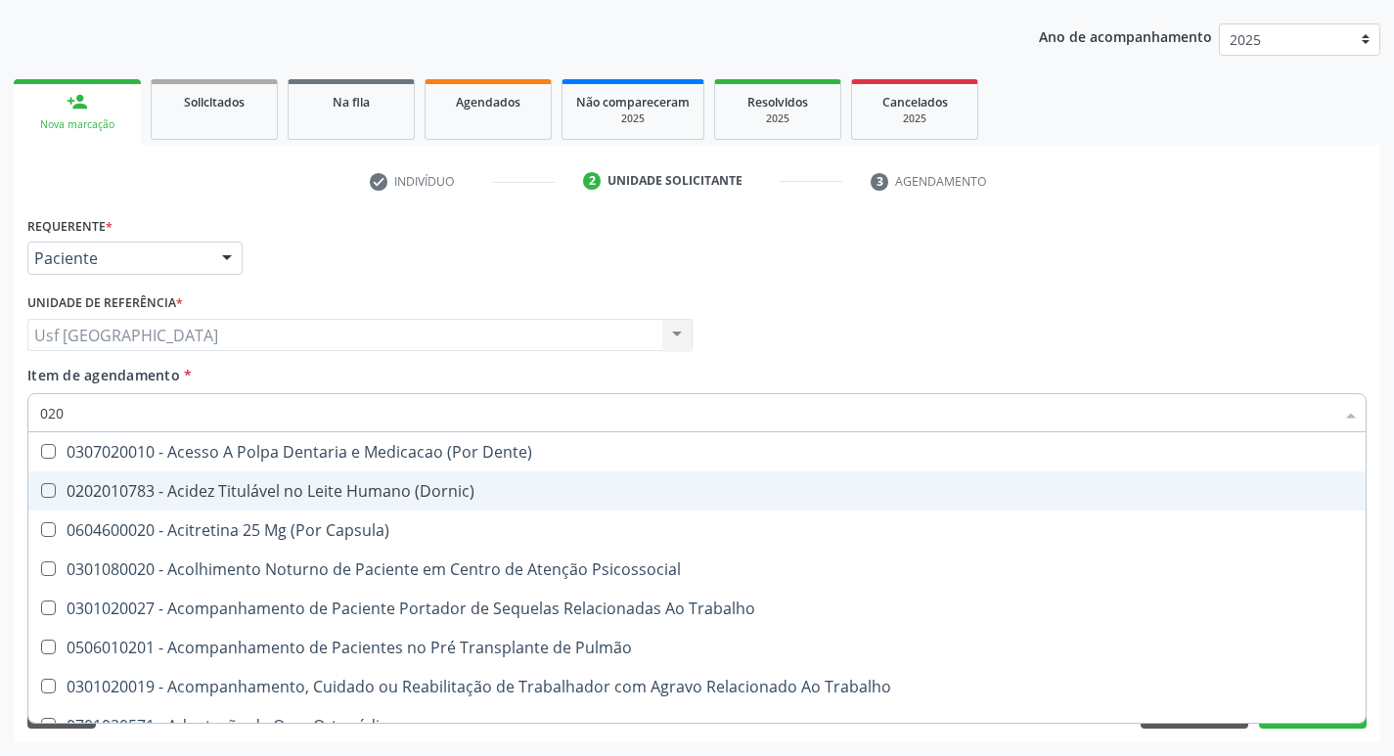
checkbox Total "false"
checkbox Creatinina "false"
checkbox Glicose "false"
type input "02020"
checkbox Olho "true"
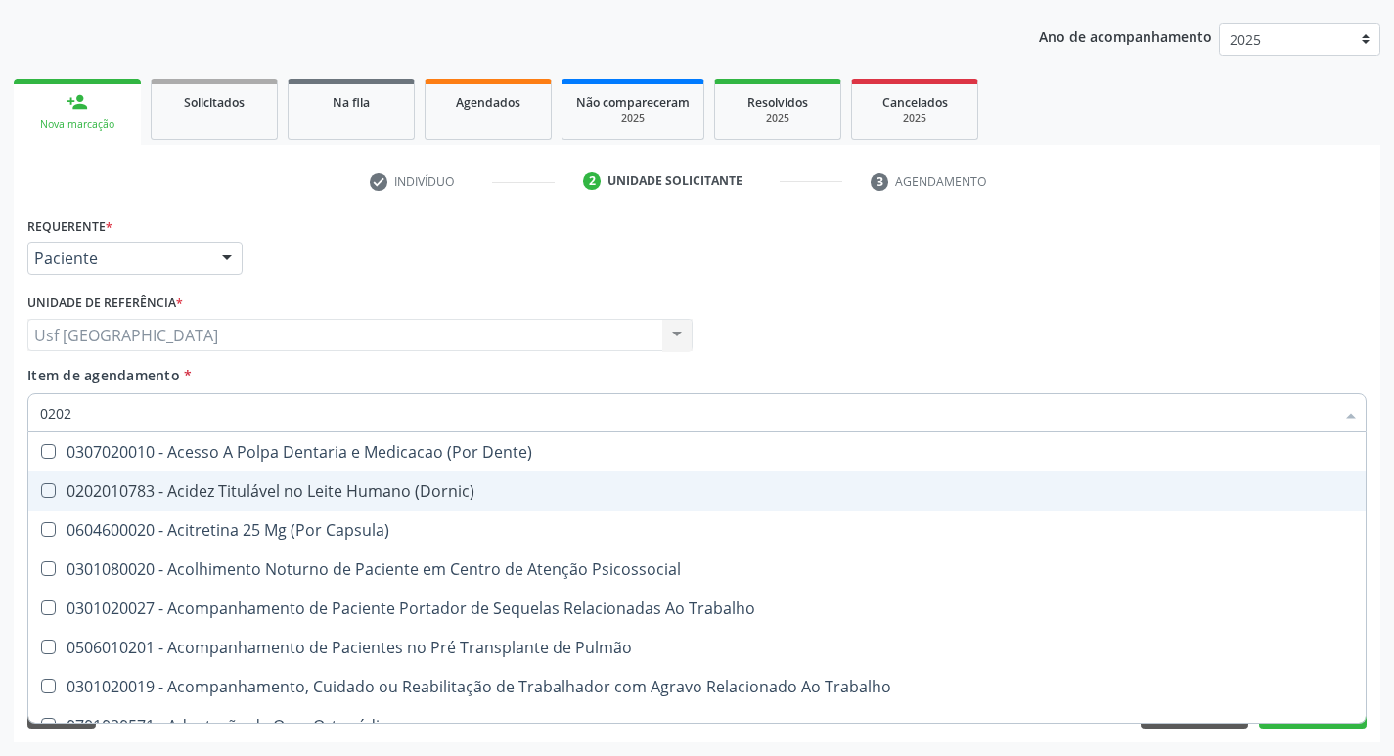
checkbox Pele "true"
checkbox Tireoide "true"
checkbox Aspiracao "true"
checkbox Faringe\/Laringe "false"
checkbox Puncao "false"
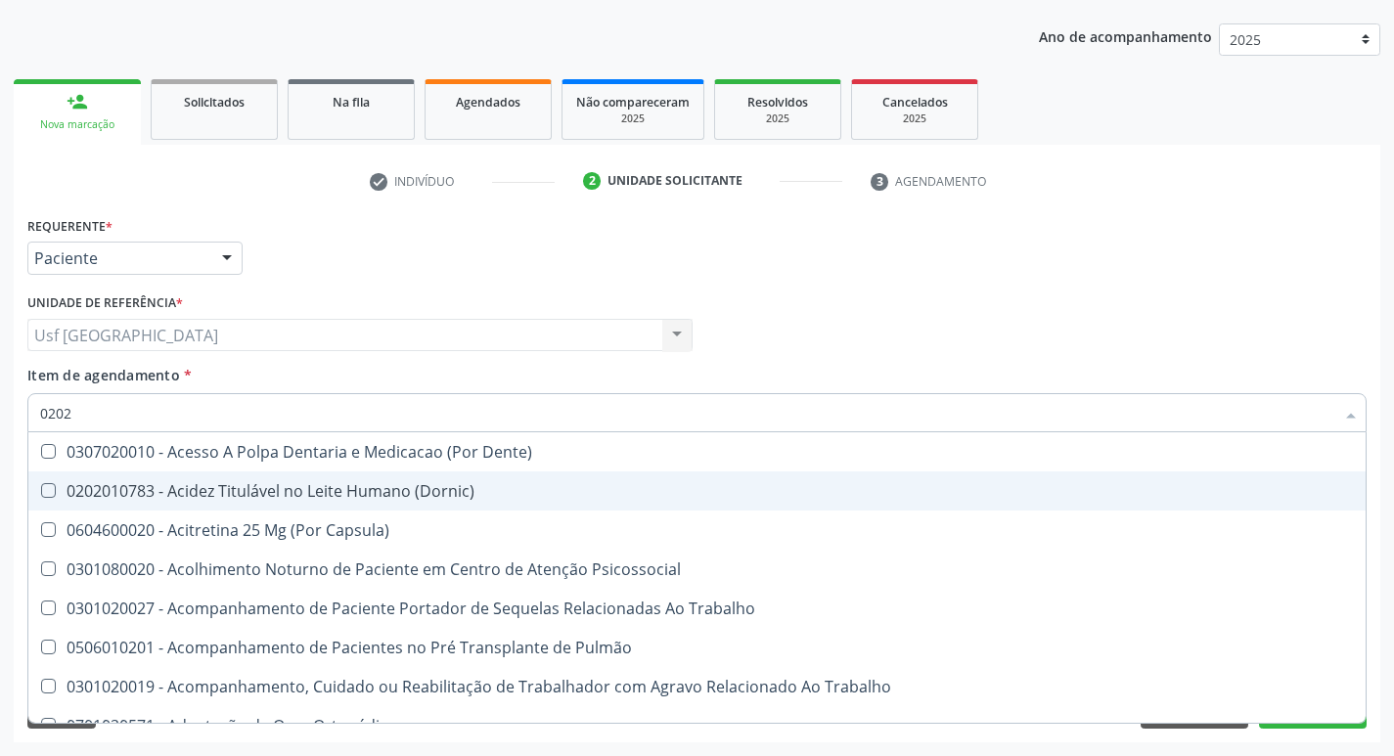
checkbox Fragmento "false"
checkbox Ossea "false"
checkbox Salivar "true"
checkbox Trabalho "true"
checkbox Laser "false"
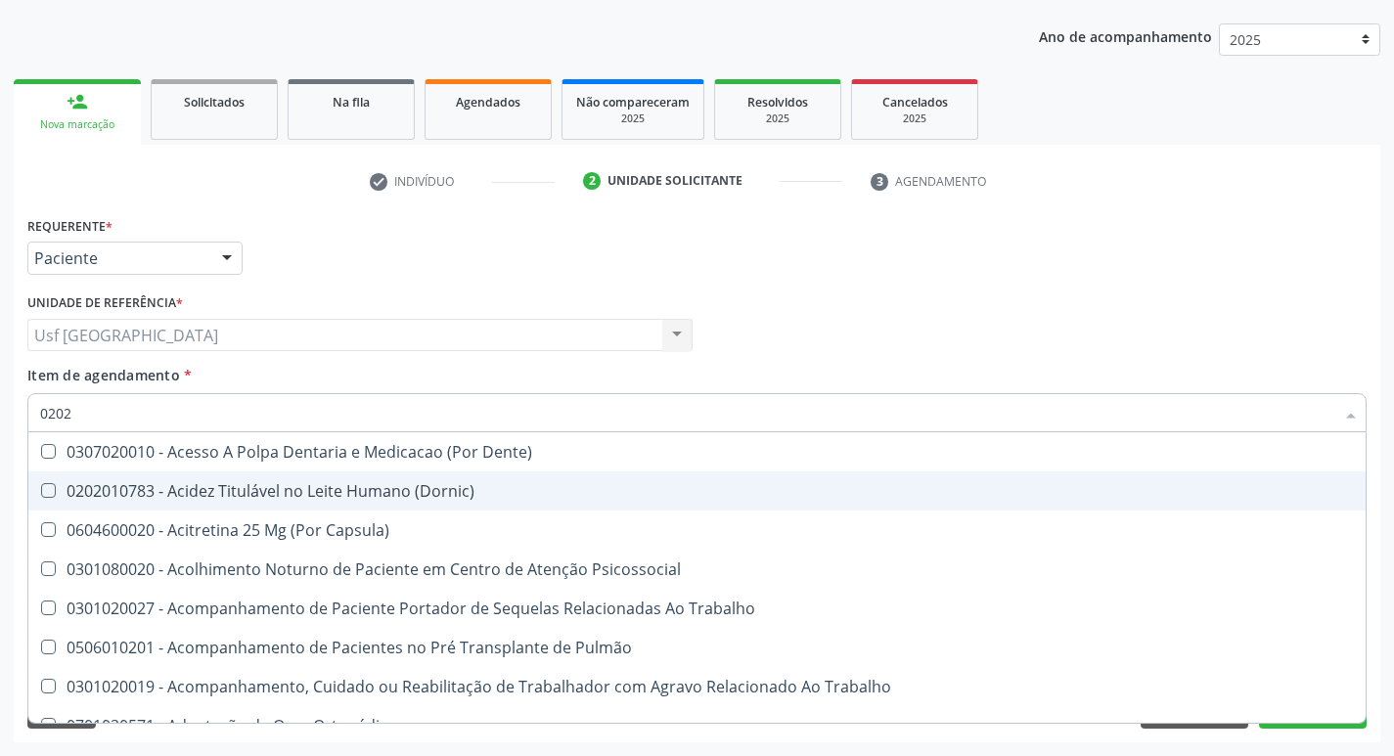
checkbox Septostomia "false"
checkbox Inteiro "true"
checkbox Projecoes\) "false"
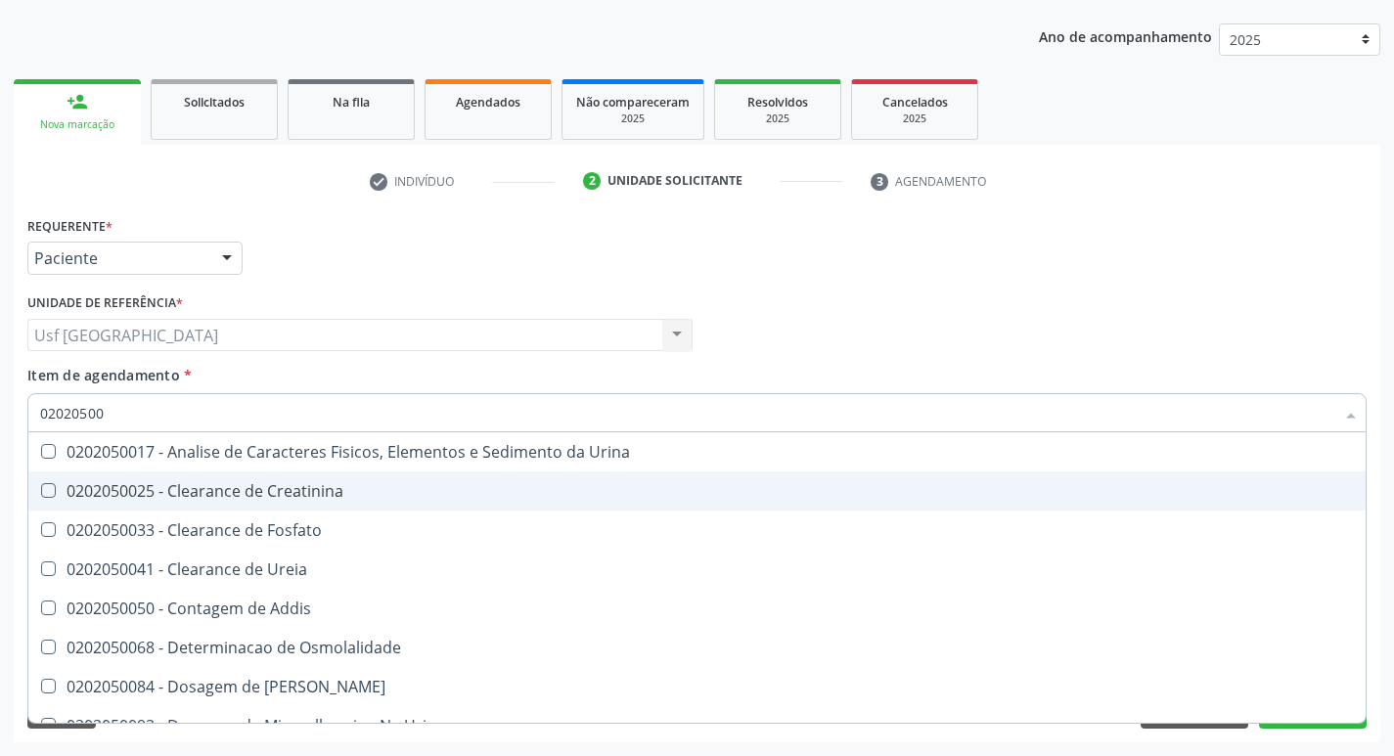
type input "020205001"
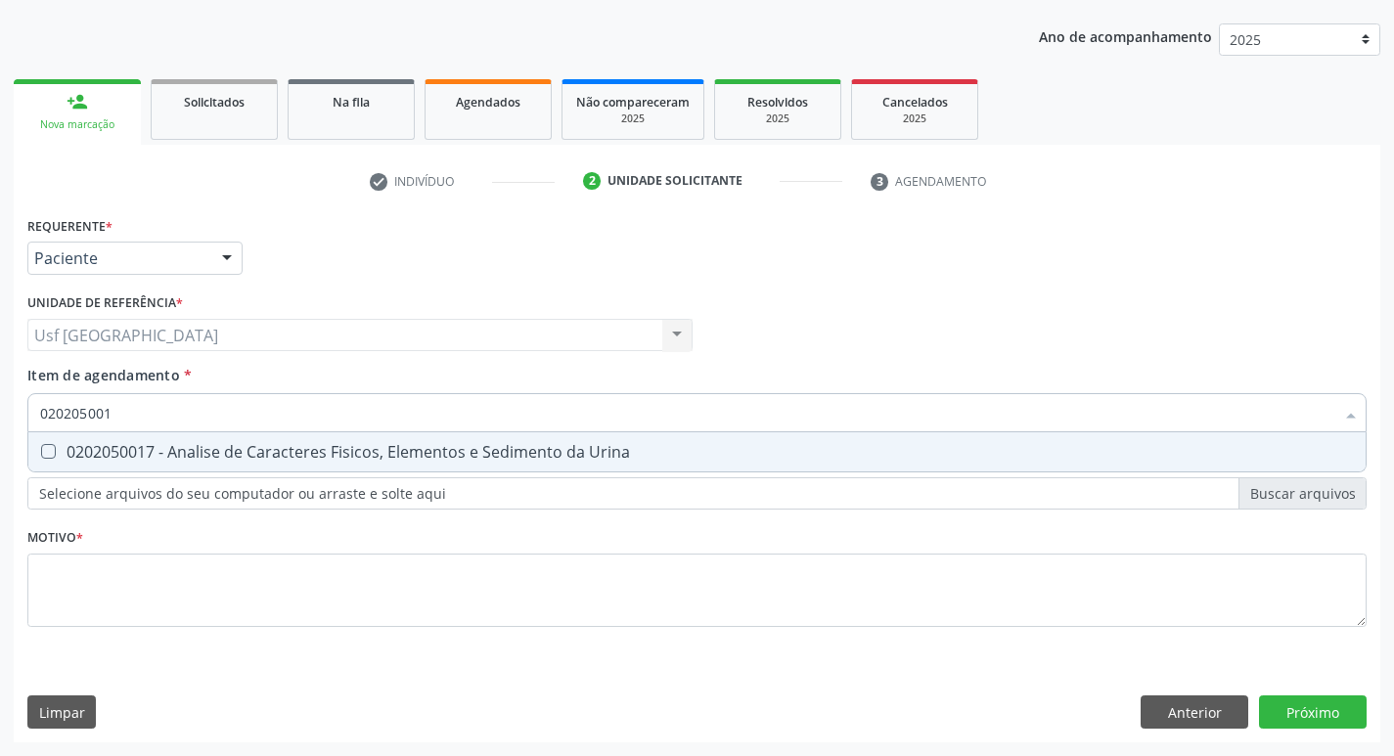
click at [191, 456] on div "0202050017 - Analise de Caracteres Fisicos, Elementos e Sedimento da Urina" at bounding box center [697, 452] width 1314 height 16
checkbox Urina "true"
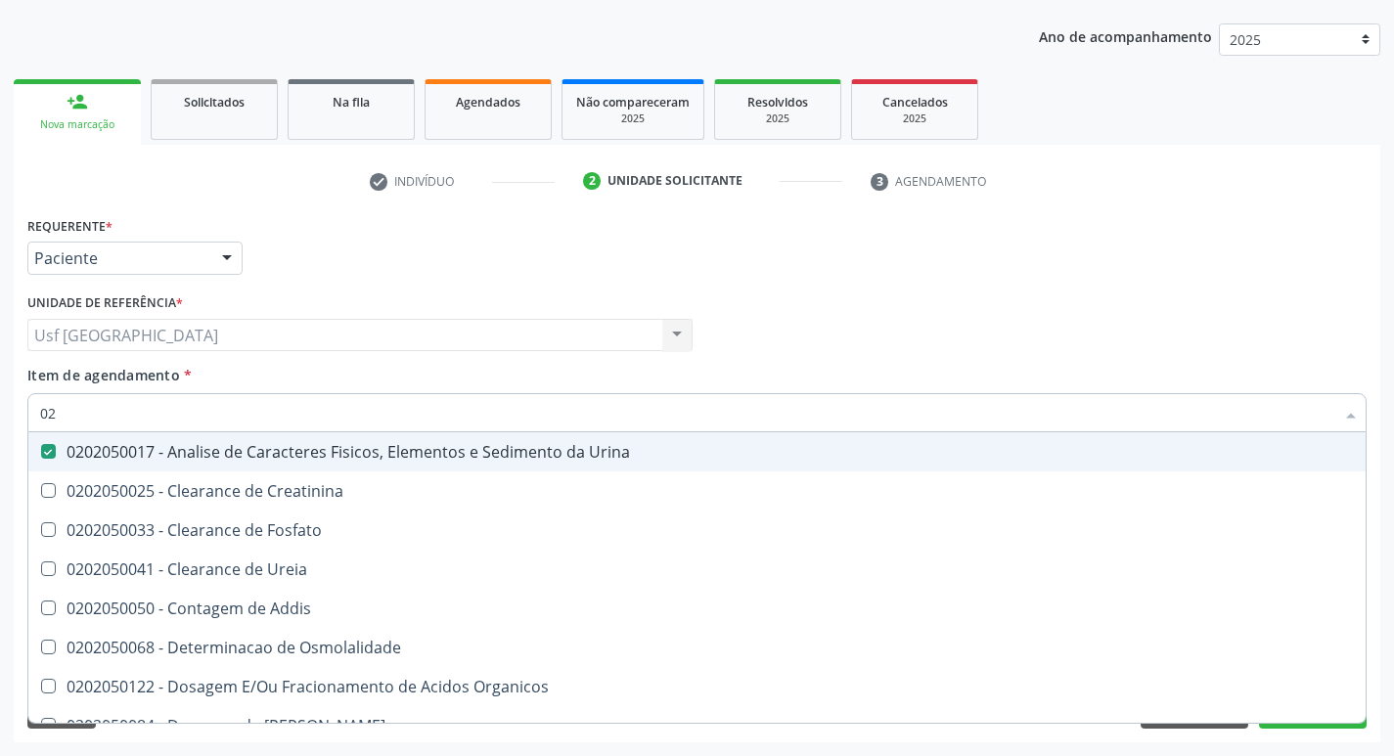
type input "0"
checkbox Urina "false"
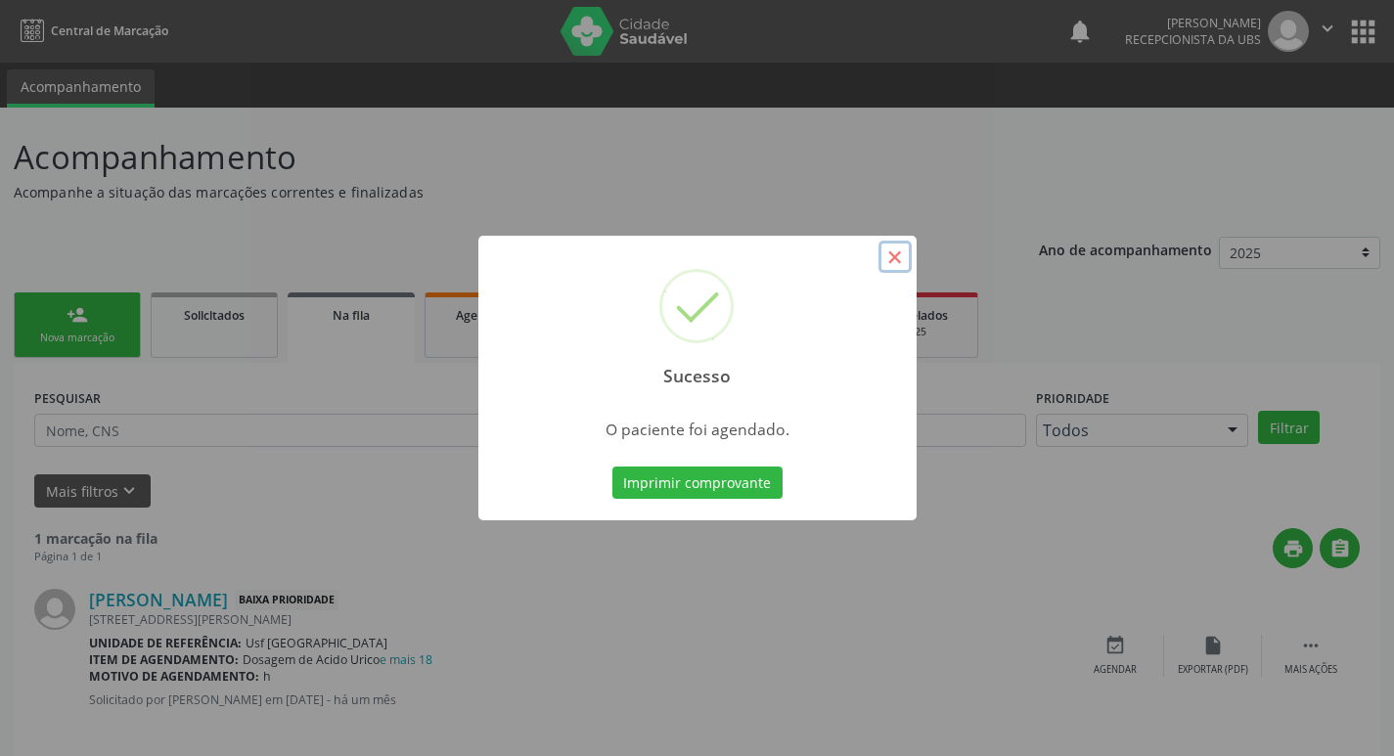
click at [898, 261] on button "×" at bounding box center [895, 257] width 33 height 33
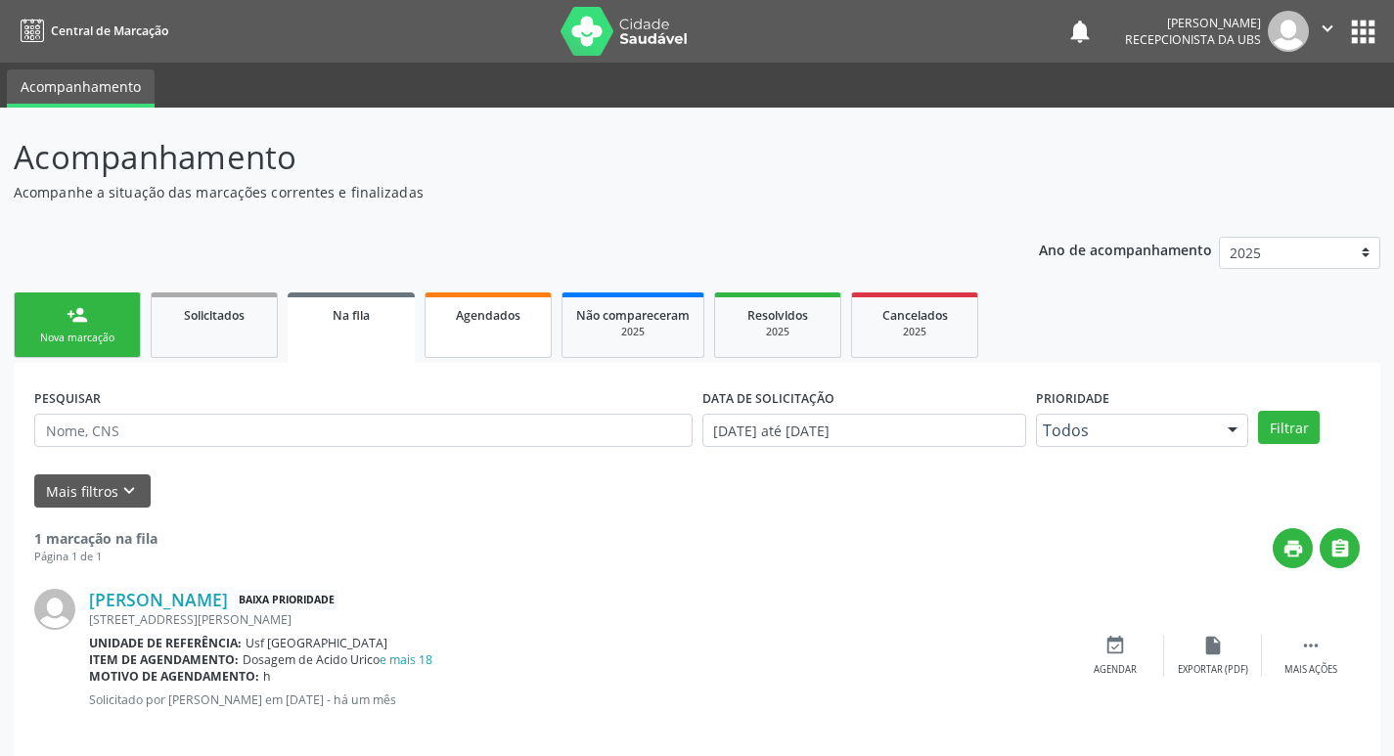
click at [510, 339] on link "Agendados" at bounding box center [488, 326] width 127 height 66
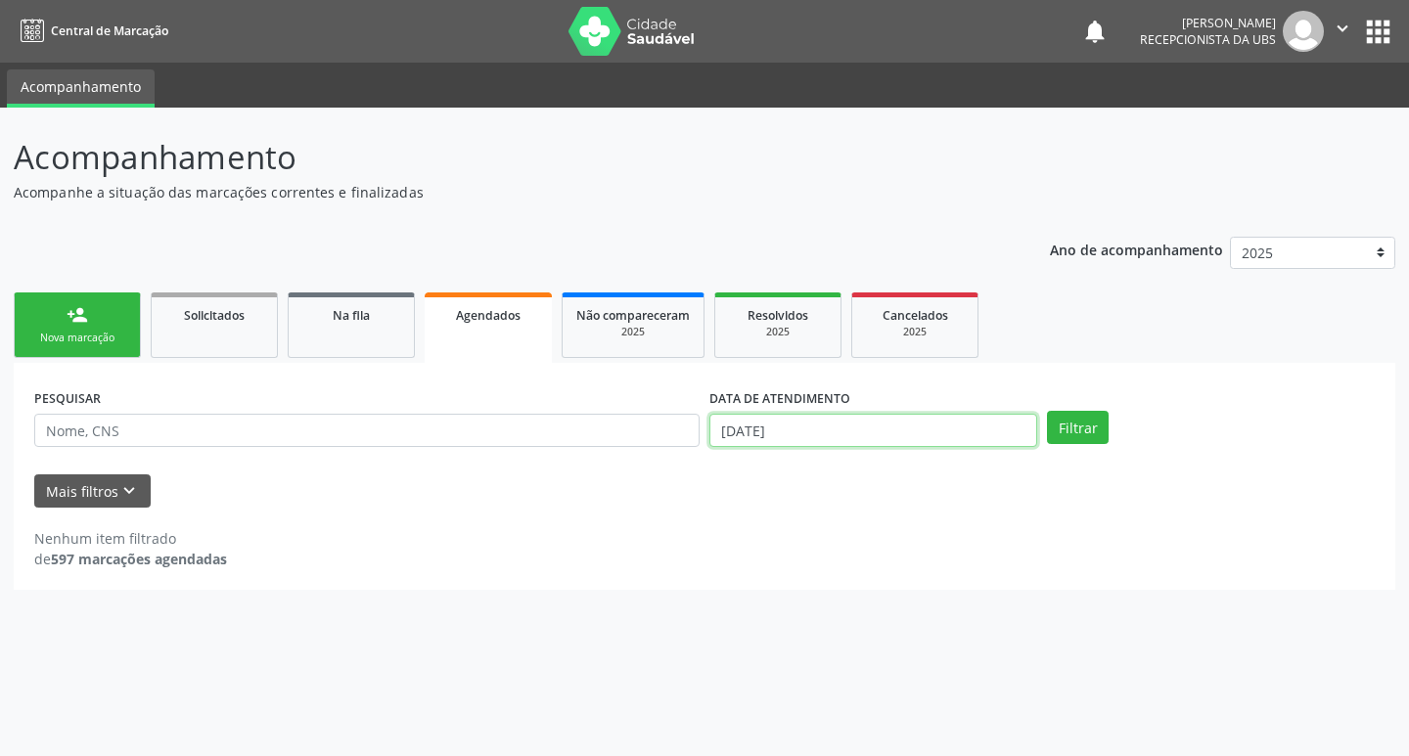
click at [767, 428] on input "[DATE]" at bounding box center [873, 430] width 328 height 33
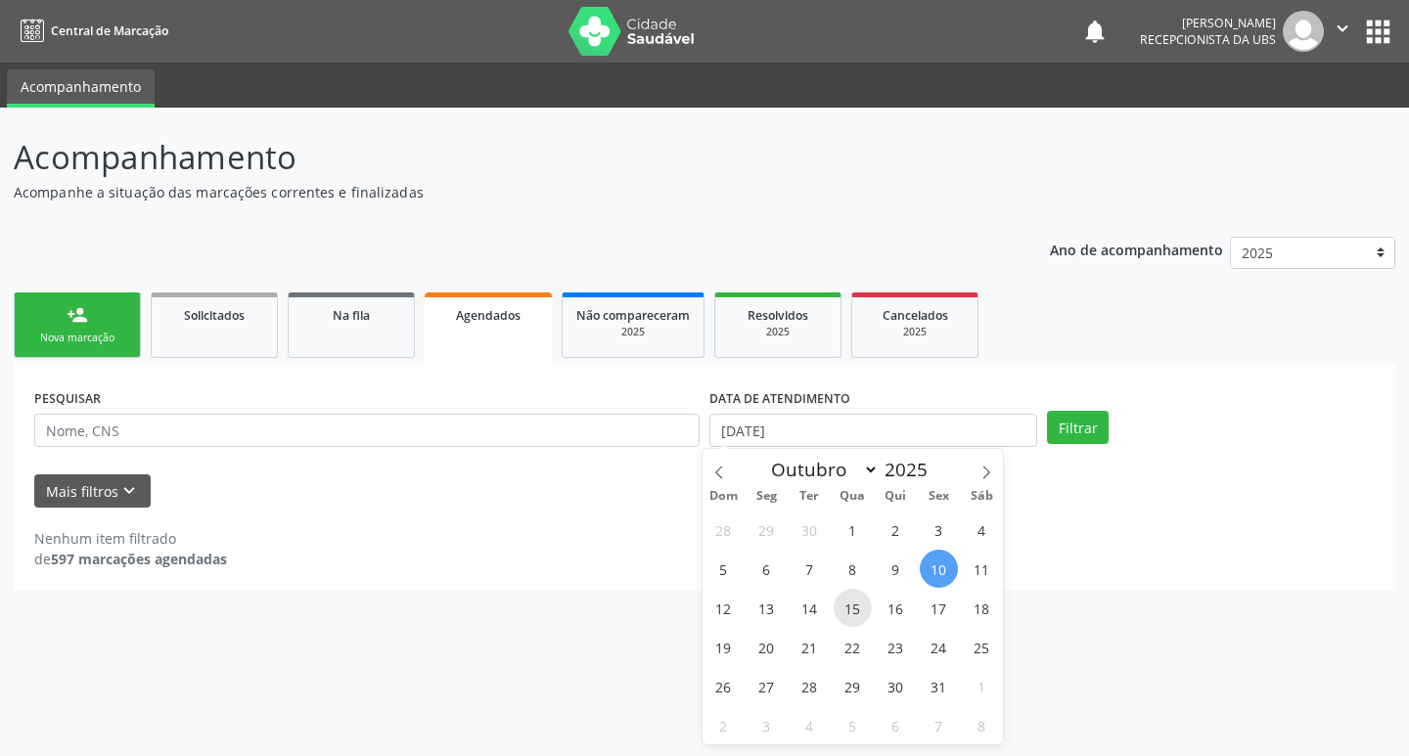
click at [865, 613] on span "15" at bounding box center [853, 608] width 38 height 38
type input "[DATE]"
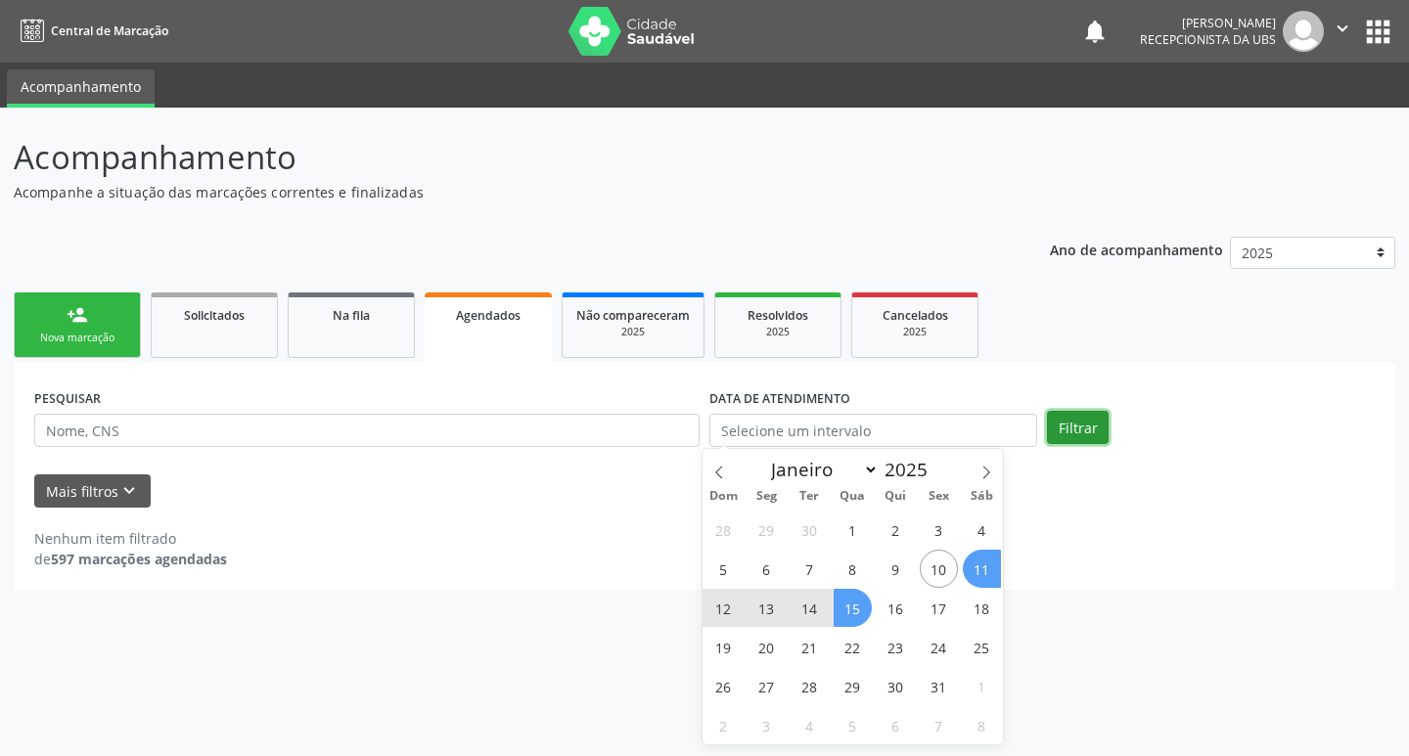
click at [1091, 422] on button "Filtrar" at bounding box center [1078, 427] width 62 height 33
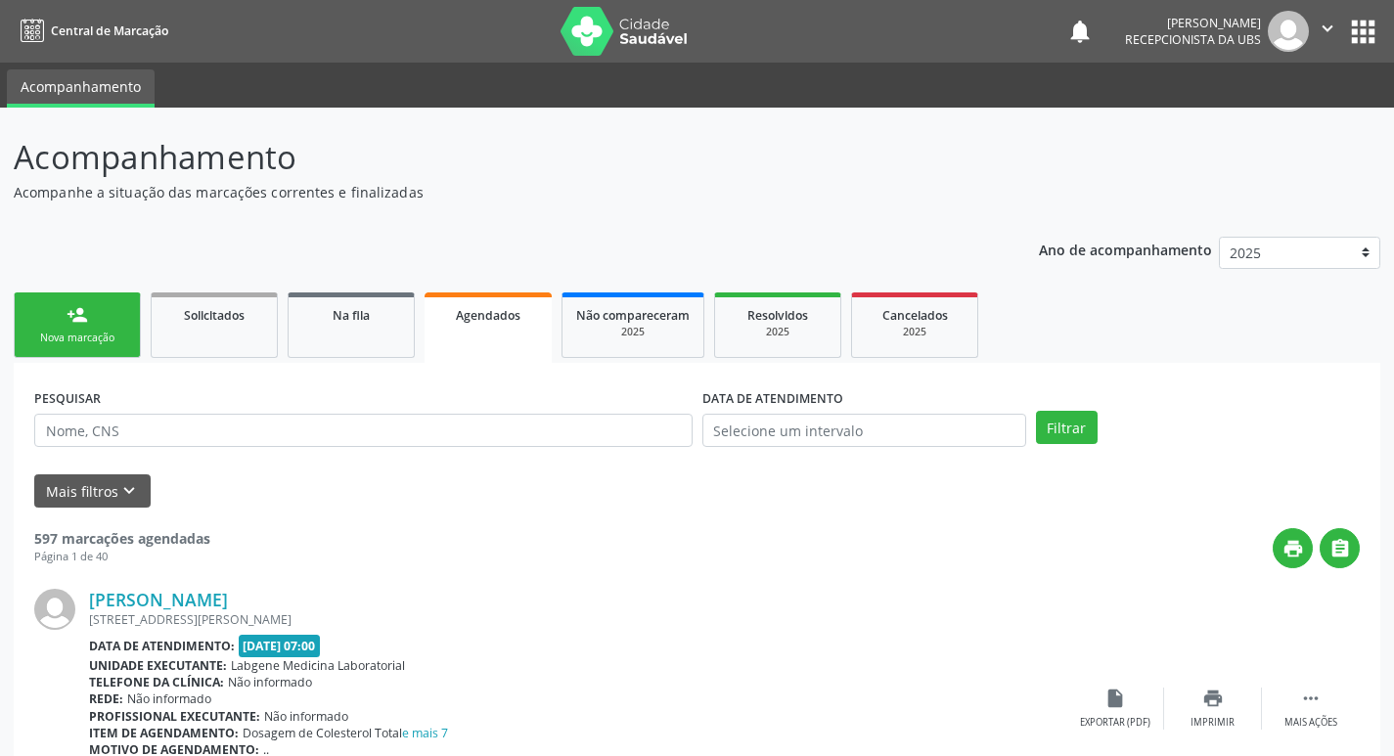
click at [93, 346] on link "person_add Nova marcação" at bounding box center [77, 326] width 127 height 66
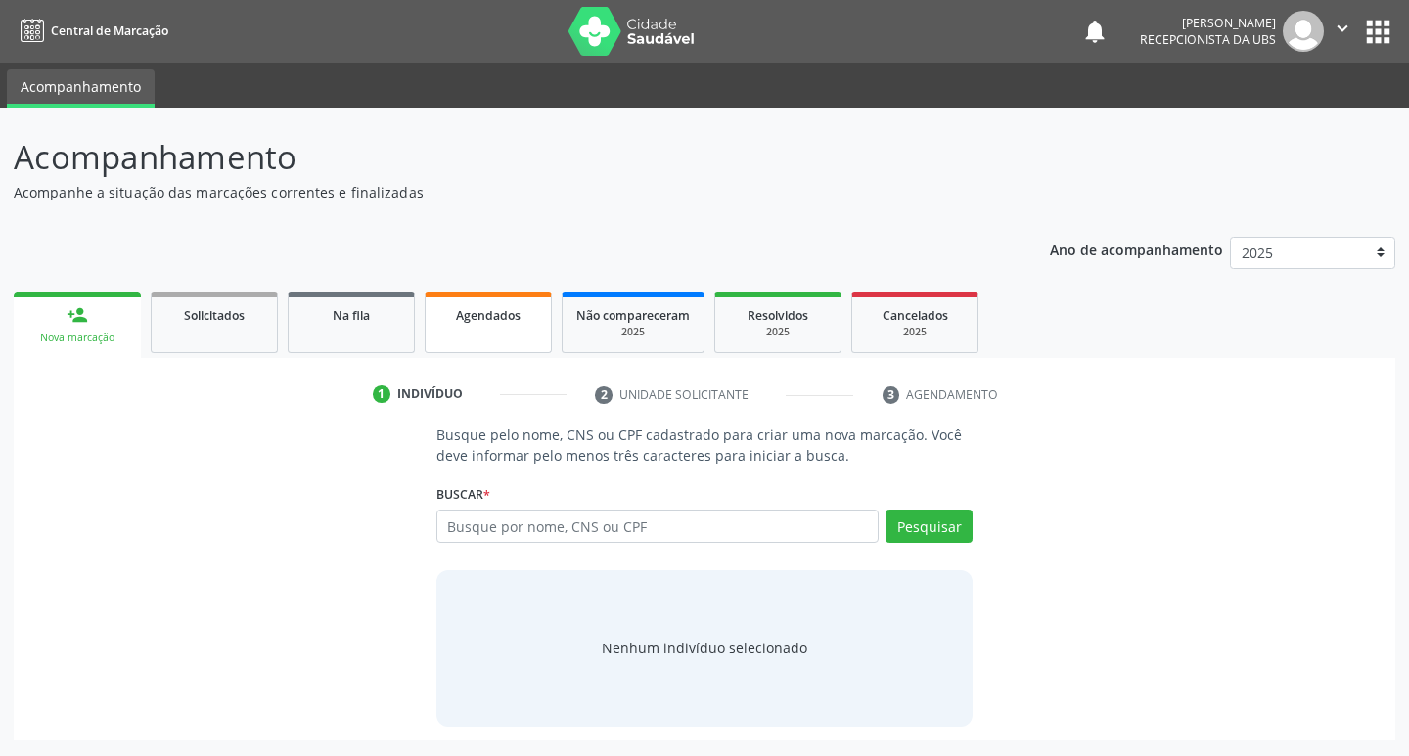
click at [549, 328] on link "Agendados" at bounding box center [488, 323] width 127 height 61
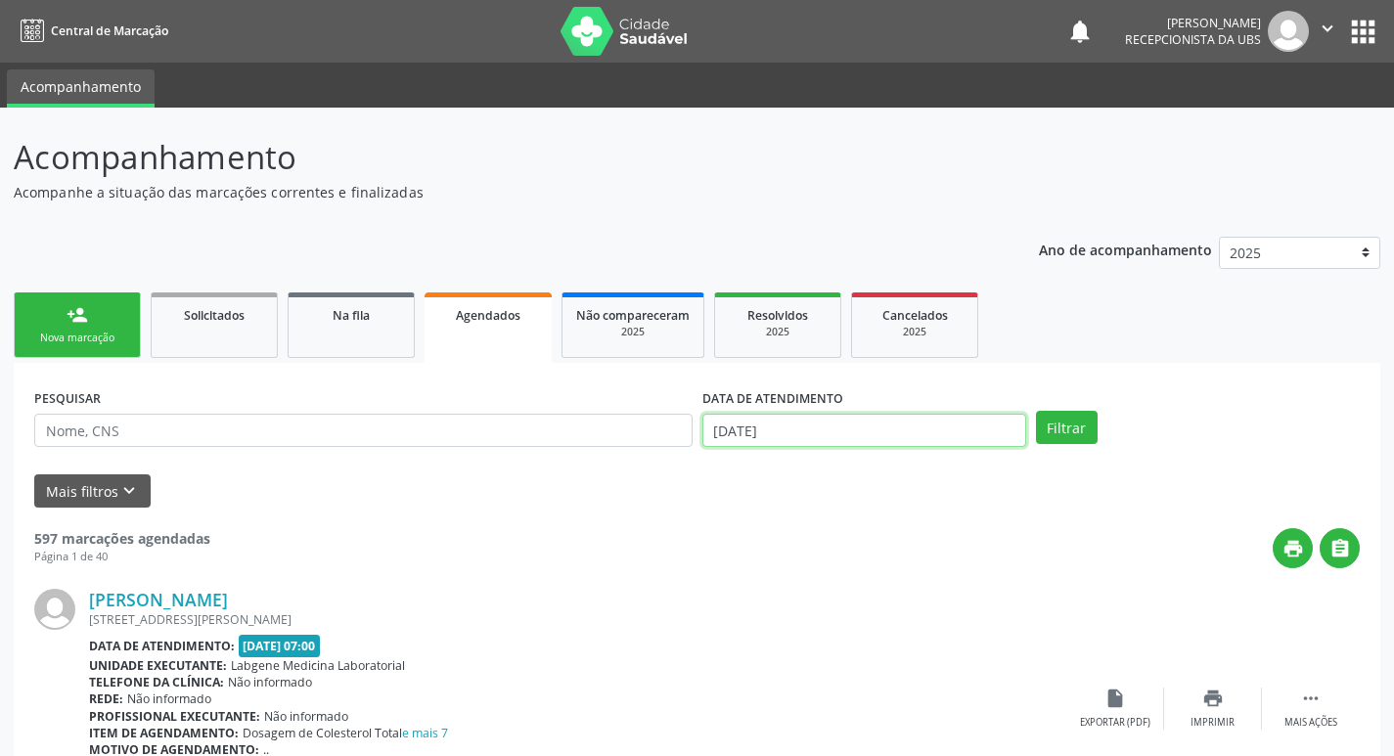
click at [845, 437] on input "[DATE]" at bounding box center [864, 430] width 324 height 33
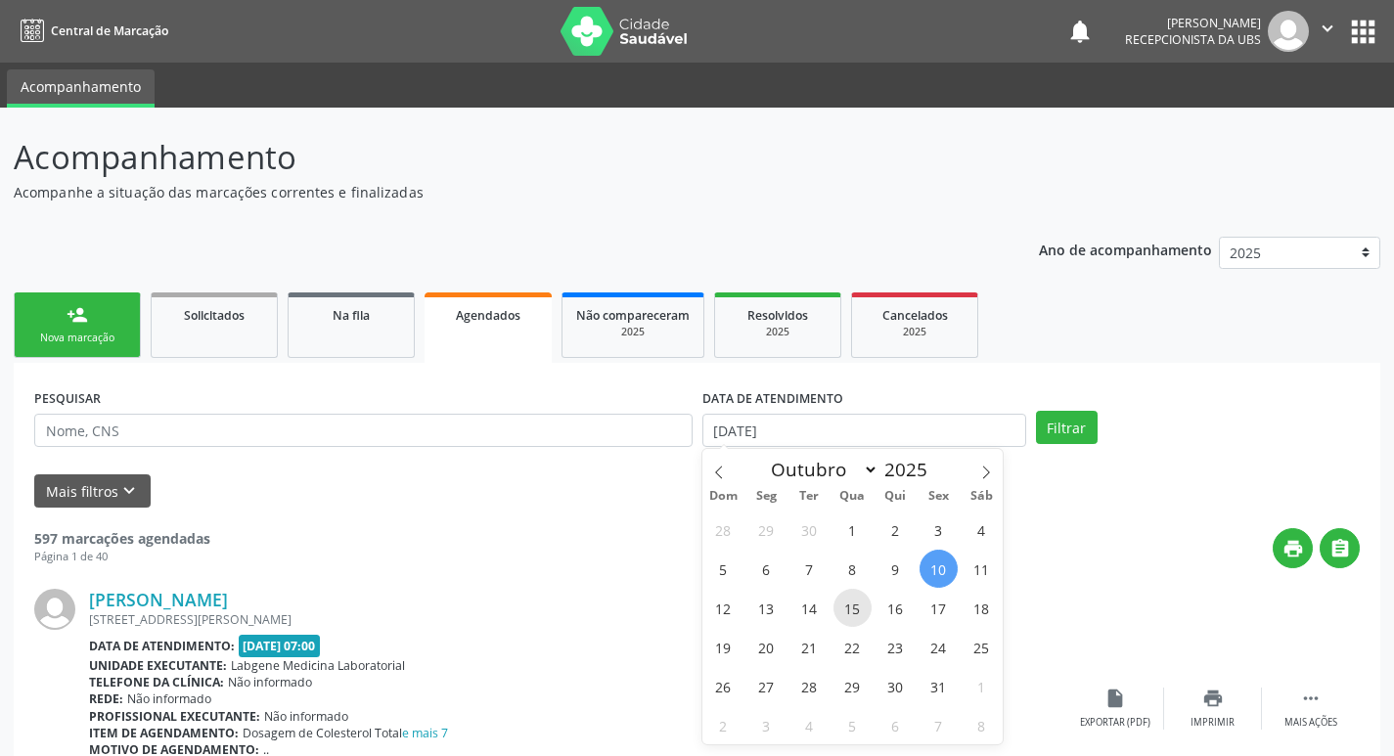
click at [860, 612] on span "15" at bounding box center [853, 608] width 38 height 38
type input "[DATE]"
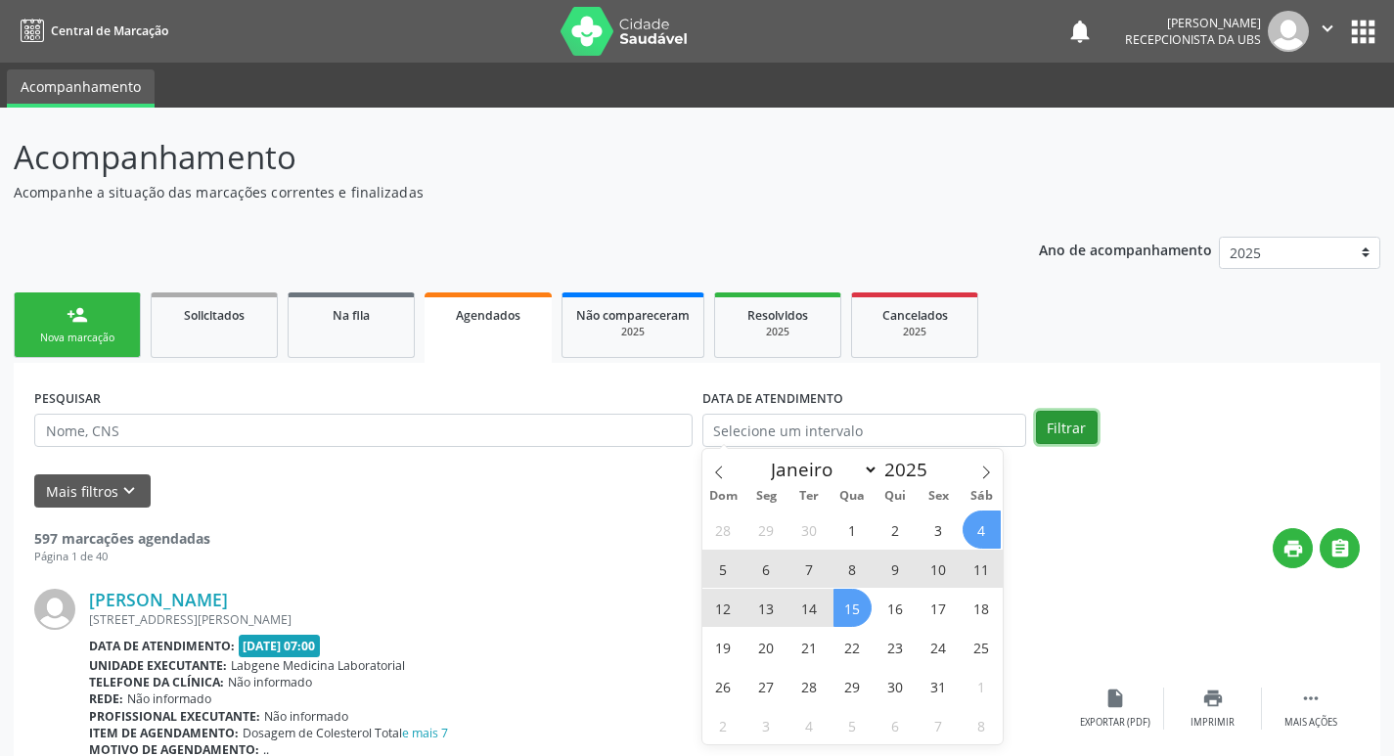
select select "9"
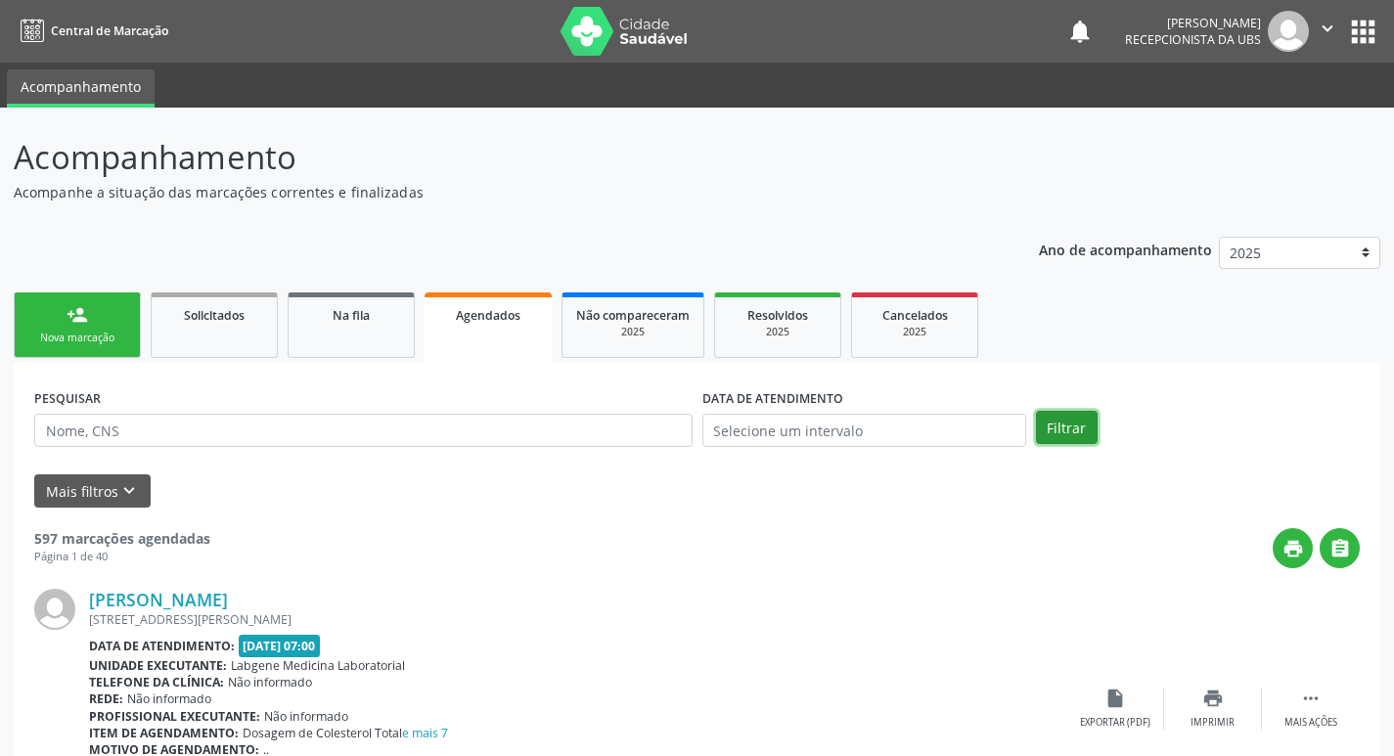
click at [1094, 416] on button "Filtrar" at bounding box center [1067, 427] width 62 height 33
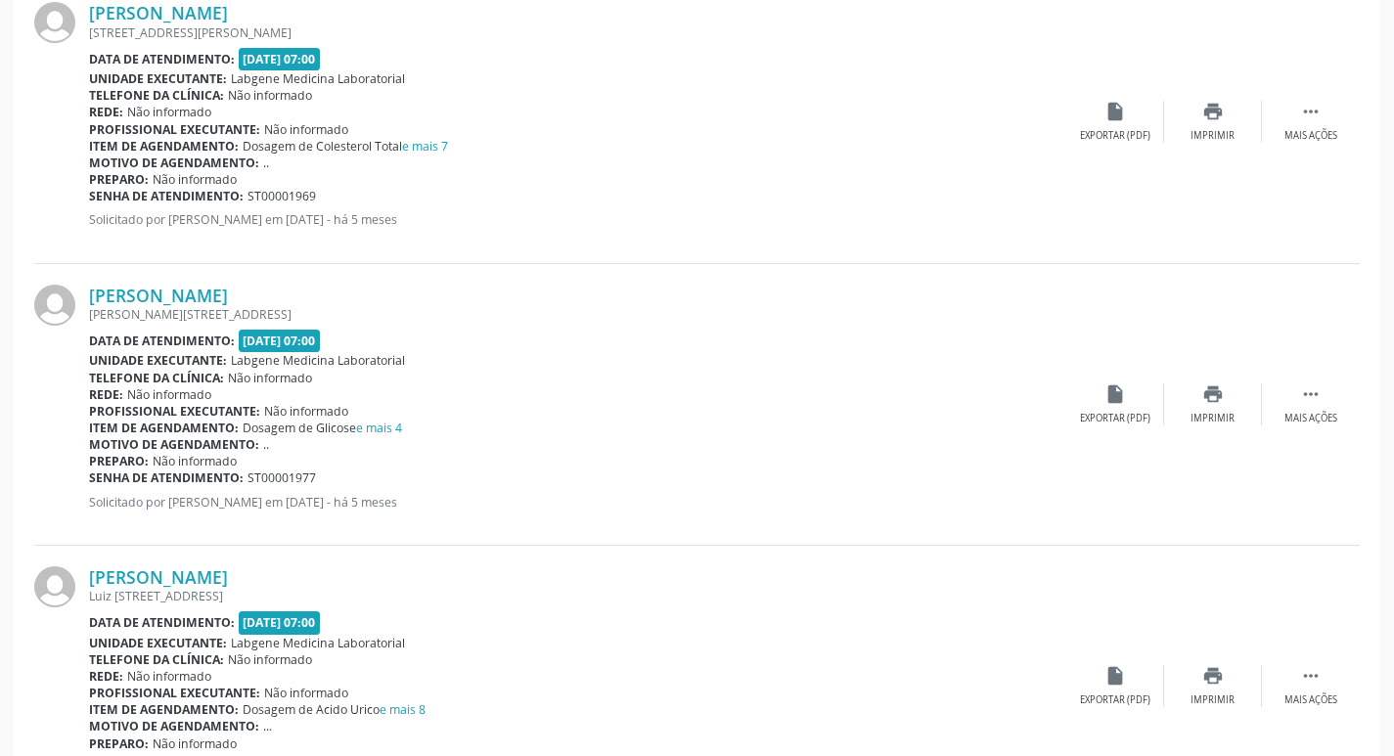
scroll to position [98, 0]
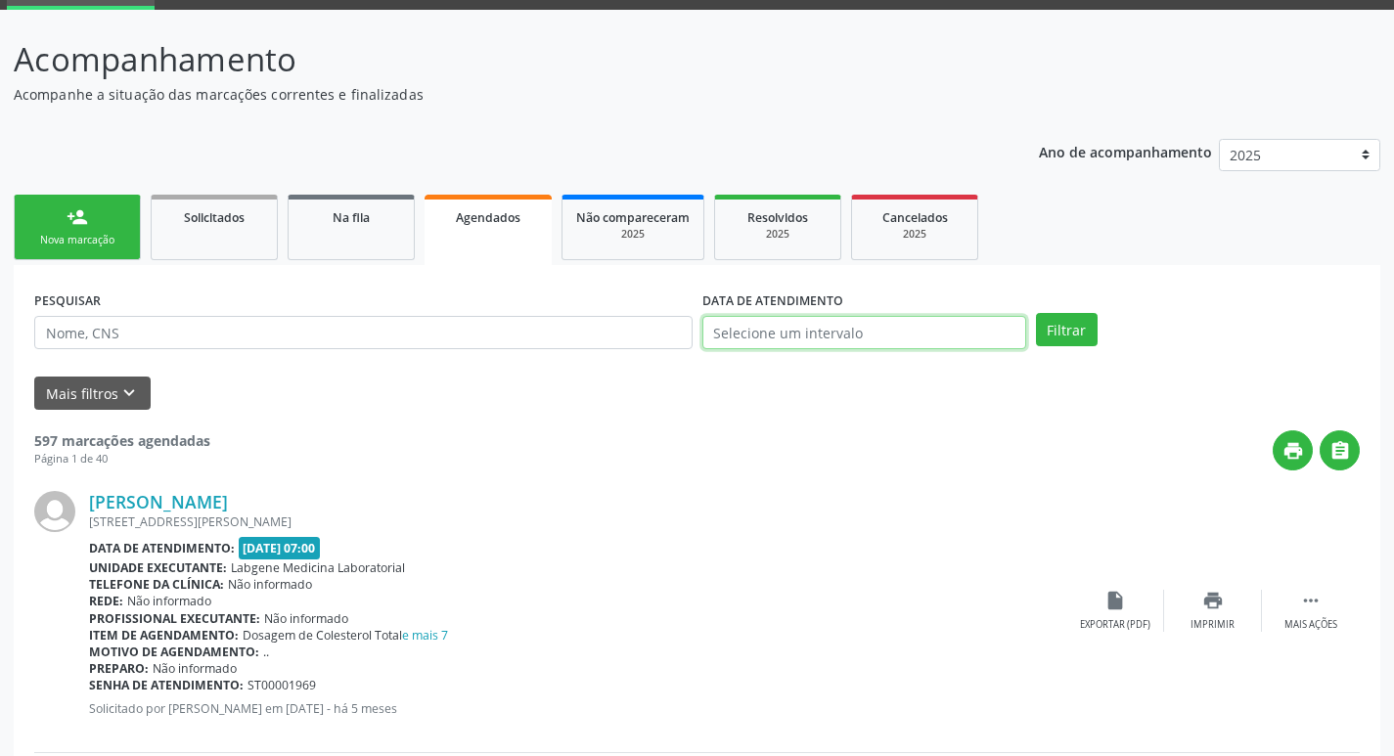
click at [731, 327] on input "text" at bounding box center [864, 332] width 324 height 33
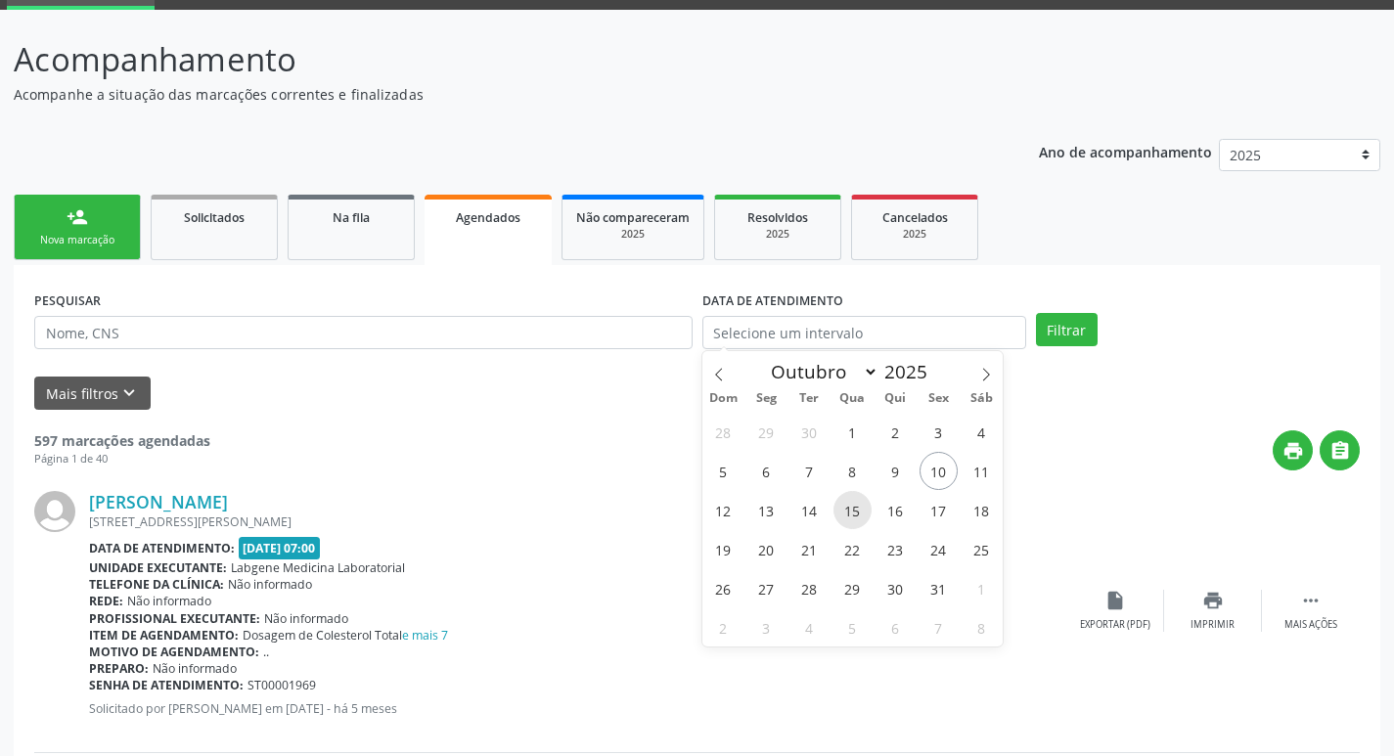
click at [861, 510] on span "15" at bounding box center [853, 510] width 38 height 38
type input "[DATE]"
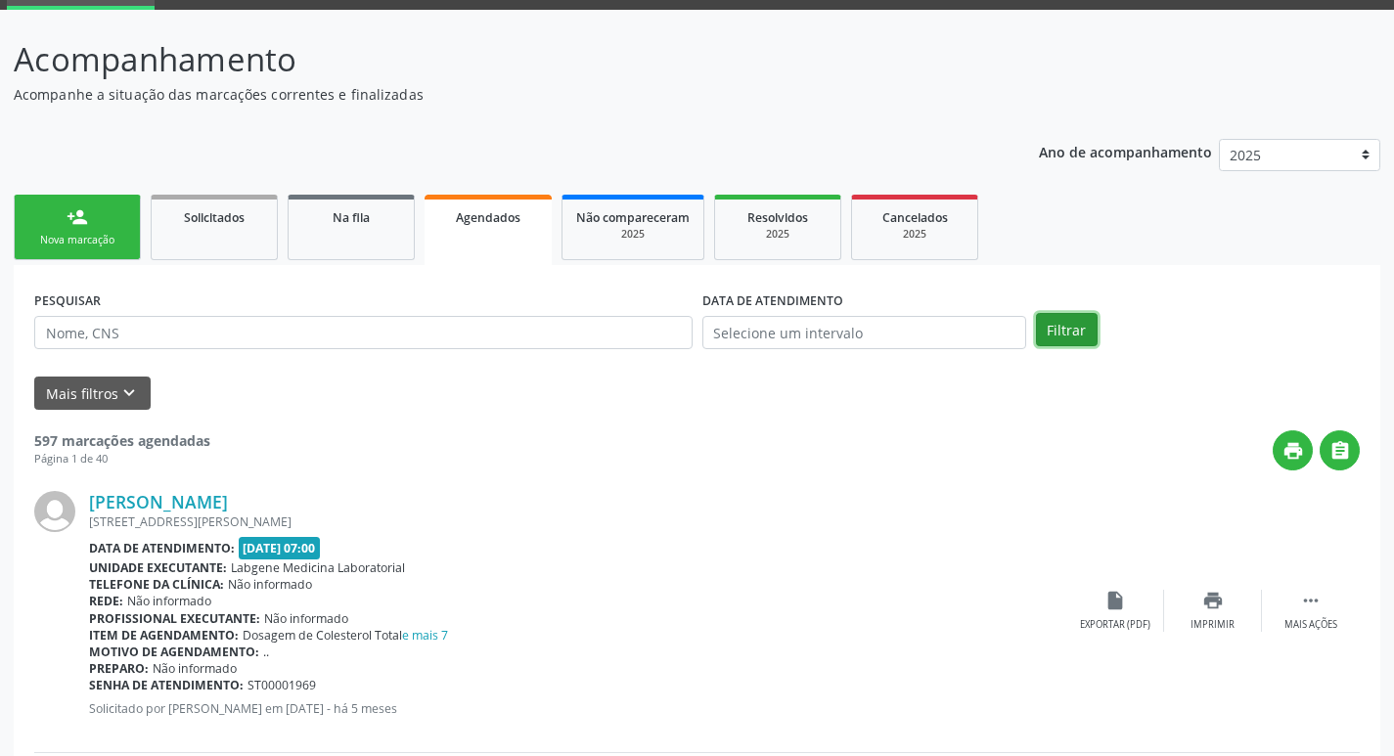
click at [1067, 327] on button "Filtrar" at bounding box center [1067, 329] width 62 height 33
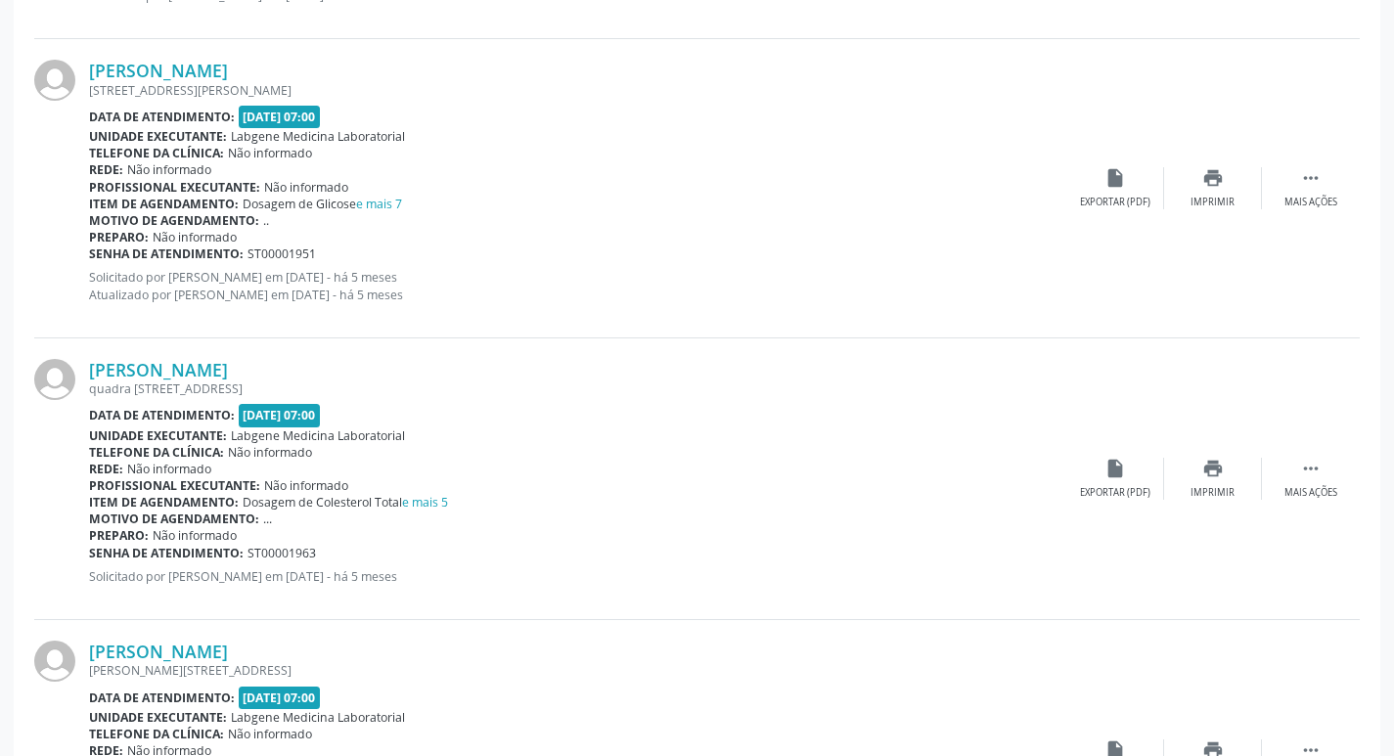
scroll to position [4149, 0]
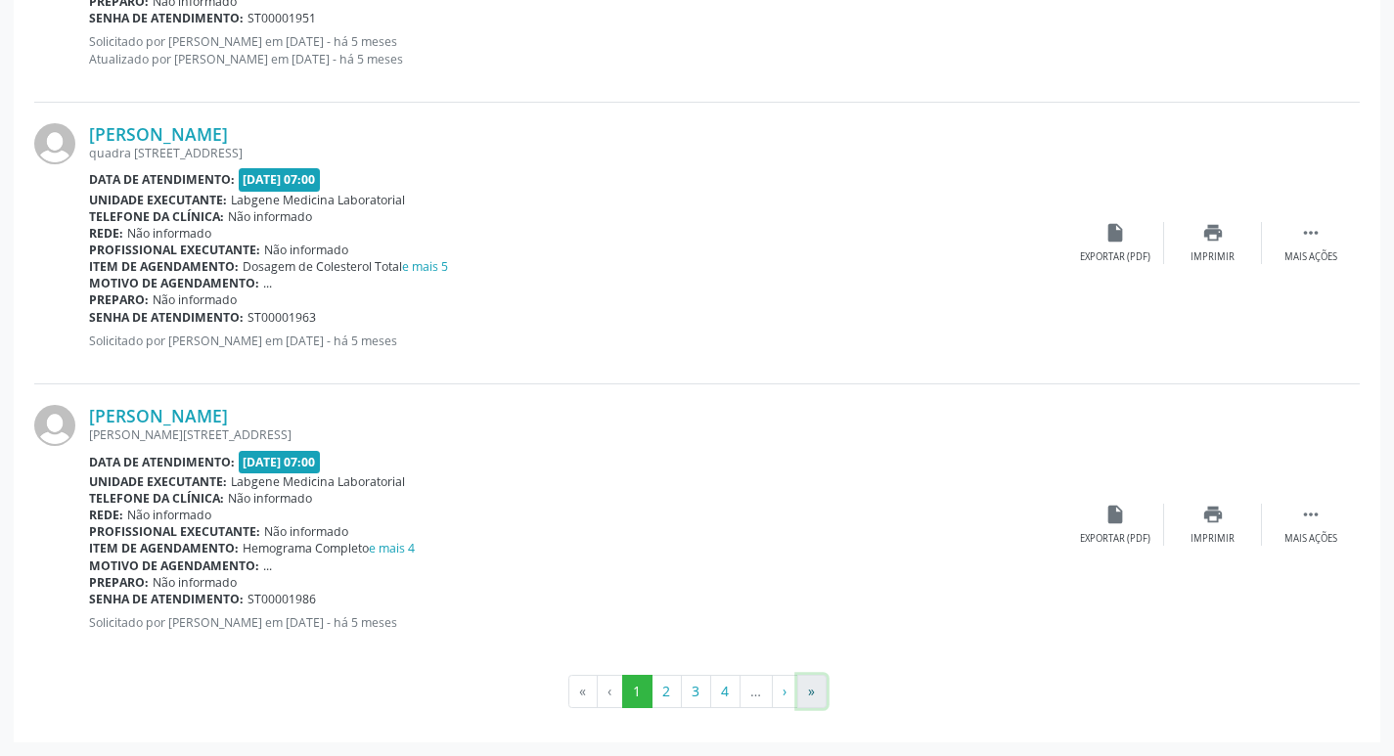
click at [805, 701] on button "»" at bounding box center [811, 691] width 29 height 33
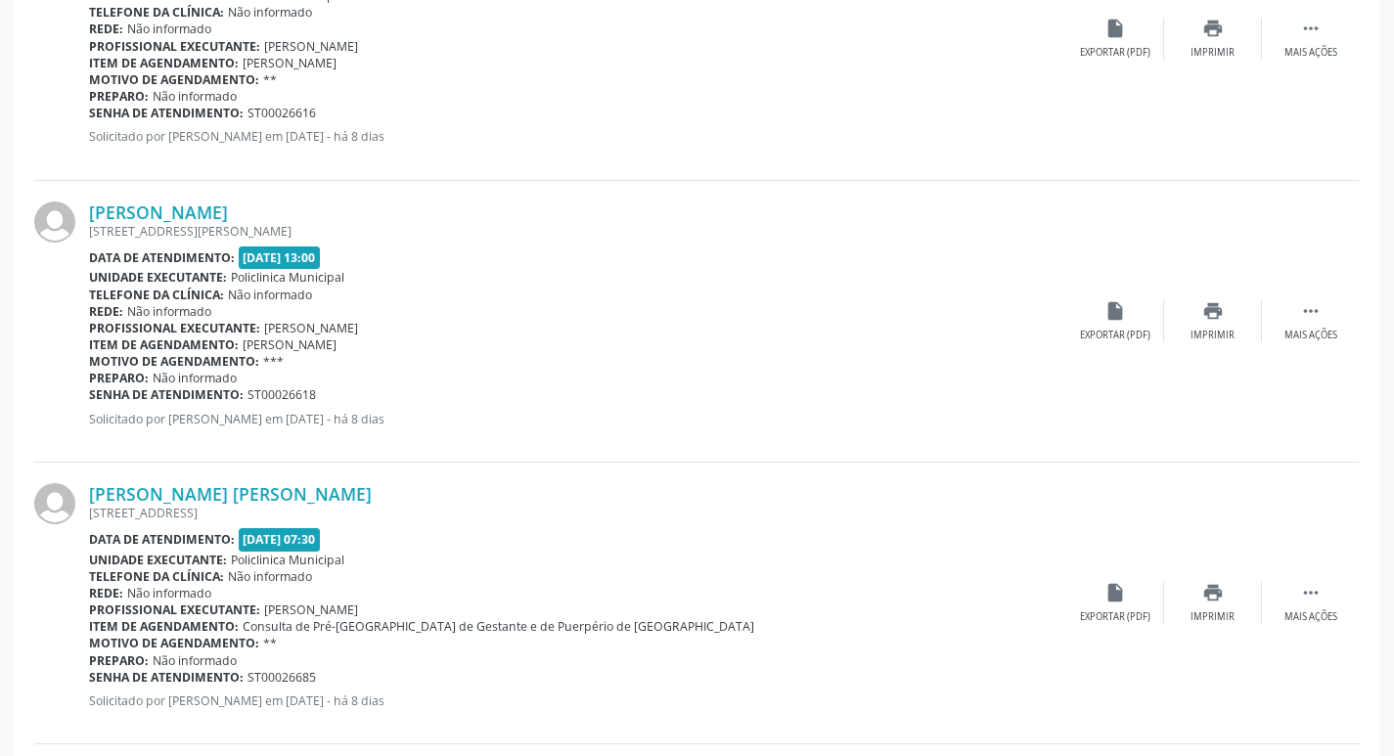
scroll to position [3286, 0]
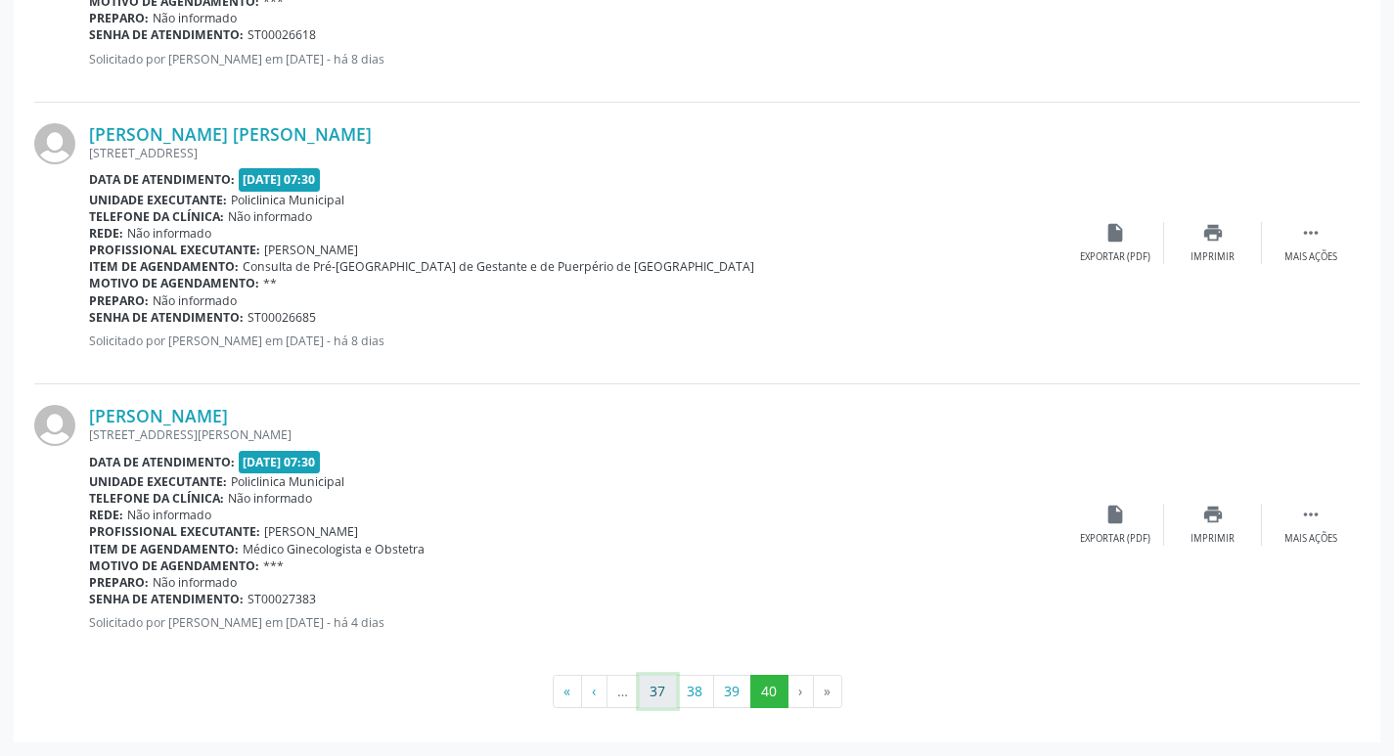
click at [667, 699] on button "37" at bounding box center [658, 691] width 38 height 33
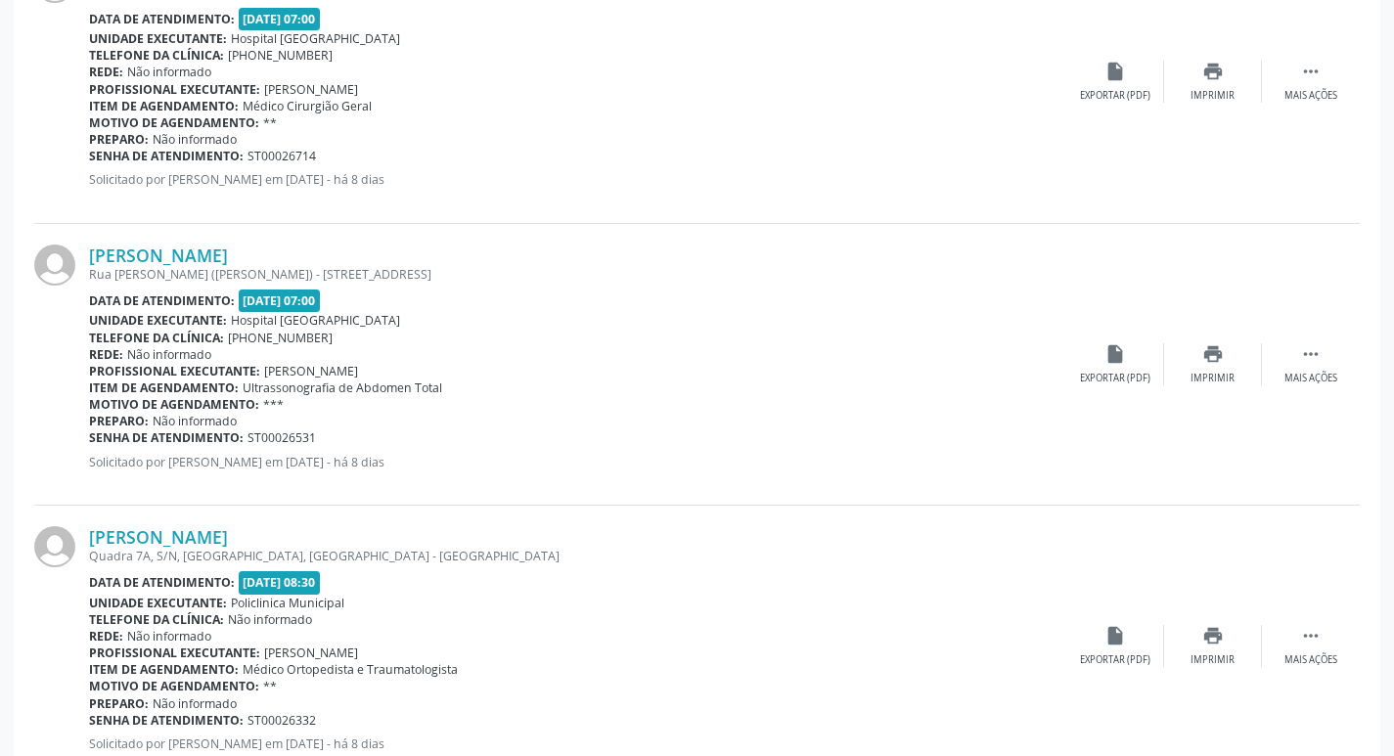
scroll to position [4133, 0]
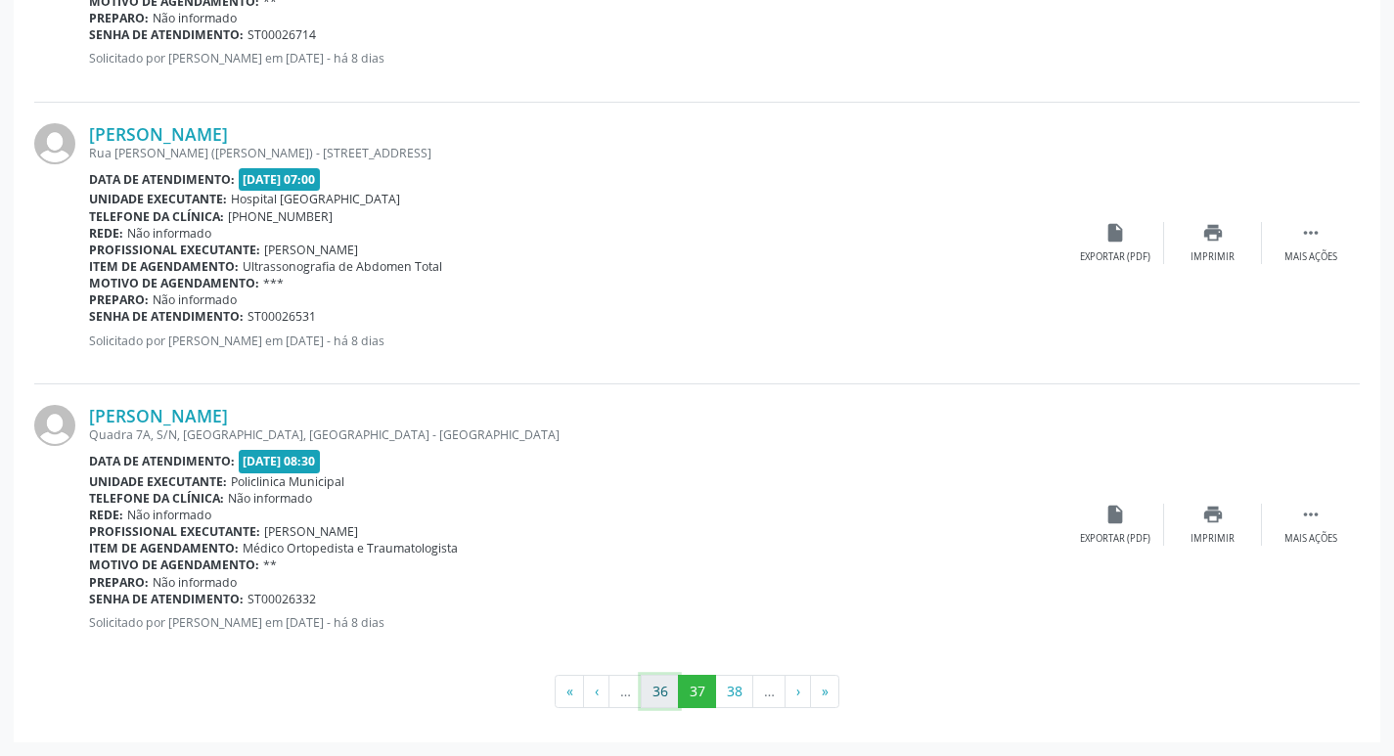
click at [656, 688] on button "36" at bounding box center [660, 691] width 38 height 33
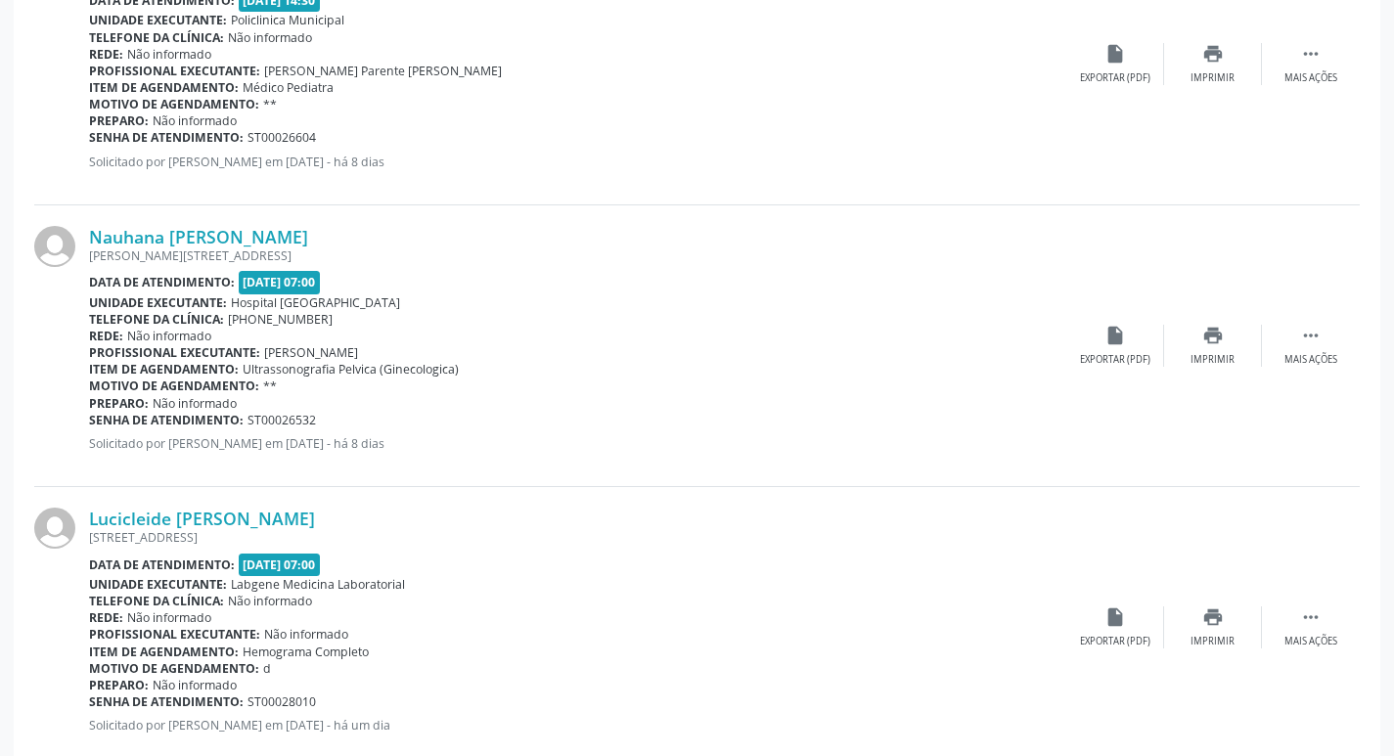
scroll to position [2152, 0]
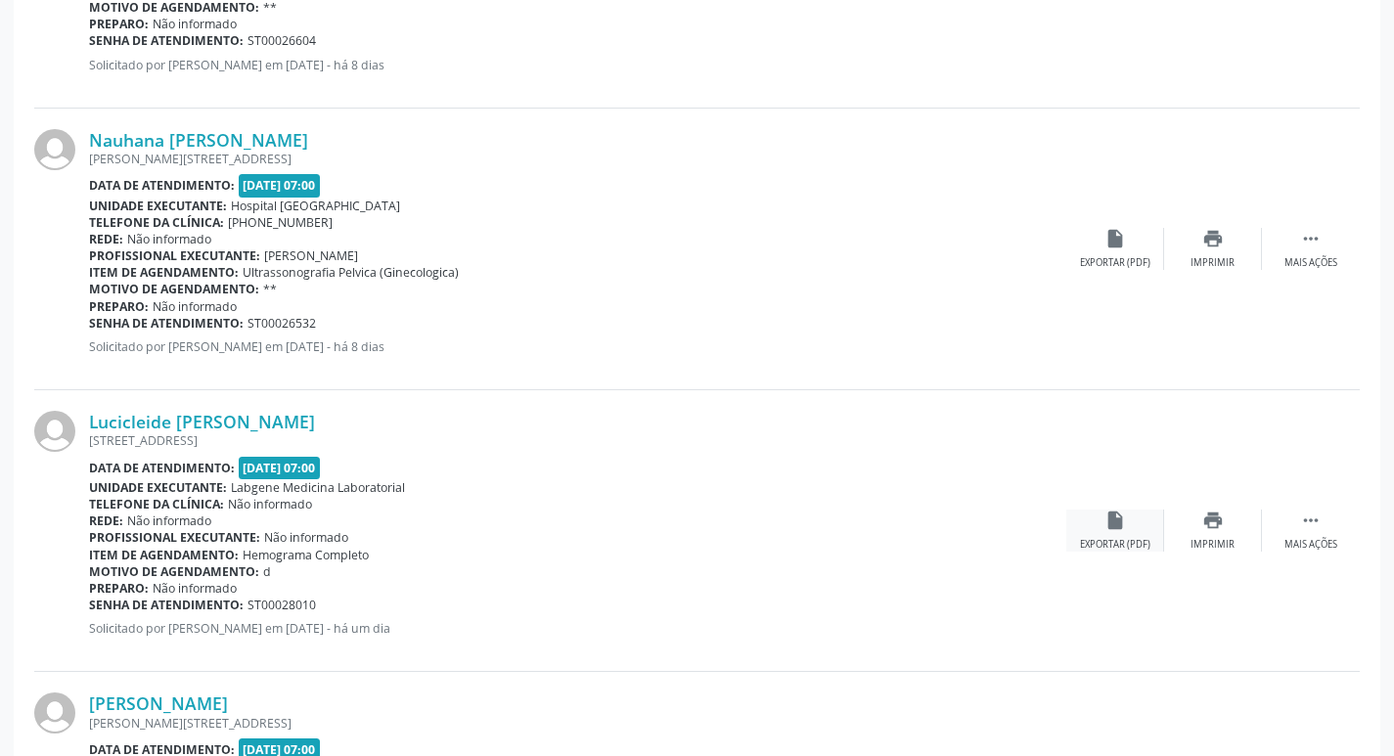
click at [1088, 534] on div "insert_drive_file Exportar (PDF)" at bounding box center [1115, 531] width 98 height 42
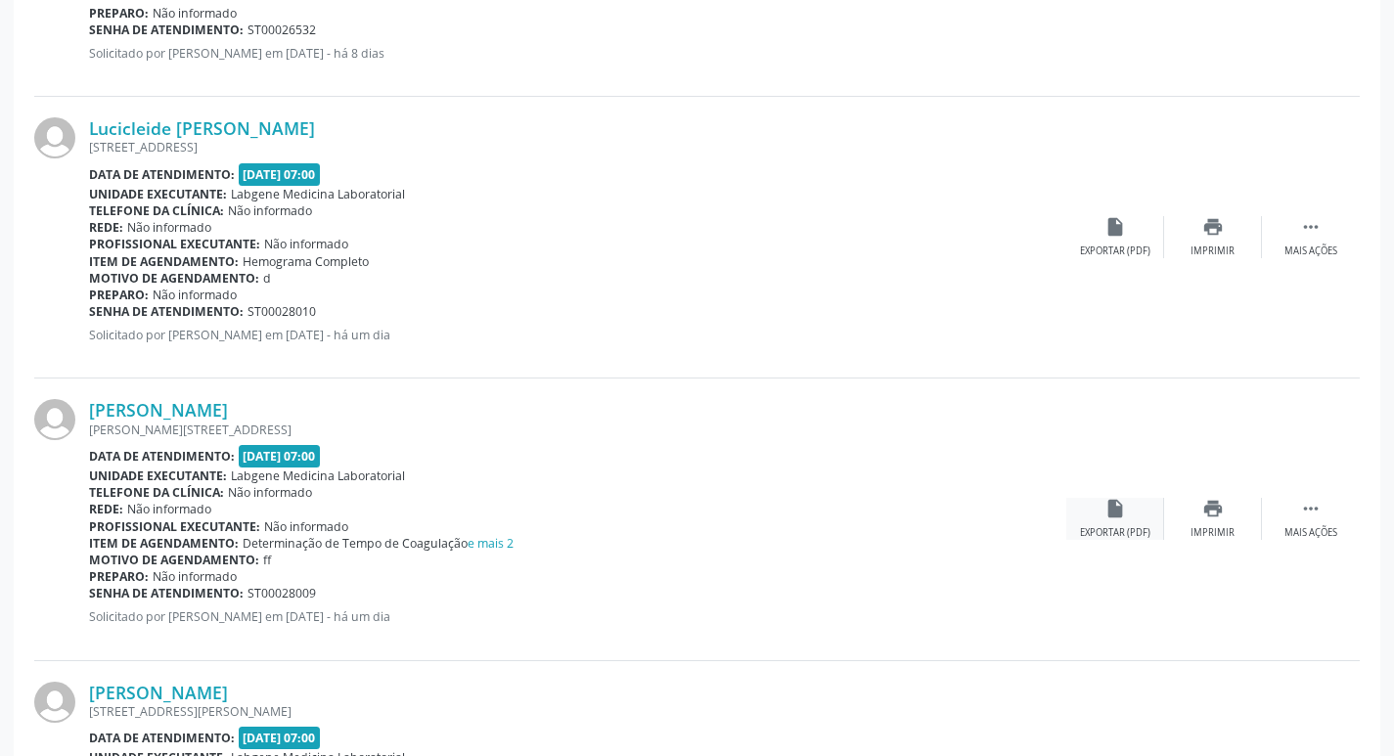
click at [1113, 515] on icon "insert_drive_file" at bounding box center [1116, 509] width 22 height 22
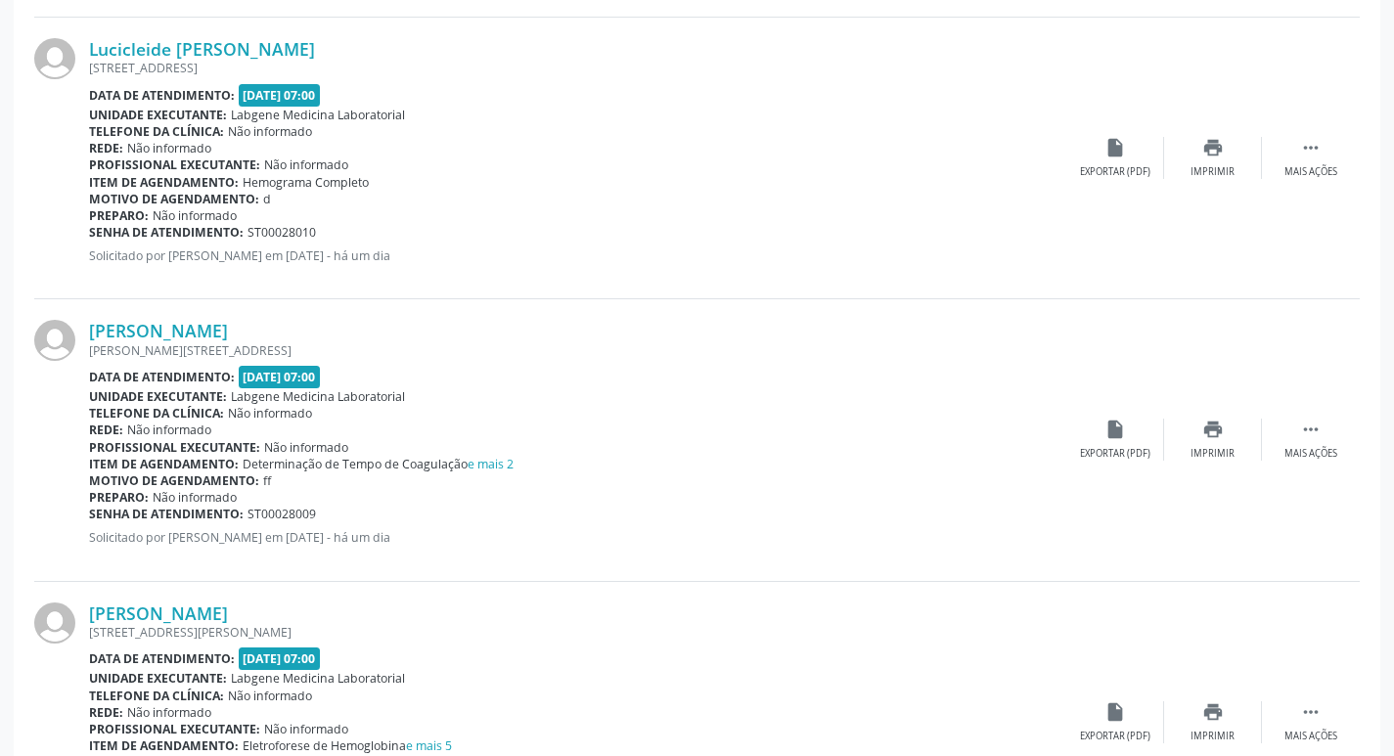
scroll to position [2642, 0]
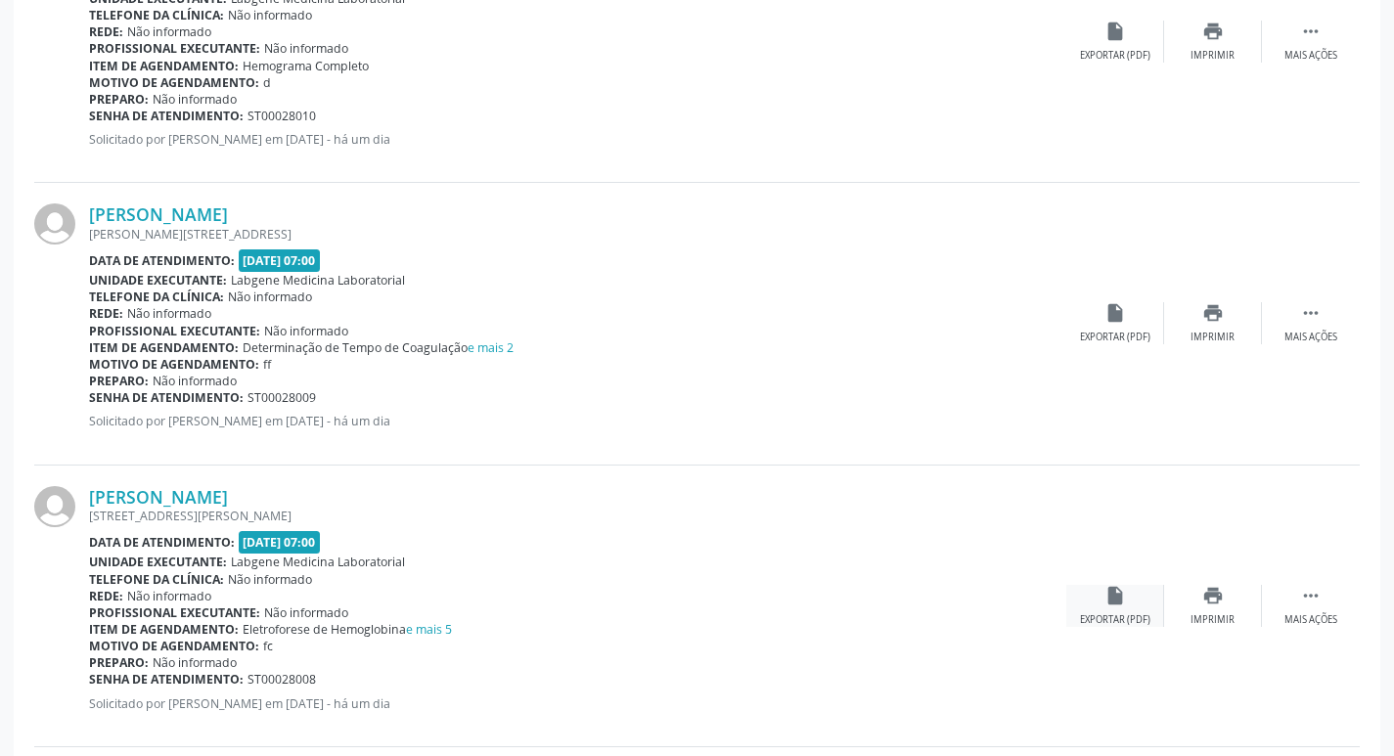
click at [1119, 592] on icon "insert_drive_file" at bounding box center [1116, 596] width 22 height 22
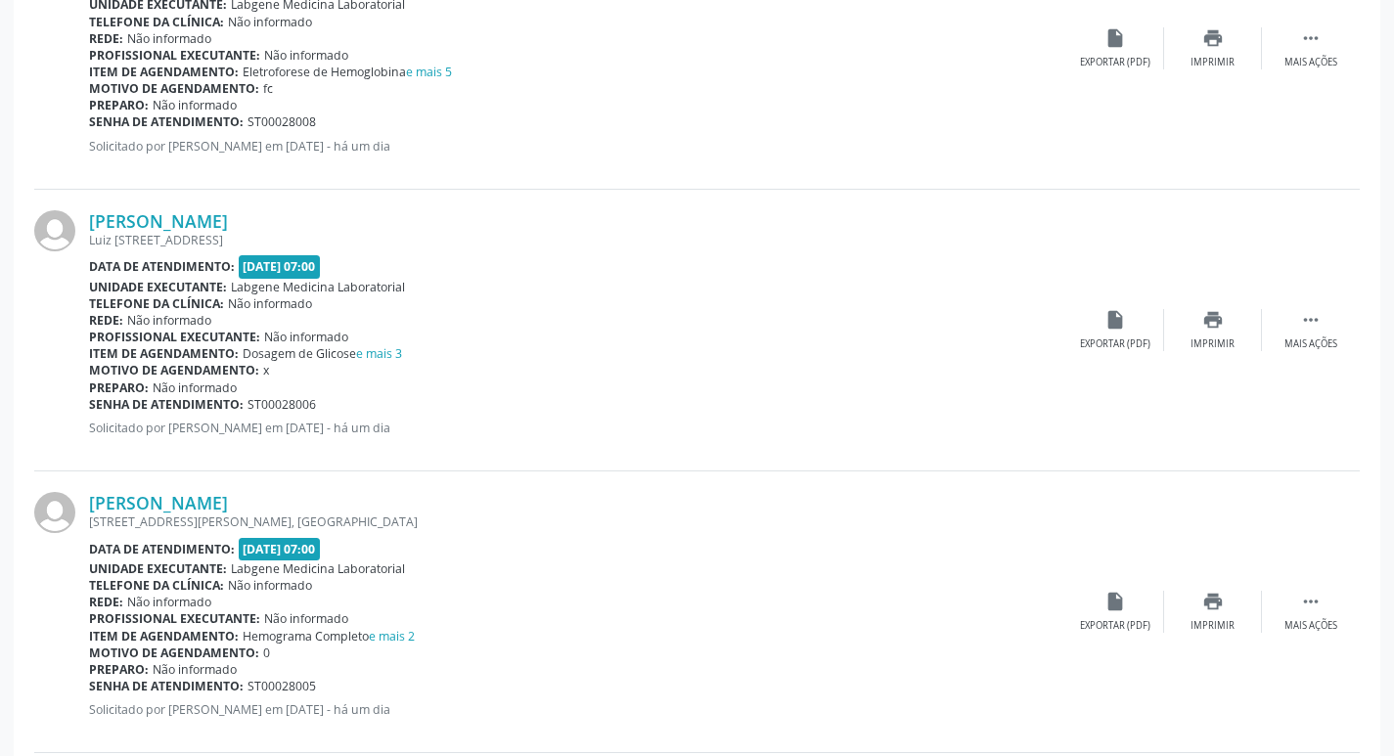
scroll to position [3229, 0]
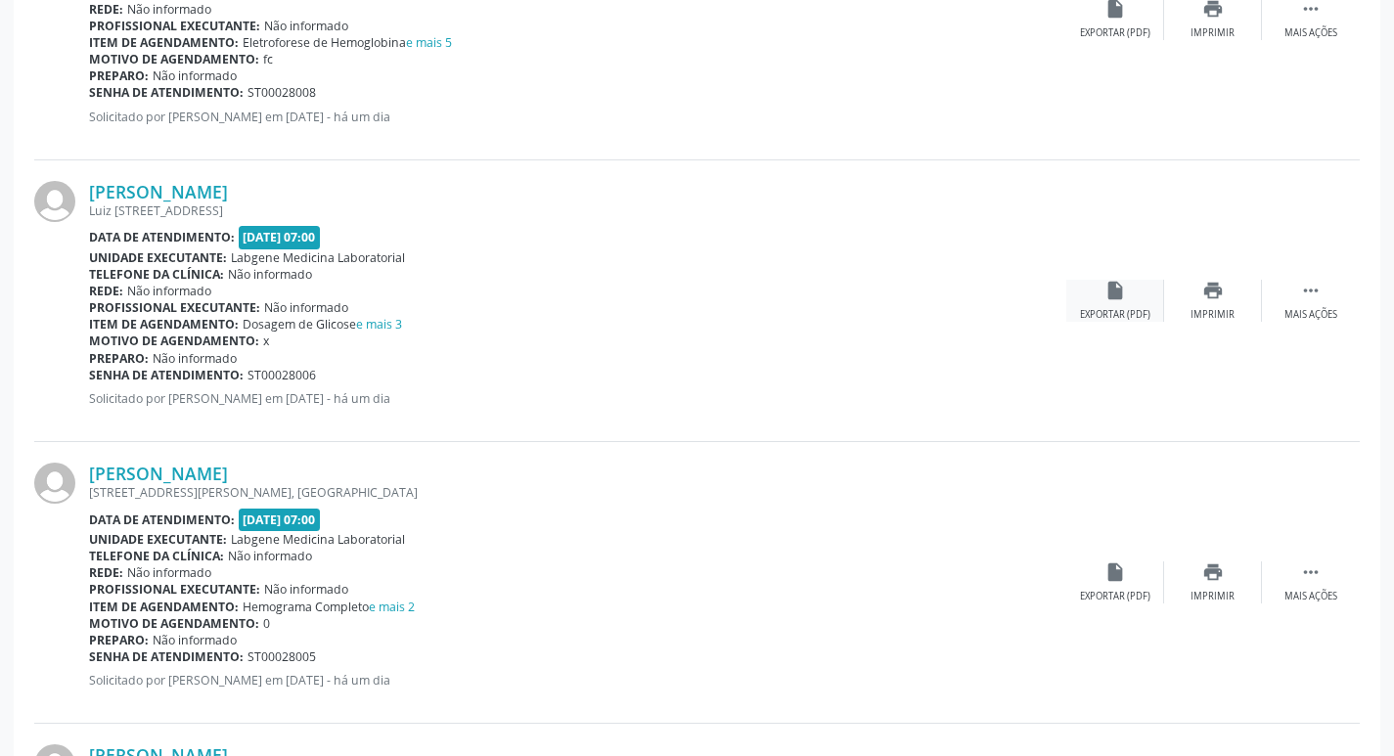
click at [1137, 285] on div "insert_drive_file Exportar (PDF)" at bounding box center [1115, 301] width 98 height 42
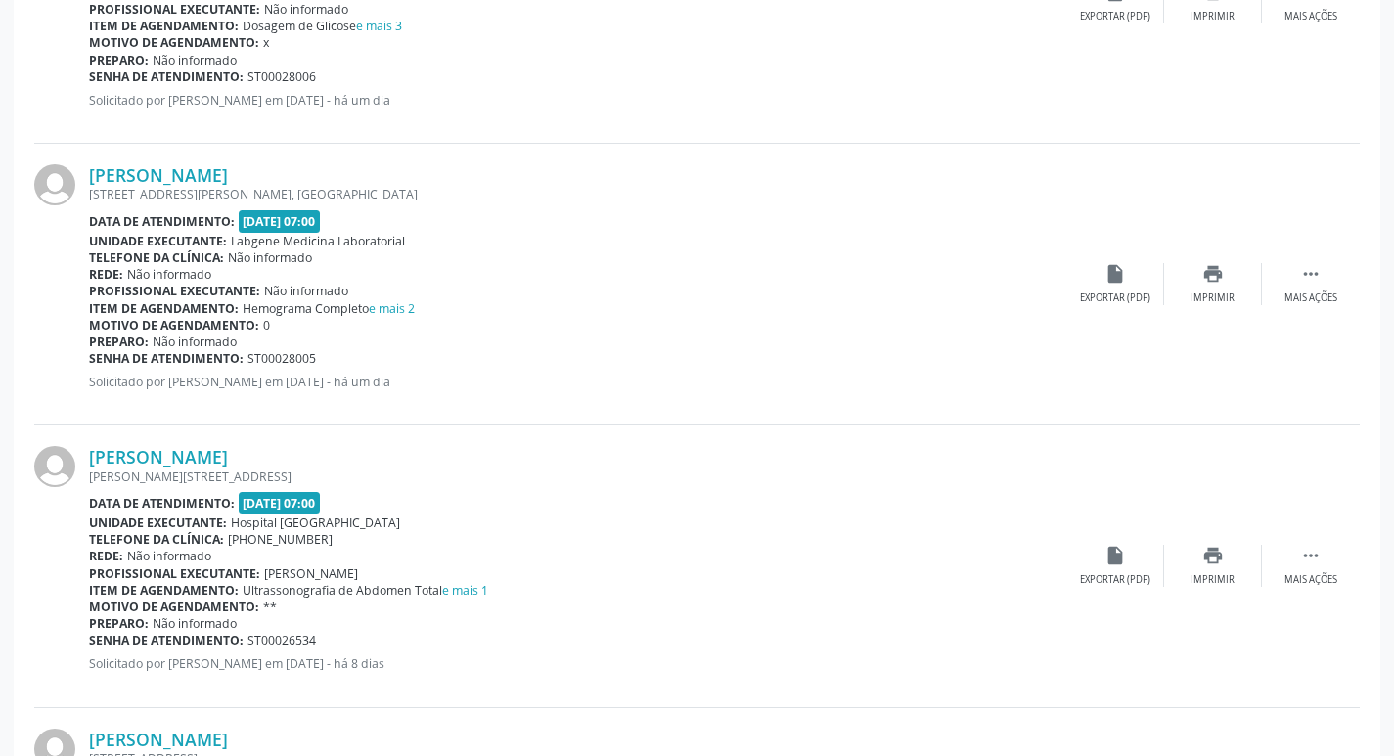
scroll to position [3522, 0]
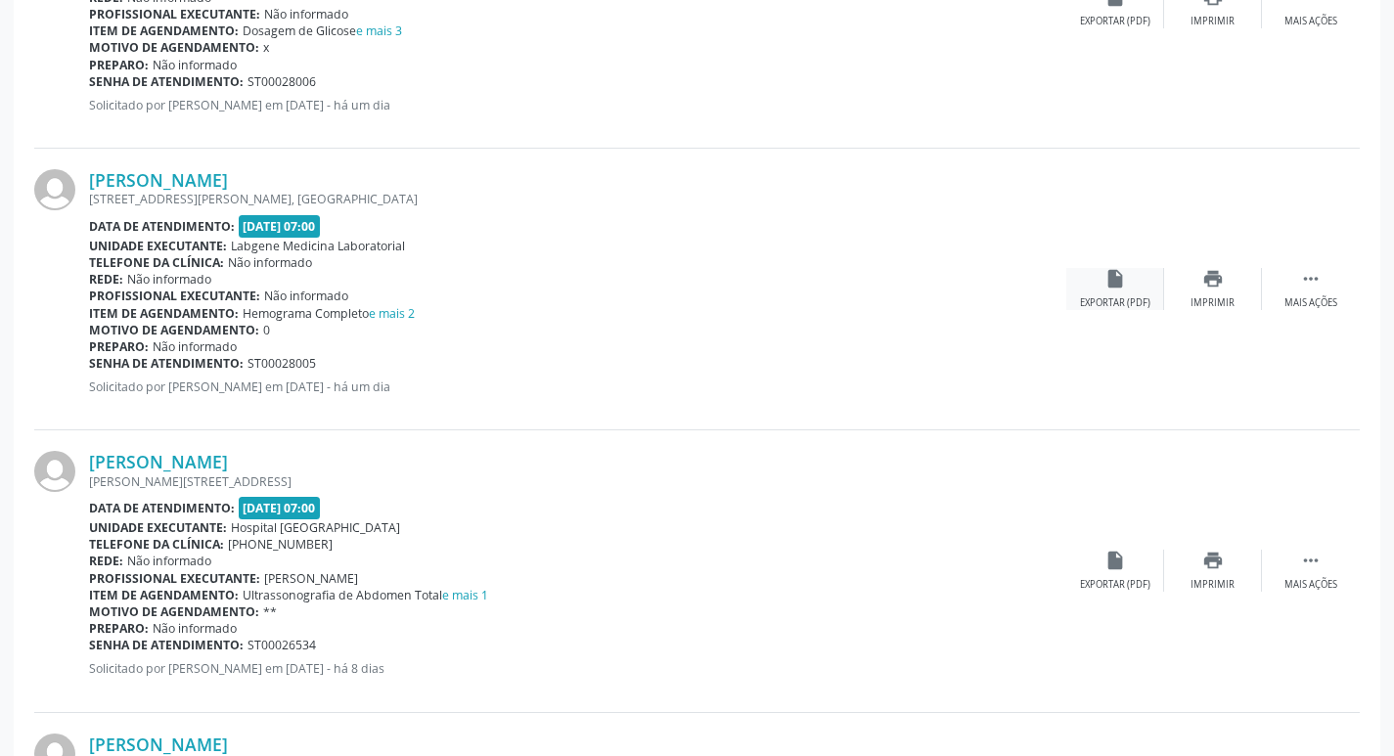
click at [1079, 290] on div "insert_drive_file Exportar (PDF)" at bounding box center [1115, 289] width 98 height 42
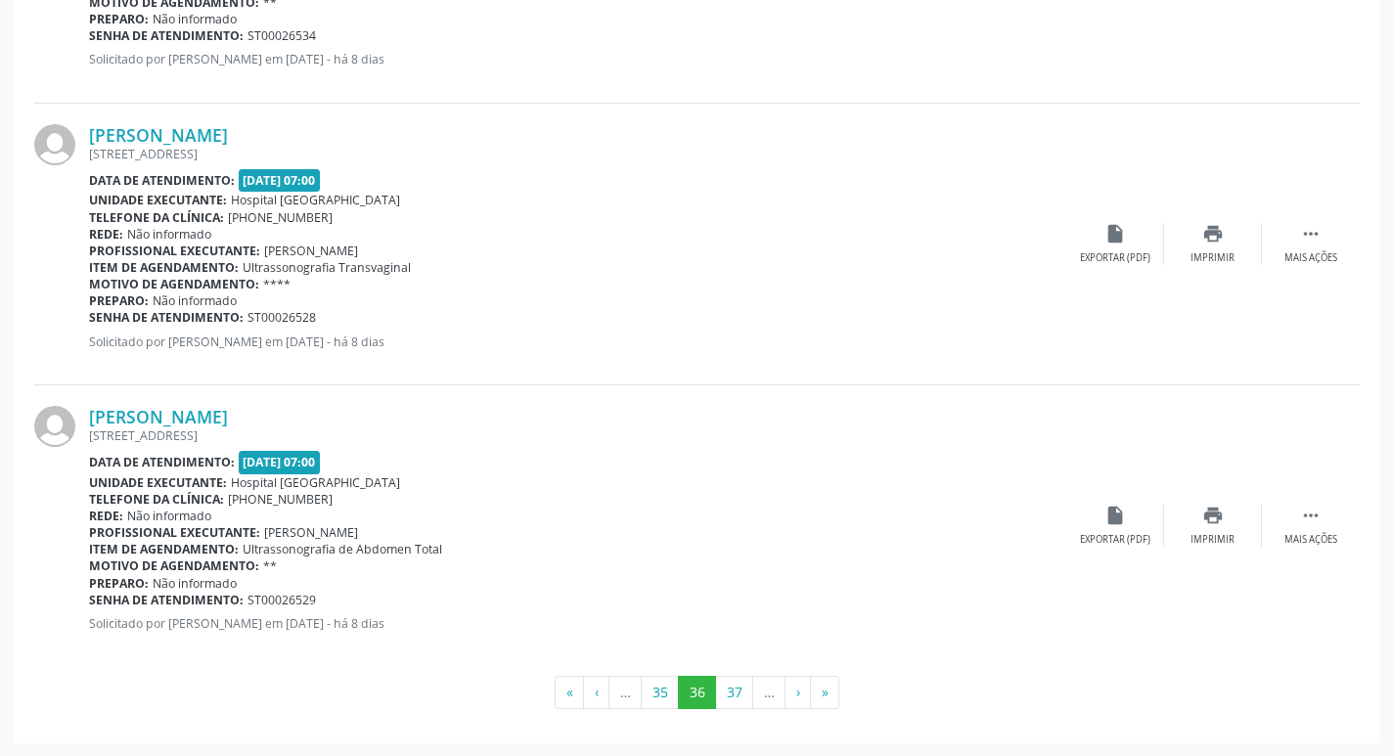
scroll to position [4133, 0]
click at [730, 697] on button "37" at bounding box center [734, 691] width 38 height 33
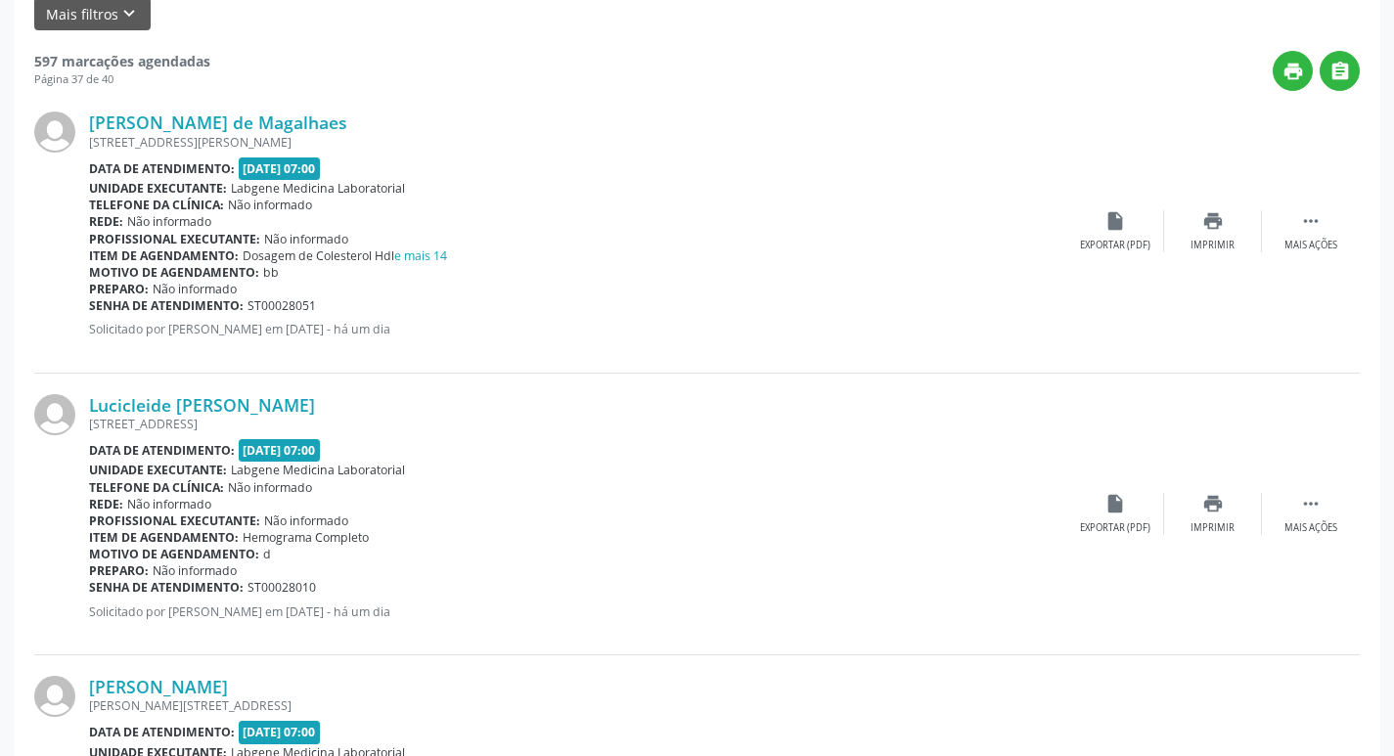
scroll to position [391, 0]
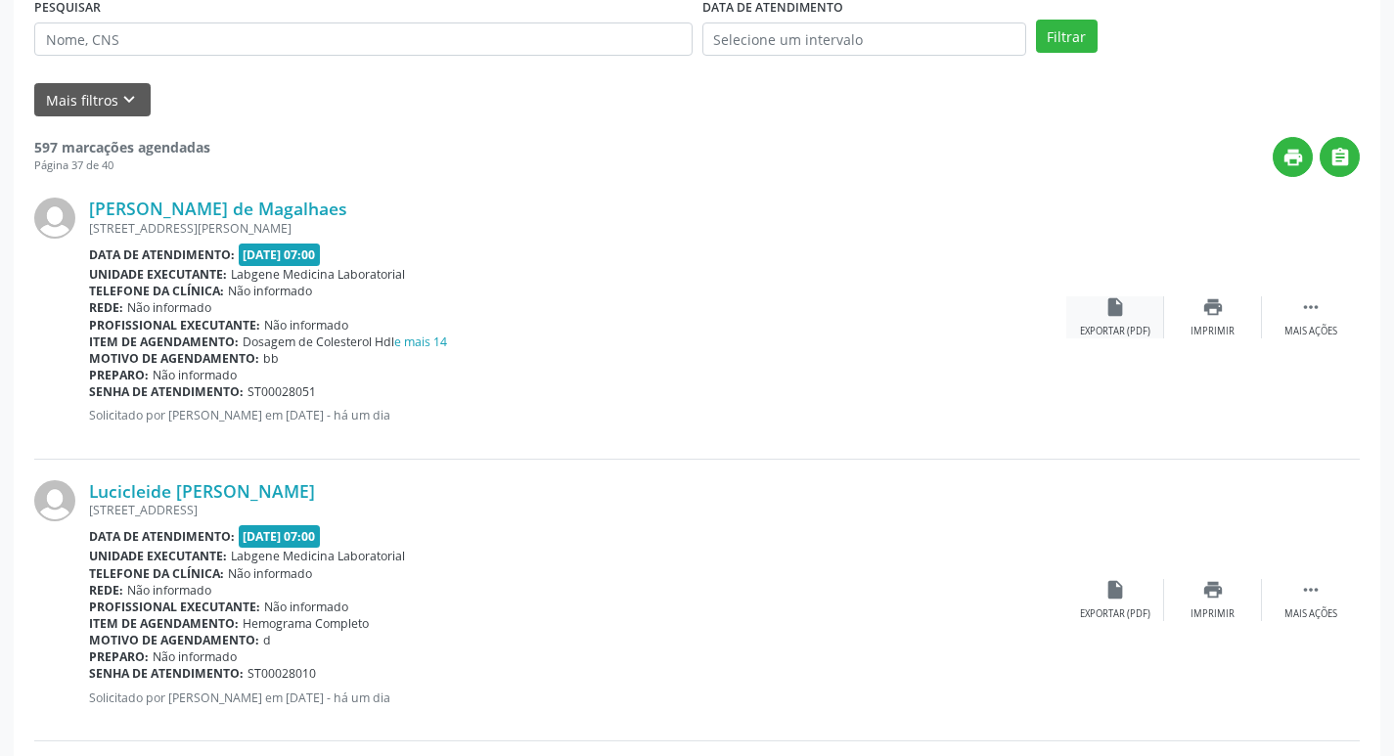
click at [1109, 314] on icon "insert_drive_file" at bounding box center [1116, 307] width 22 height 22
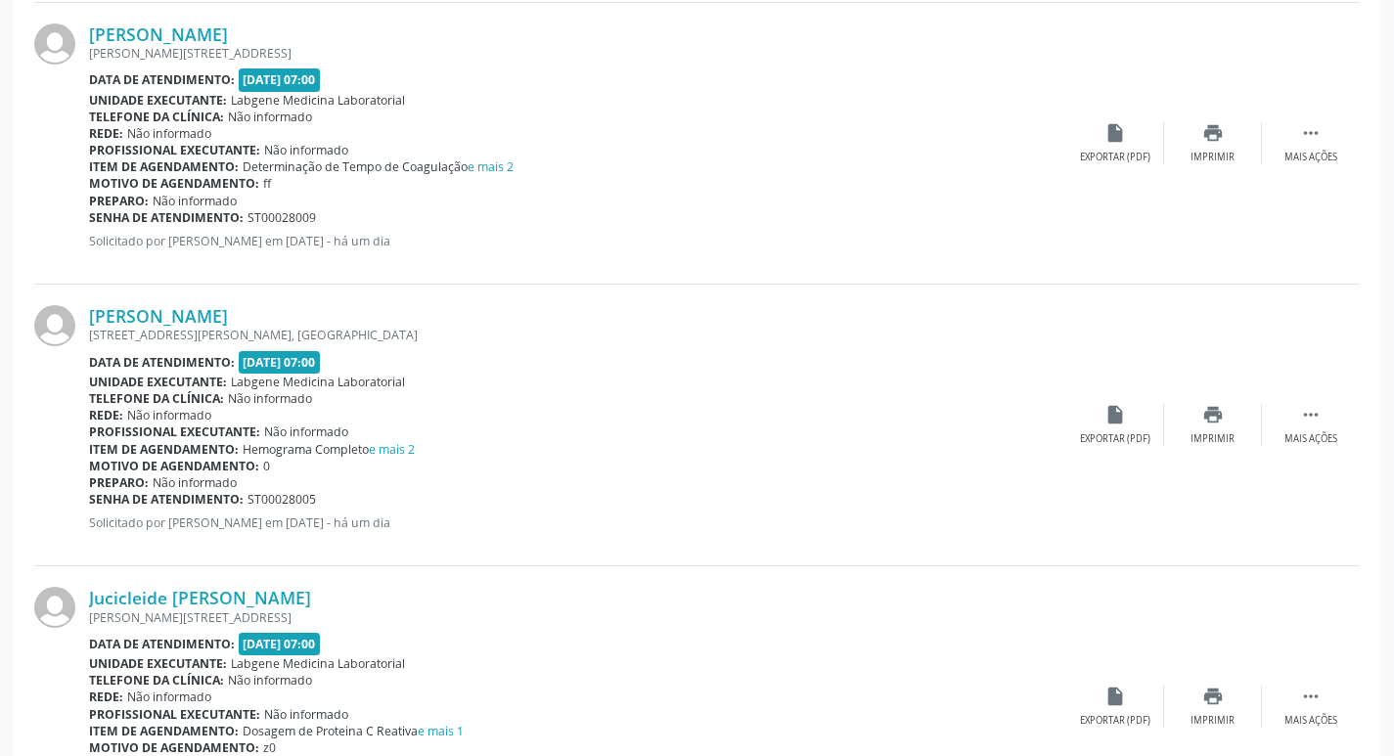
scroll to position [1174, 0]
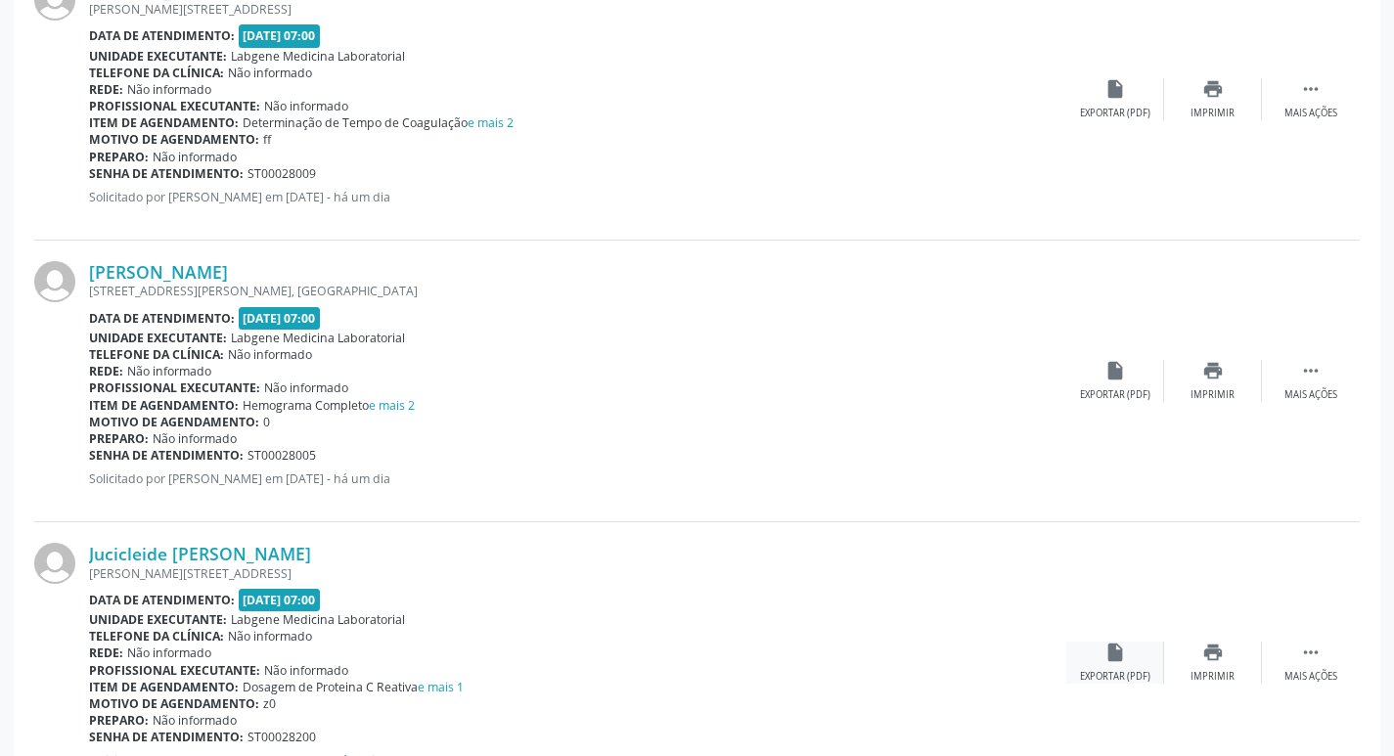
click at [1112, 683] on div "Exportar (PDF)" at bounding box center [1115, 677] width 70 height 14
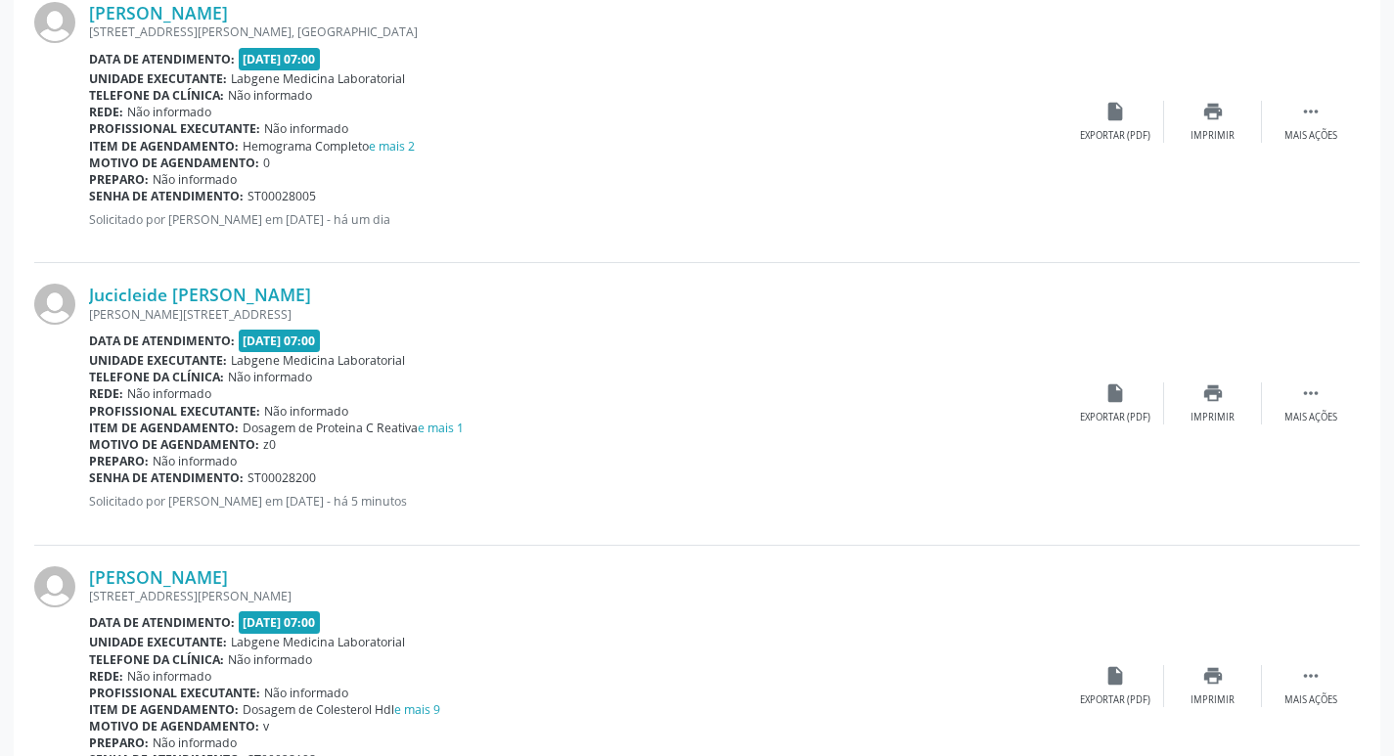
scroll to position [1468, 0]
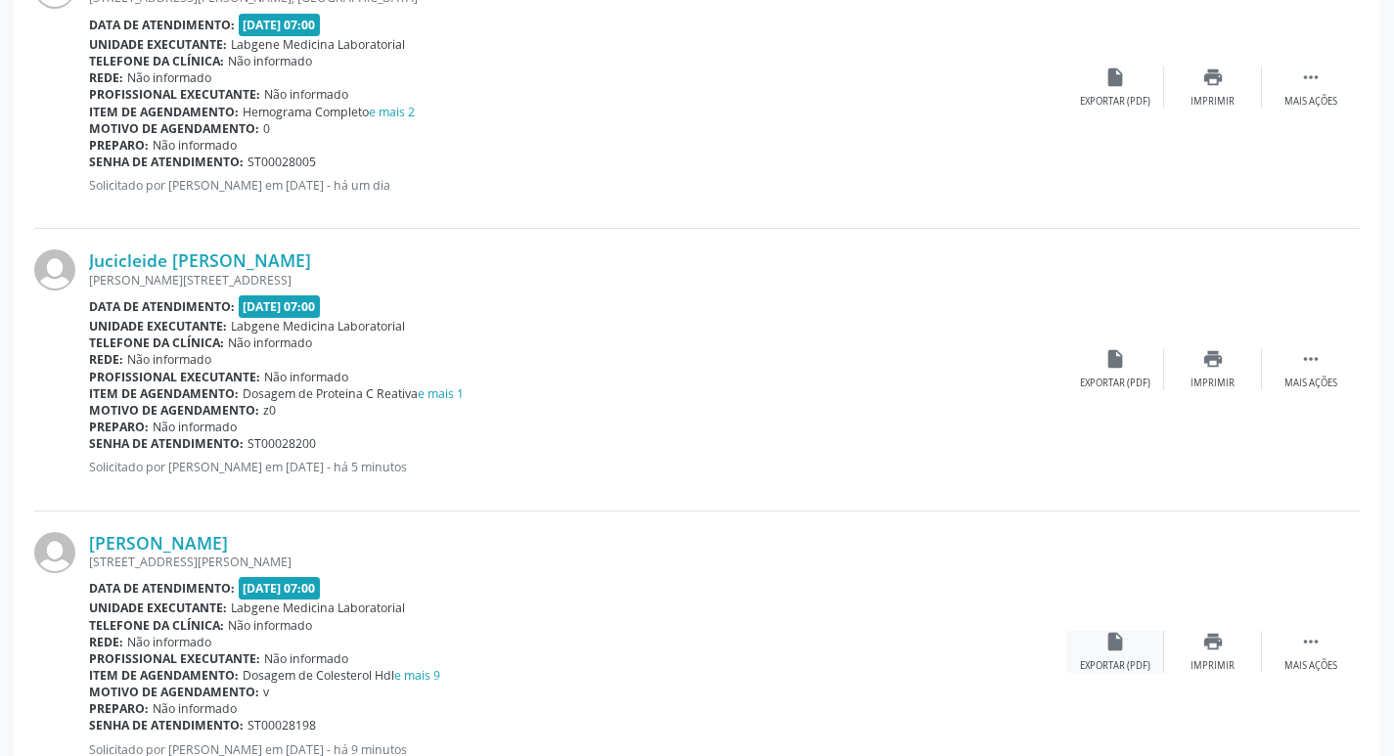
click at [1076, 649] on div "insert_drive_file Exportar (PDF)" at bounding box center [1115, 652] width 98 height 42
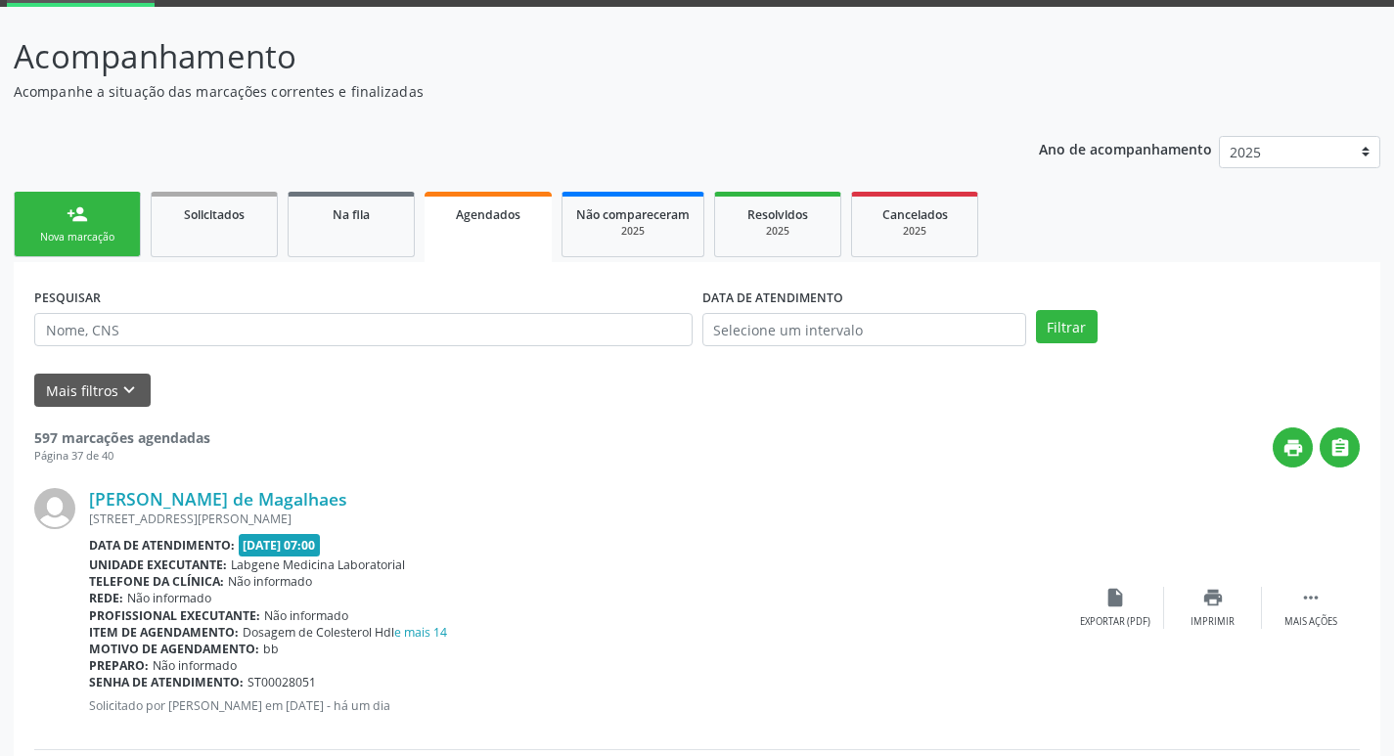
scroll to position [0, 0]
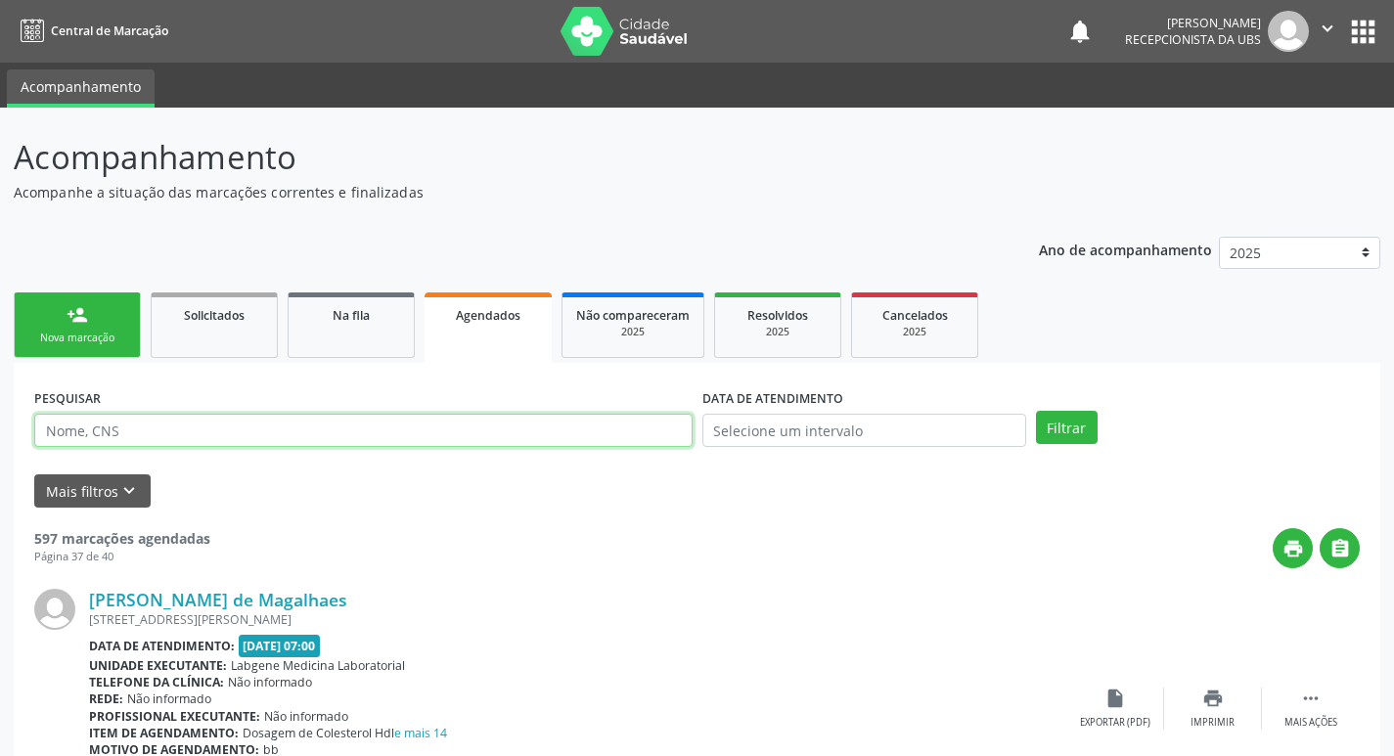
click at [304, 445] on input "text" at bounding box center [363, 430] width 658 height 33
type input "898002997260843"
click at [1036, 411] on button "Filtrar" at bounding box center [1067, 427] width 62 height 33
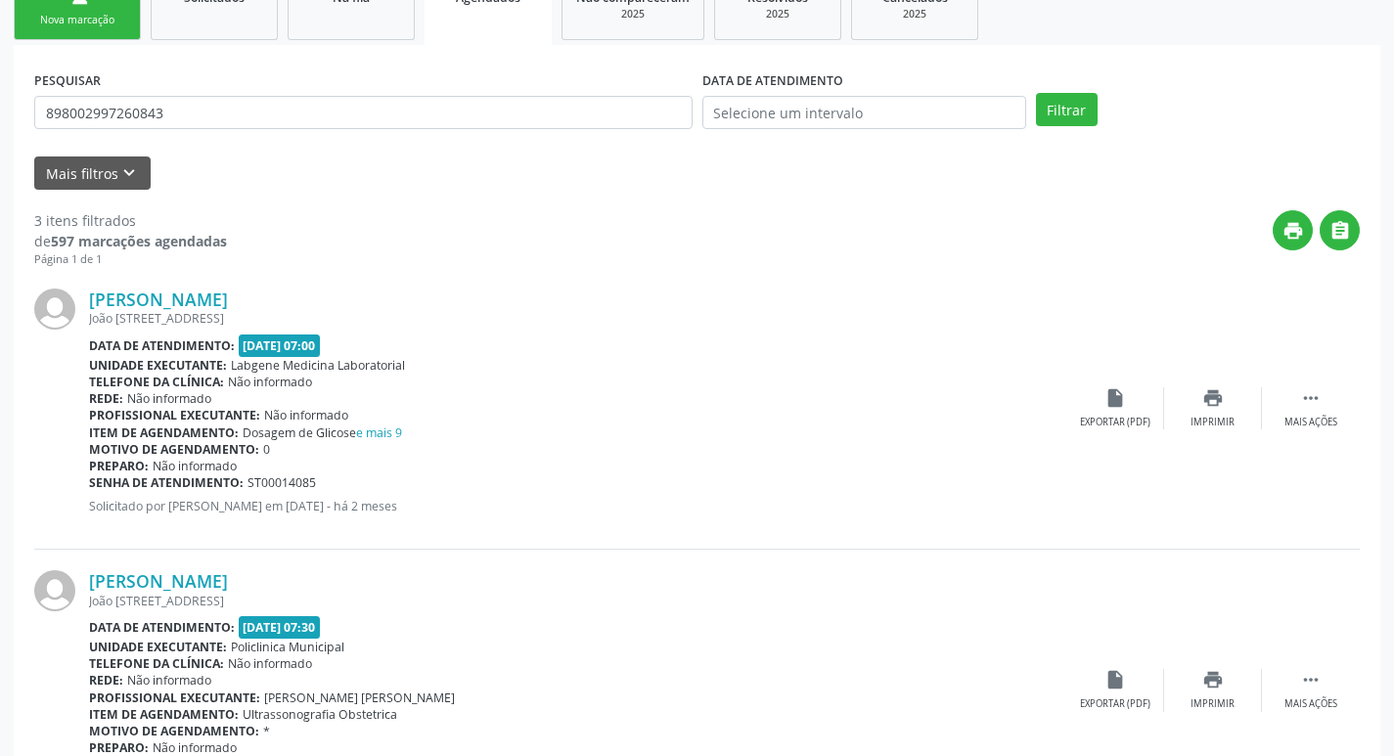
scroll to position [709, 0]
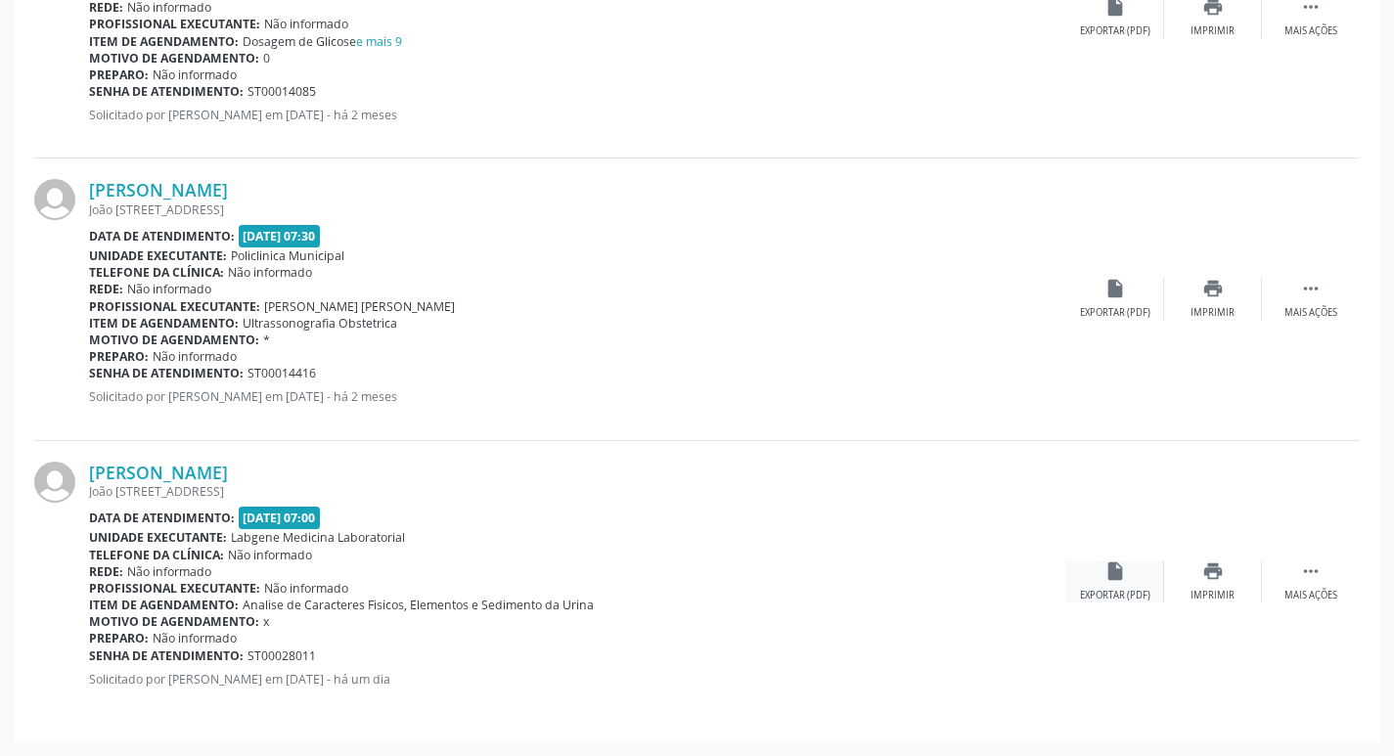
click at [1108, 571] on icon "insert_drive_file" at bounding box center [1116, 572] width 22 height 22
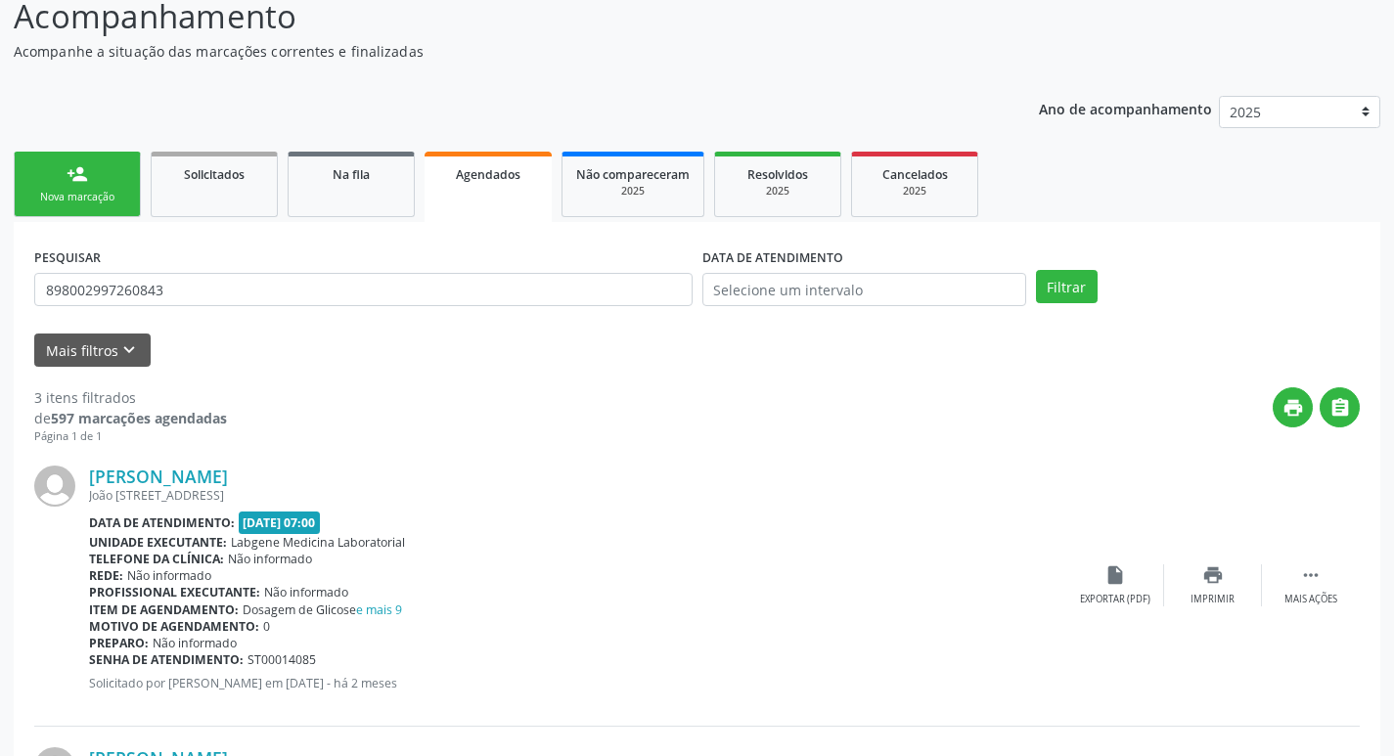
scroll to position [122, 0]
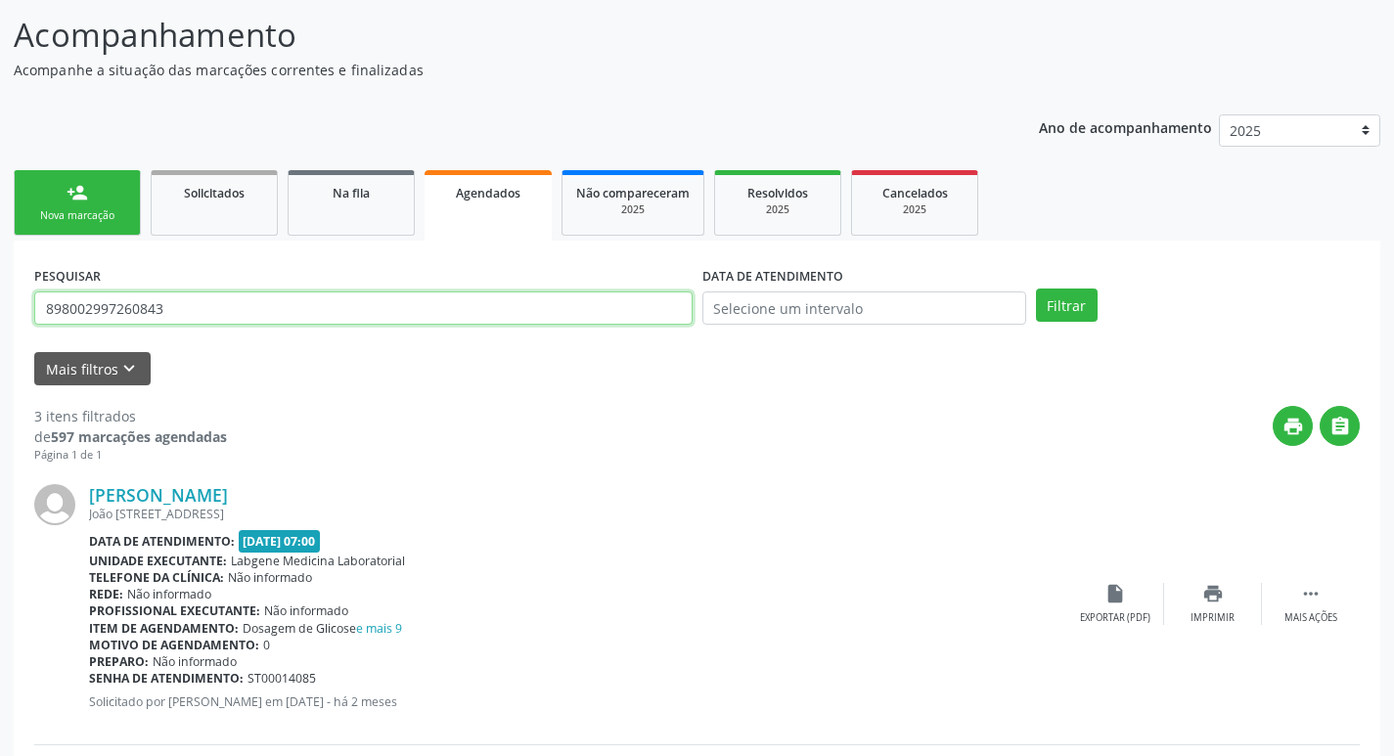
drag, startPoint x: 170, startPoint y: 309, endPoint x: 35, endPoint y: 334, distance: 137.2
click at [35, 334] on div "PESQUISAR 898002997260843" at bounding box center [363, 299] width 668 height 76
type input "700001328290403"
click at [1036, 289] on button "Filtrar" at bounding box center [1067, 305] width 62 height 33
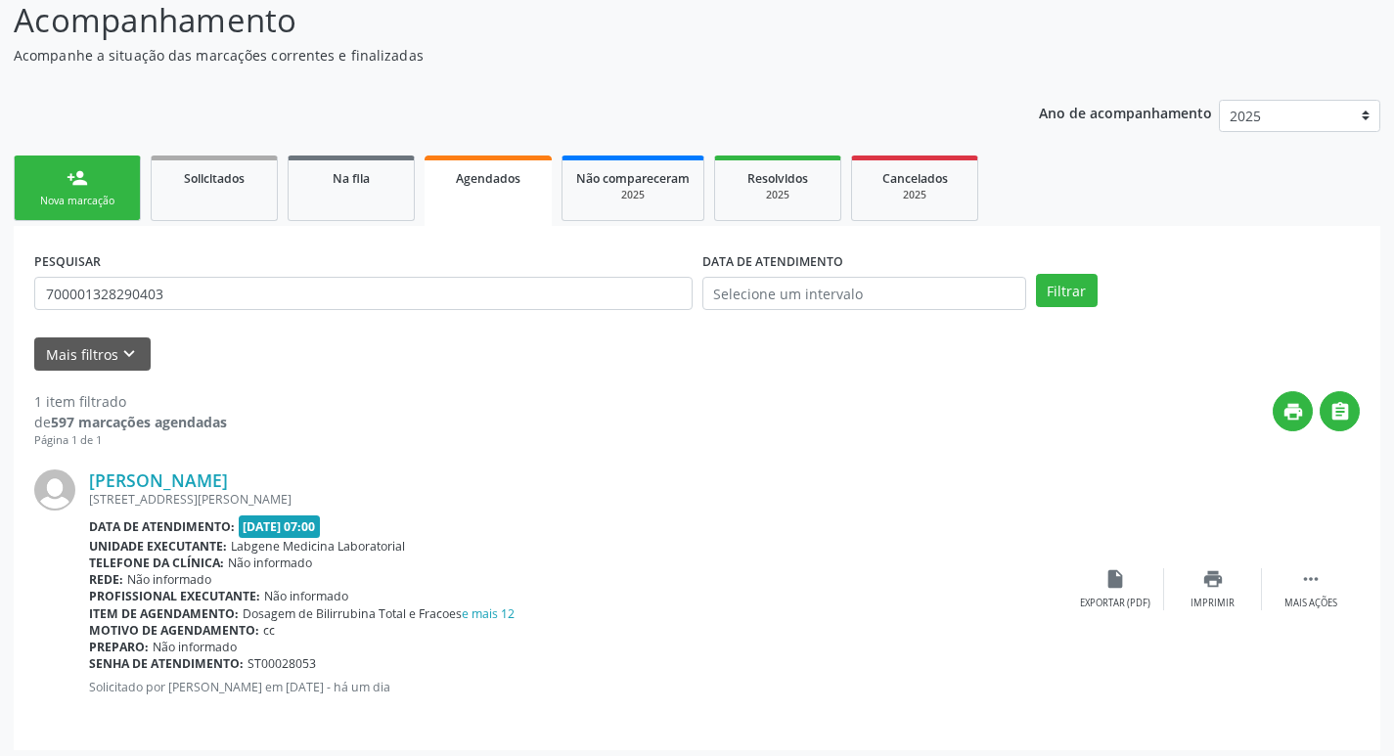
scroll to position [145, 0]
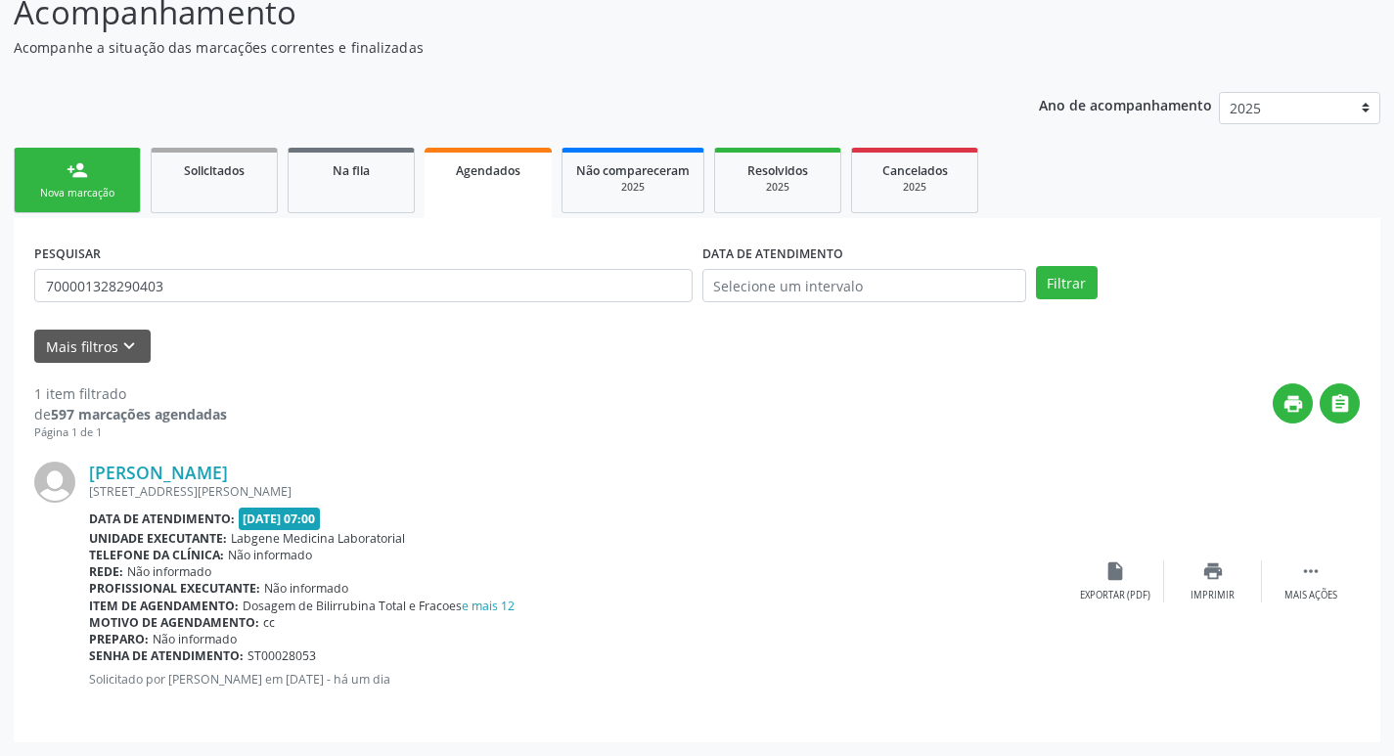
click at [1127, 559] on div "[PERSON_NAME] [STREET_ADDRESS][PERSON_NAME] Data de atendimento: [DATE] 07:00 U…" at bounding box center [697, 581] width 1326 height 281
click at [1118, 573] on icon "insert_drive_file" at bounding box center [1116, 572] width 22 height 22
drag, startPoint x: 178, startPoint y: 284, endPoint x: 0, endPoint y: 316, distance: 181.0
click at [0, 316] on div "Acompanhamento Acompanhe a situação das marcações correntes e finalizadas Relat…" at bounding box center [697, 359] width 1394 height 793
type input "702501473003575"
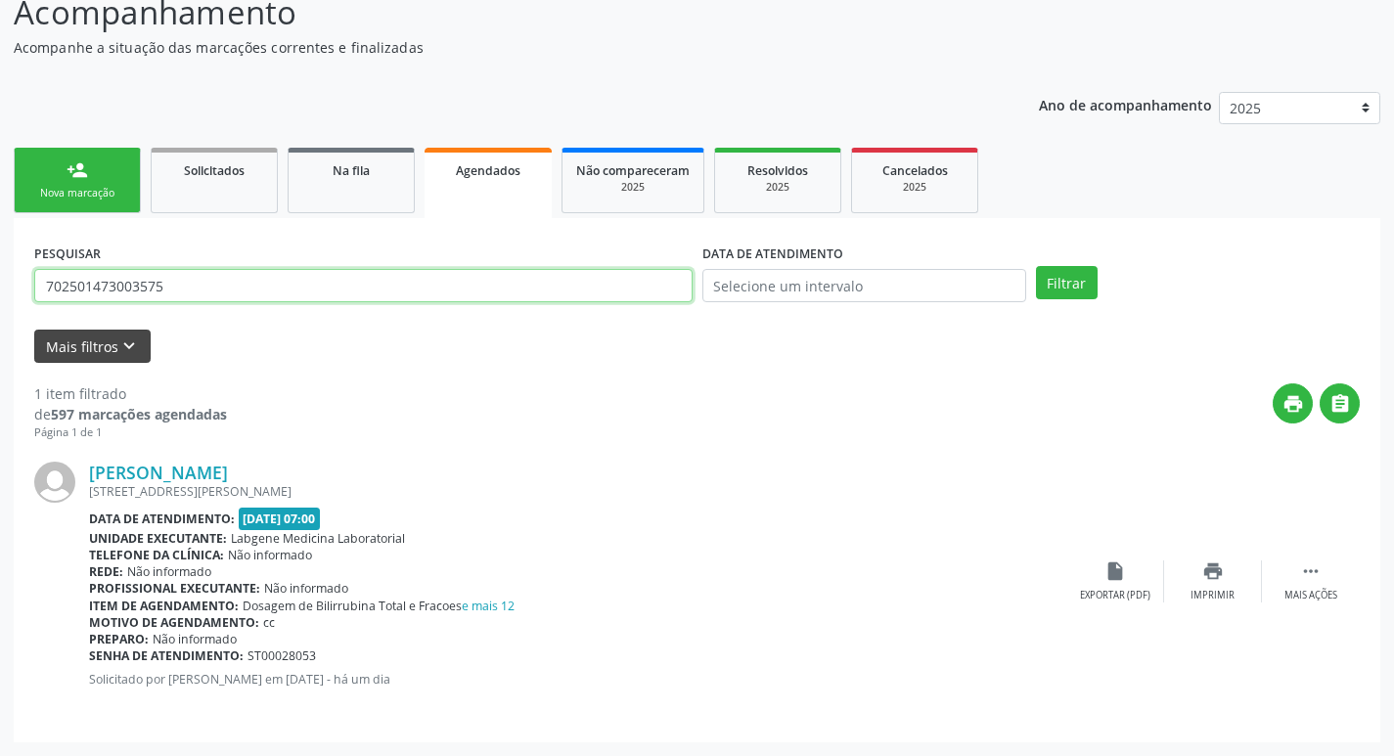
click at [1036, 266] on button "Filtrar" at bounding box center [1067, 282] width 62 height 33
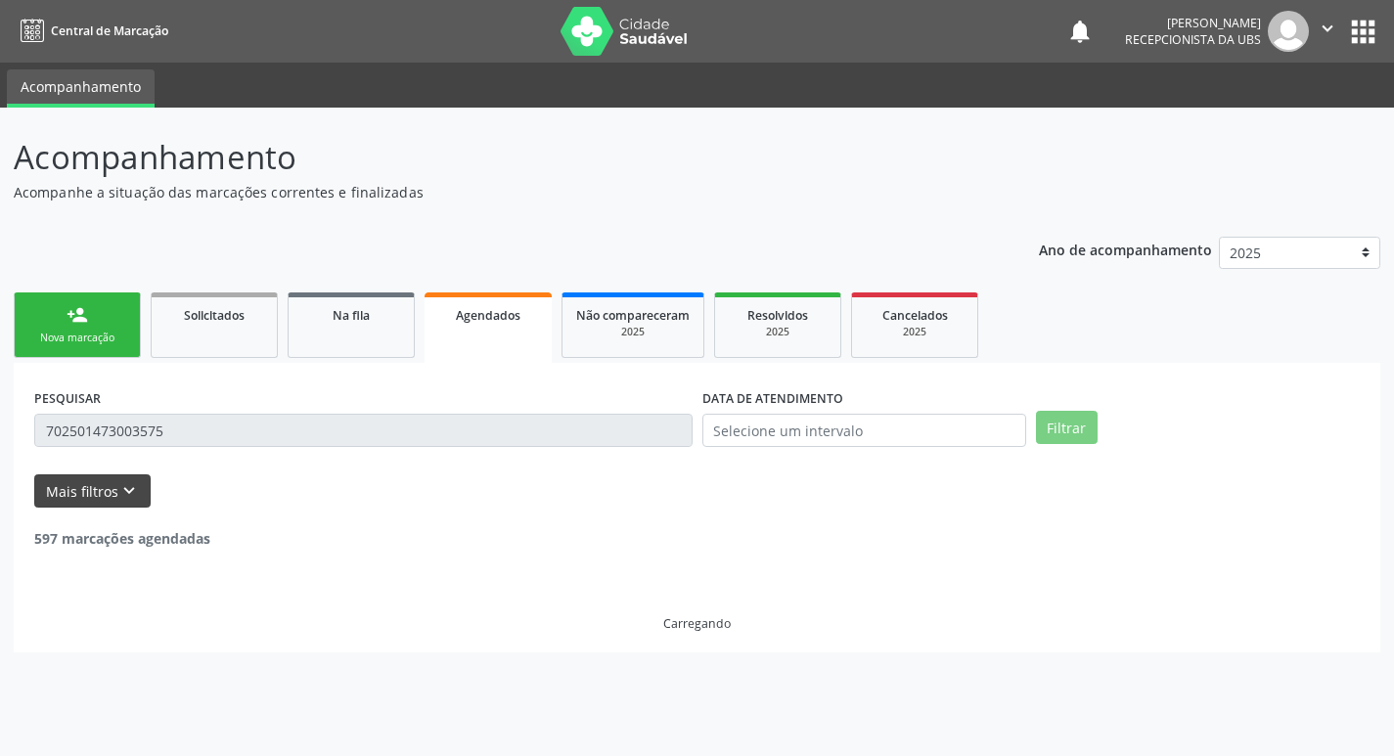
scroll to position [0, 0]
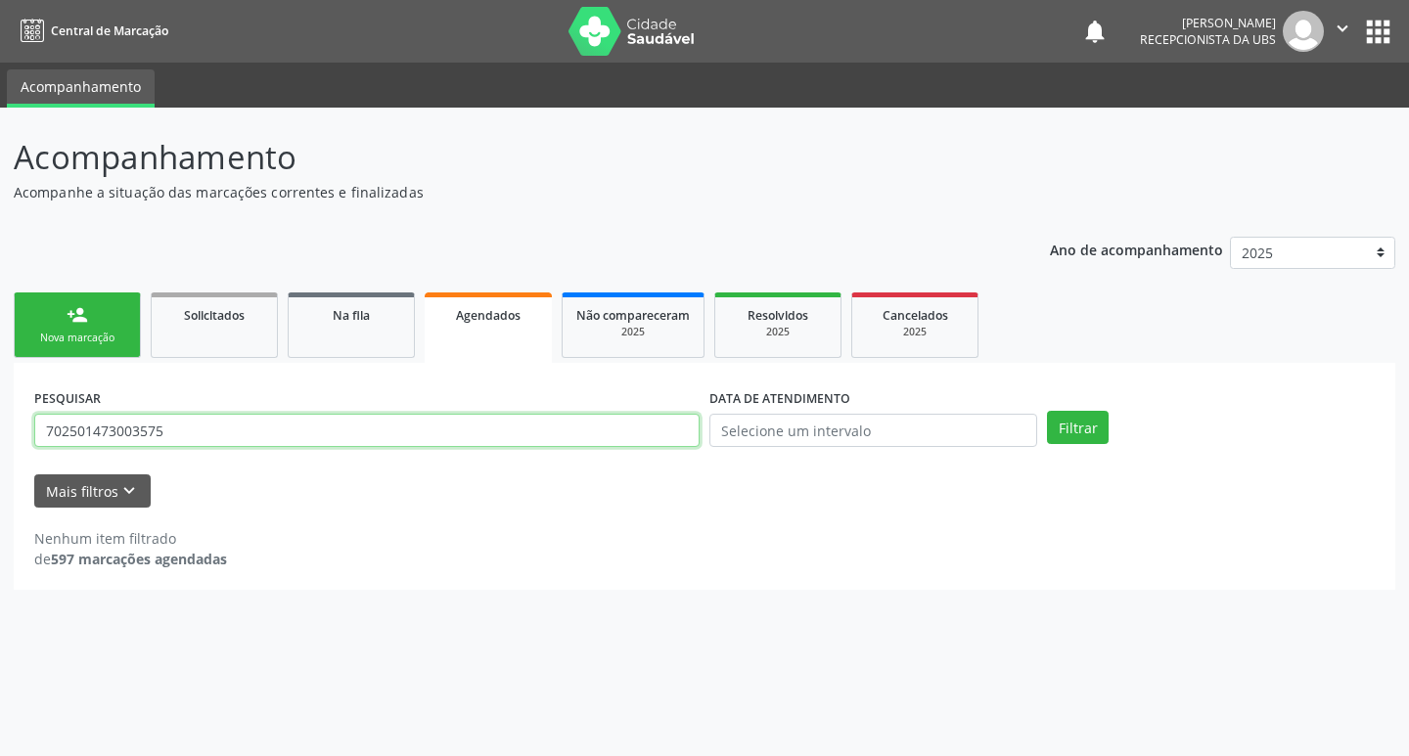
drag, startPoint x: 199, startPoint y: 435, endPoint x: 0, endPoint y: 481, distance: 203.9
click at [0, 481] on div "Acompanhamento Acompanhe a situação das marcações correntes e finalizadas Relat…" at bounding box center [704, 432] width 1409 height 649
type input "705201473003575"
click at [1047, 411] on button "Filtrar" at bounding box center [1078, 427] width 62 height 33
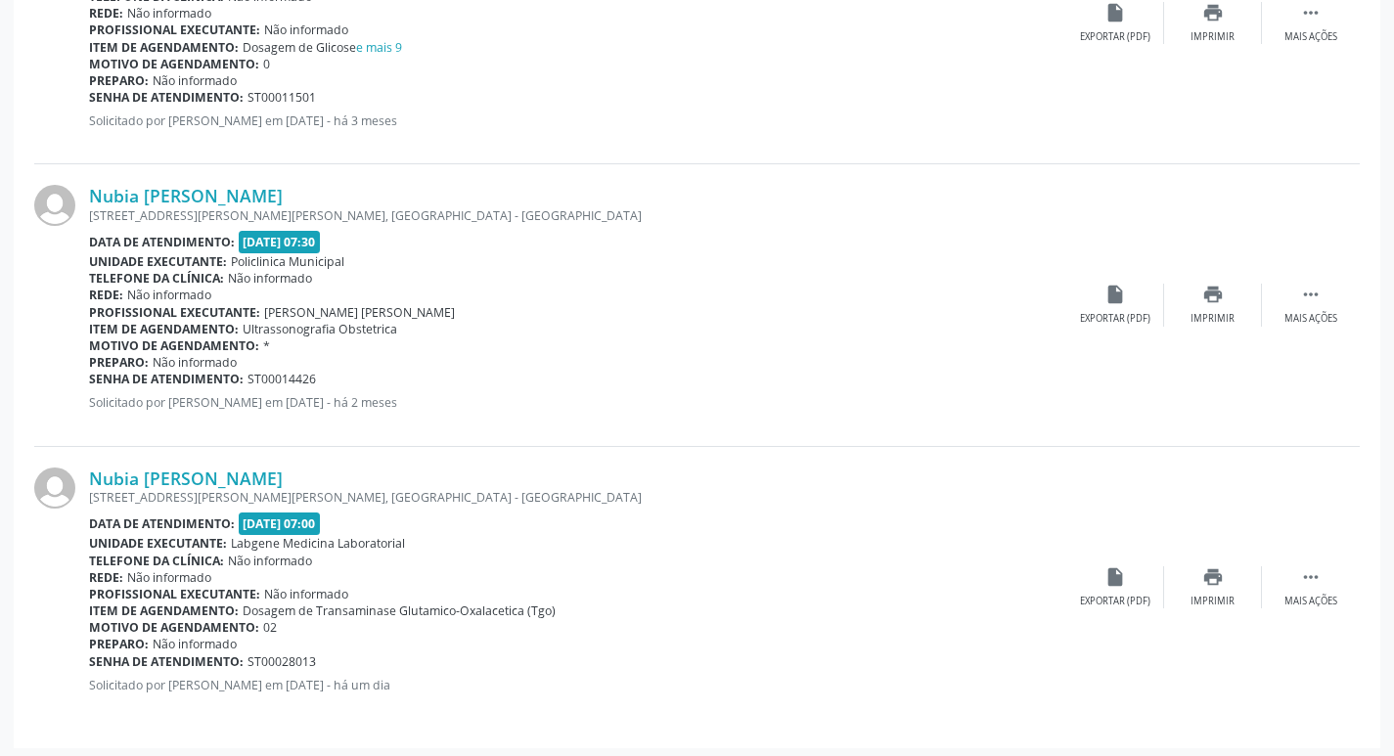
scroll to position [709, 0]
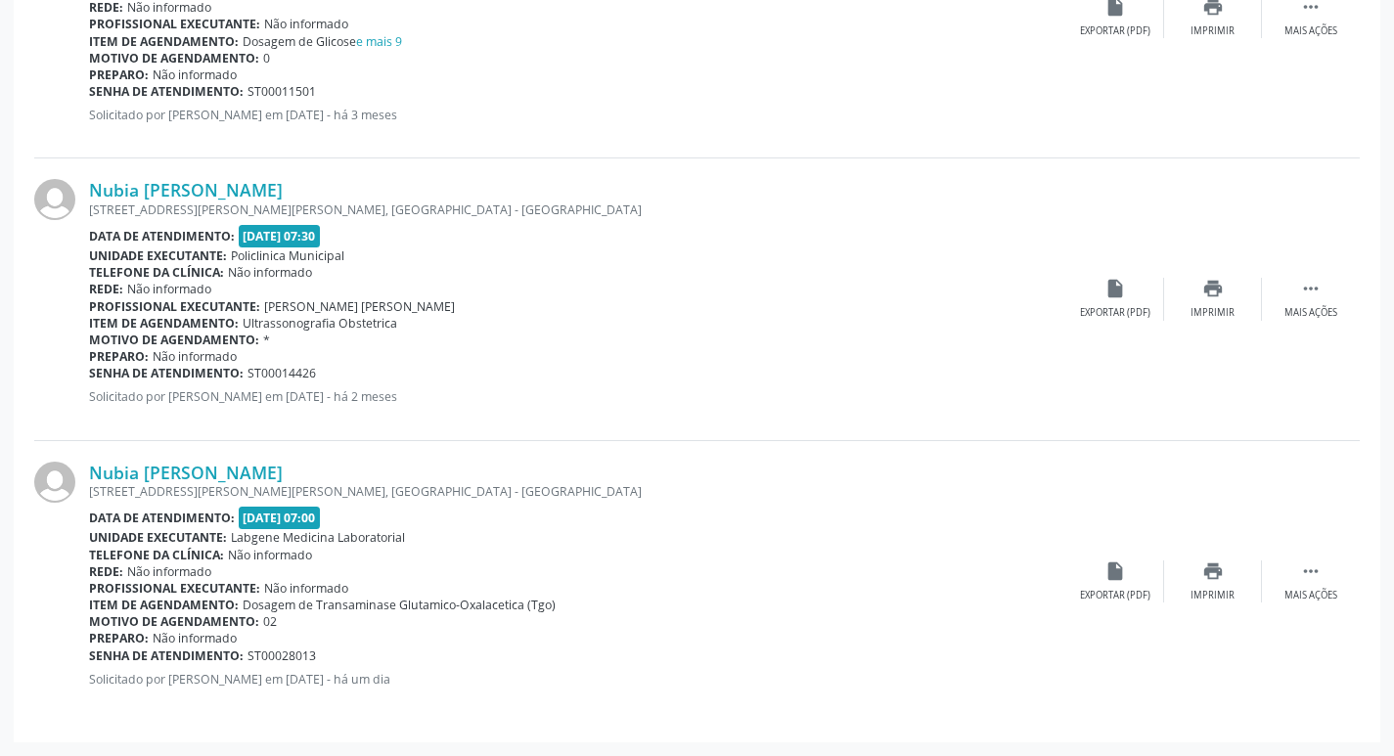
click at [1132, 603] on div "Nubia [PERSON_NAME] [STREET_ADDRESS][PERSON_NAME][PERSON_NAME] Data de atendime…" at bounding box center [697, 581] width 1326 height 281
click at [1136, 593] on div "Exportar (PDF)" at bounding box center [1115, 596] width 70 height 14
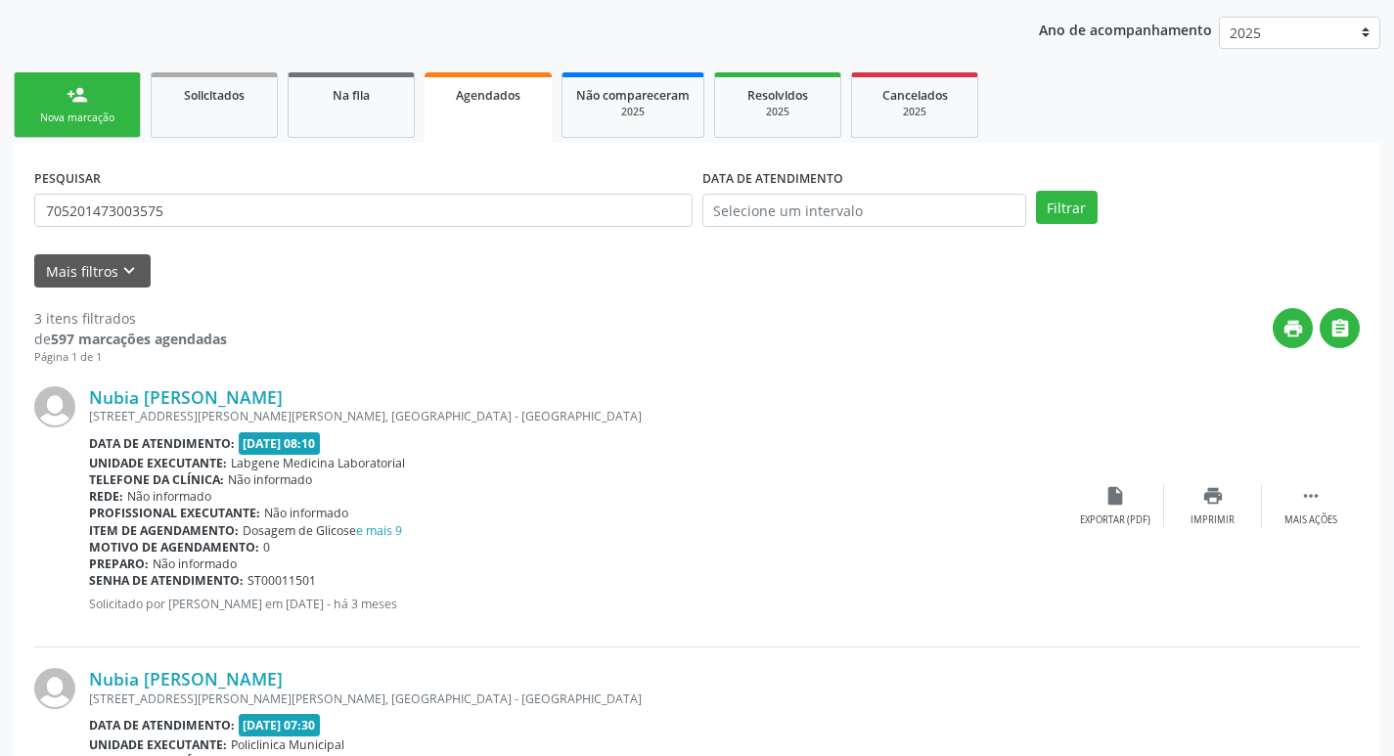
scroll to position [0, 0]
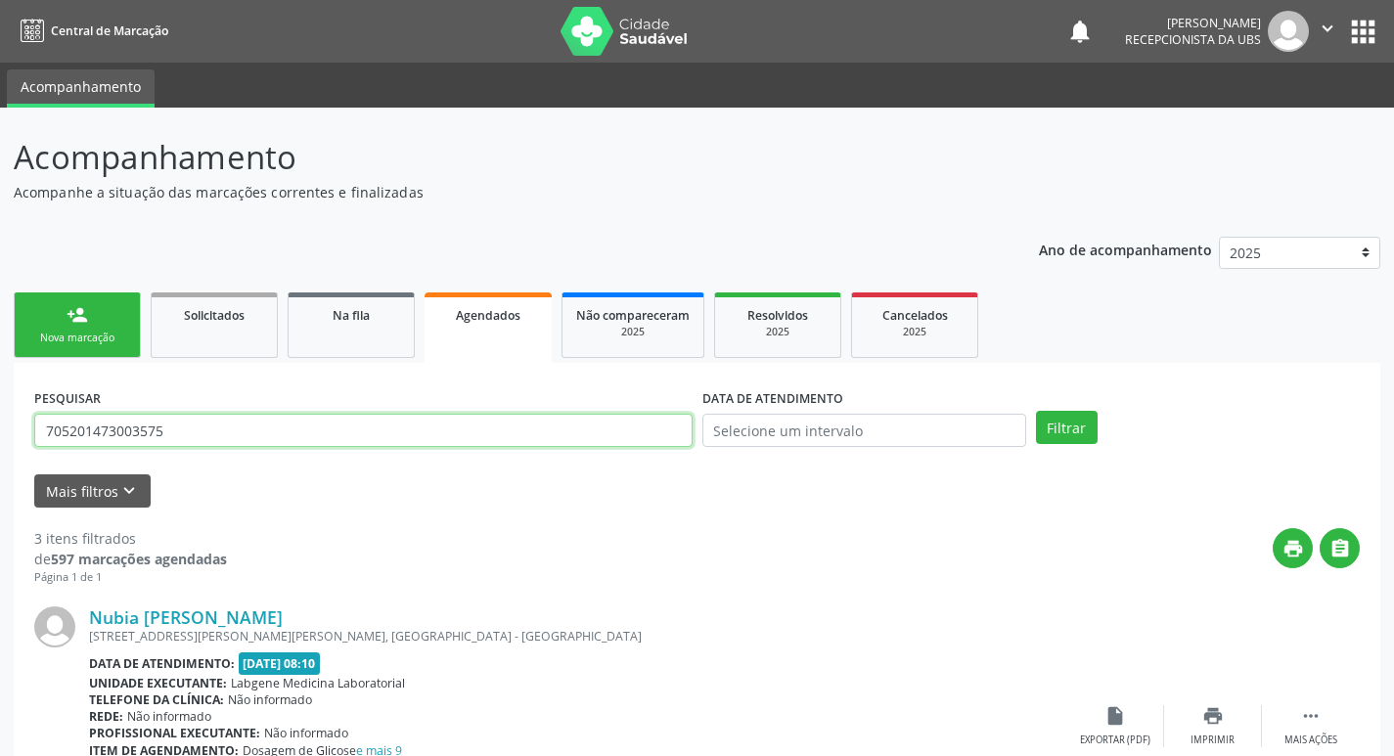
drag, startPoint x: 227, startPoint y: 443, endPoint x: 15, endPoint y: 443, distance: 212.3
type input "703202694808996"
click at [1036, 411] on button "Filtrar" at bounding box center [1067, 427] width 62 height 33
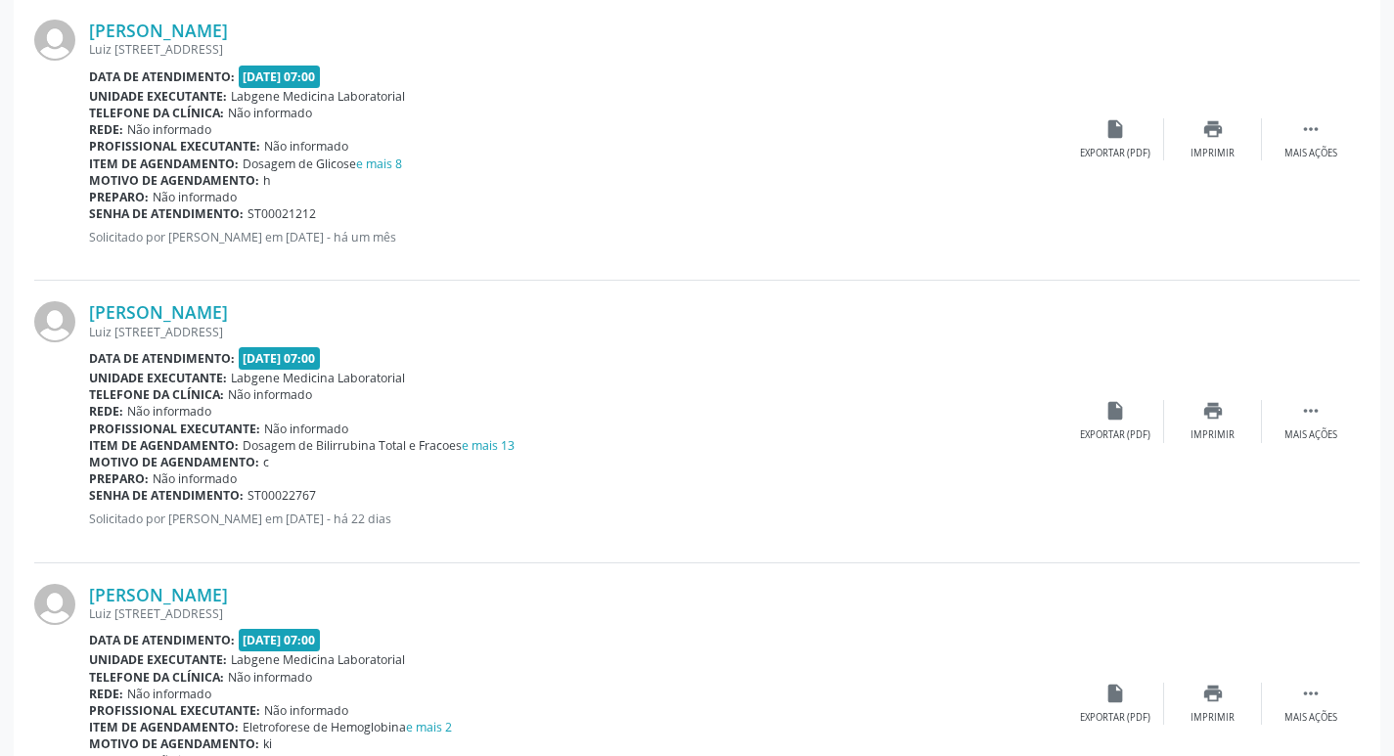
scroll to position [709, 0]
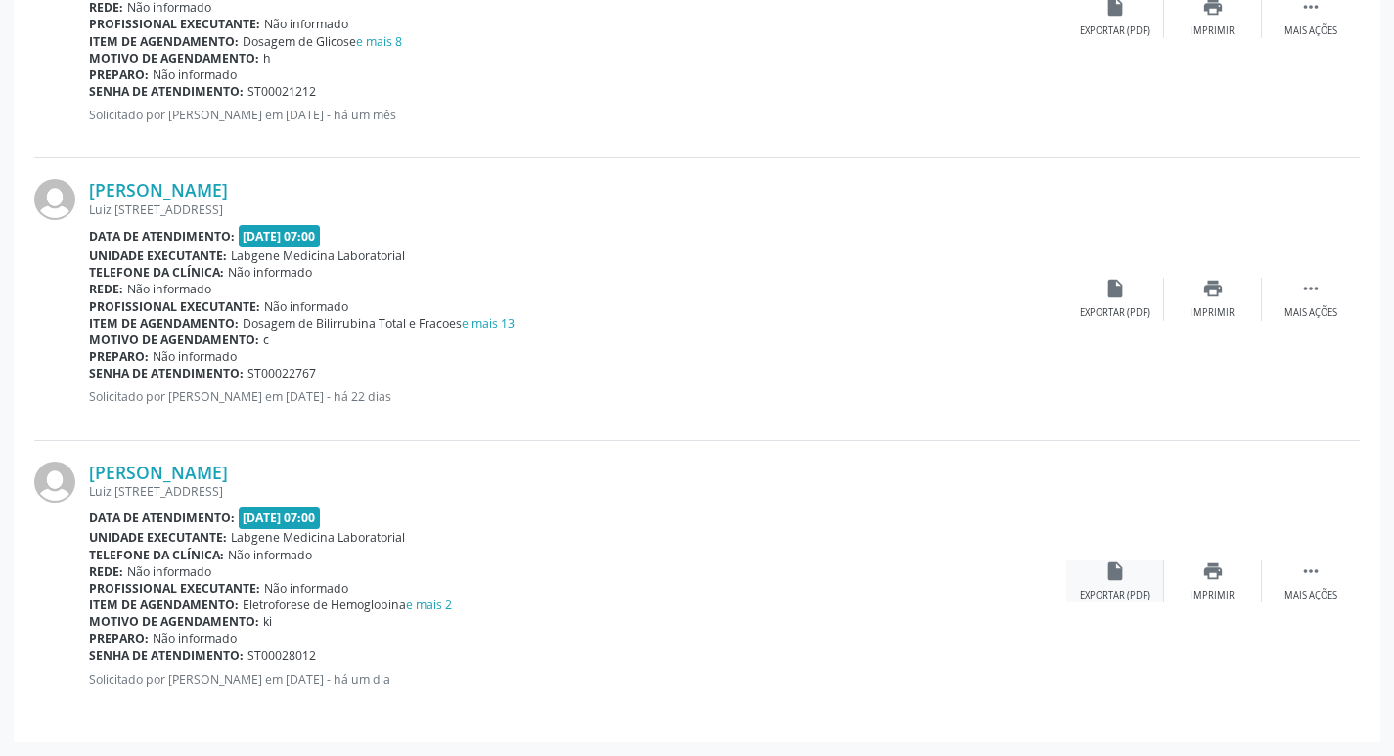
click at [1097, 597] on div "Exportar (PDF)" at bounding box center [1115, 596] width 70 height 14
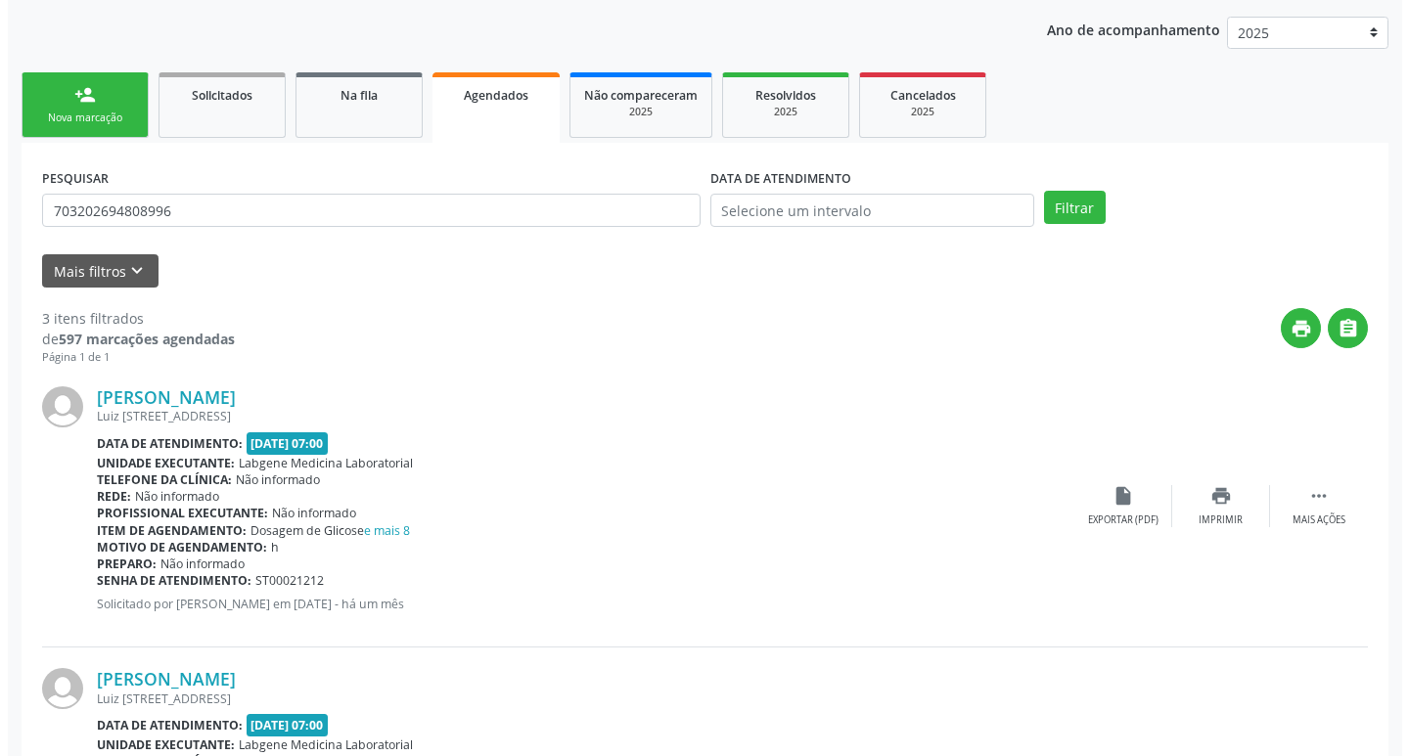
scroll to position [0, 0]
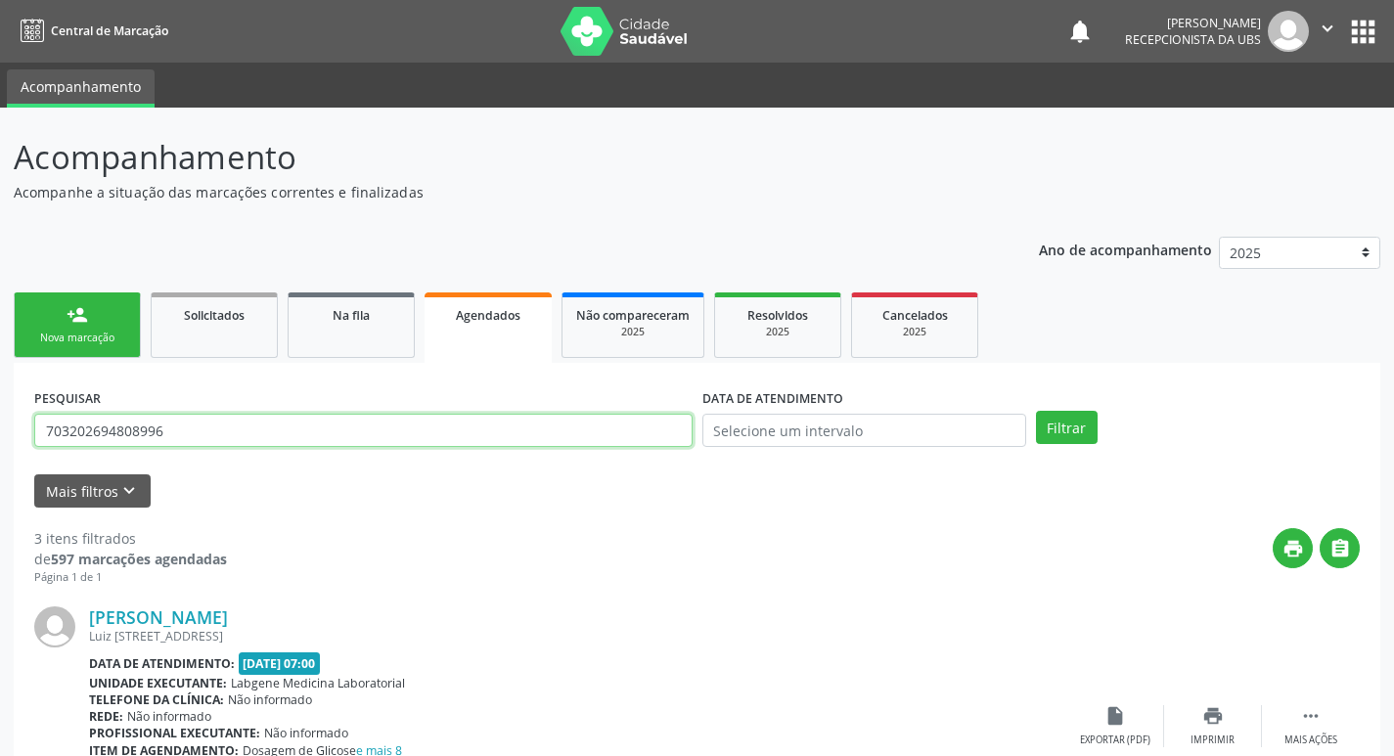
drag, startPoint x: 185, startPoint y: 440, endPoint x: 14, endPoint y: 450, distance: 171.5
type input "708007339731520"
click at [1036, 411] on button "Filtrar" at bounding box center [1067, 427] width 62 height 33
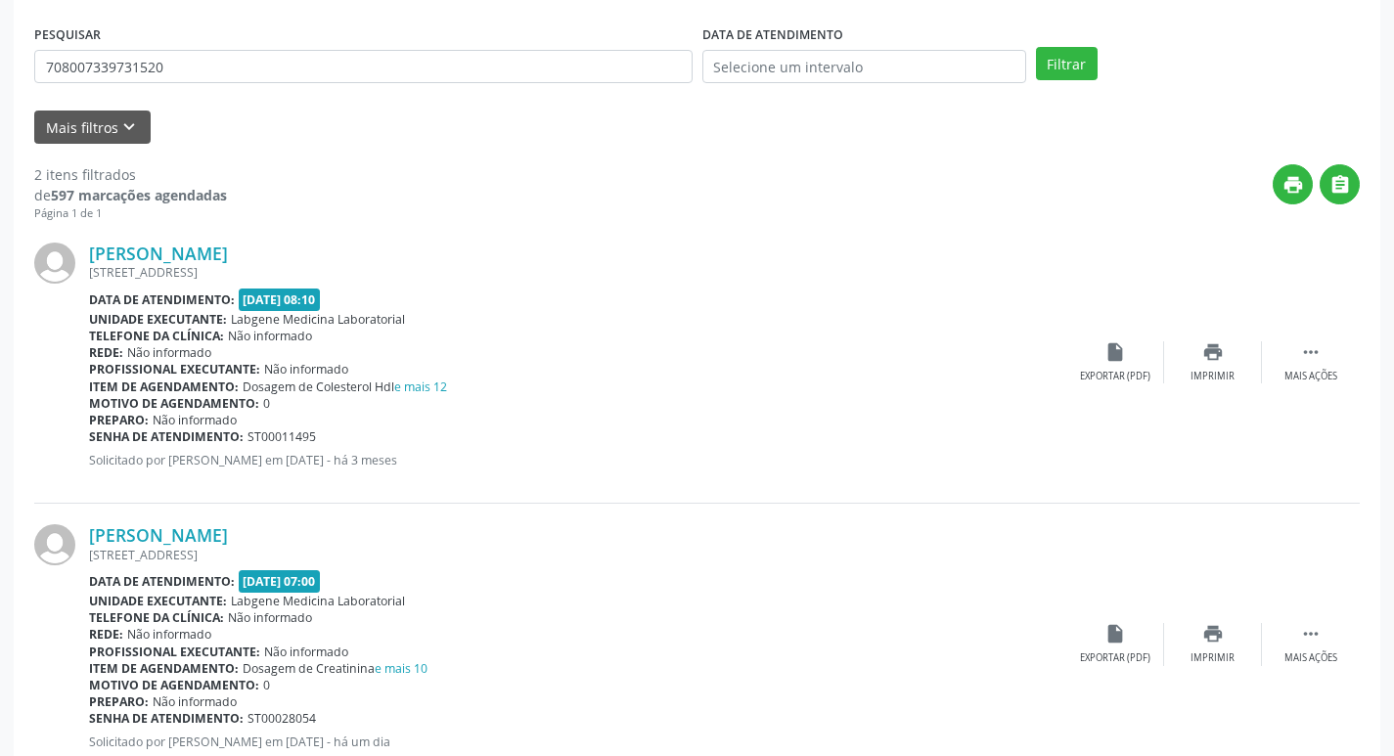
scroll to position [428, 0]
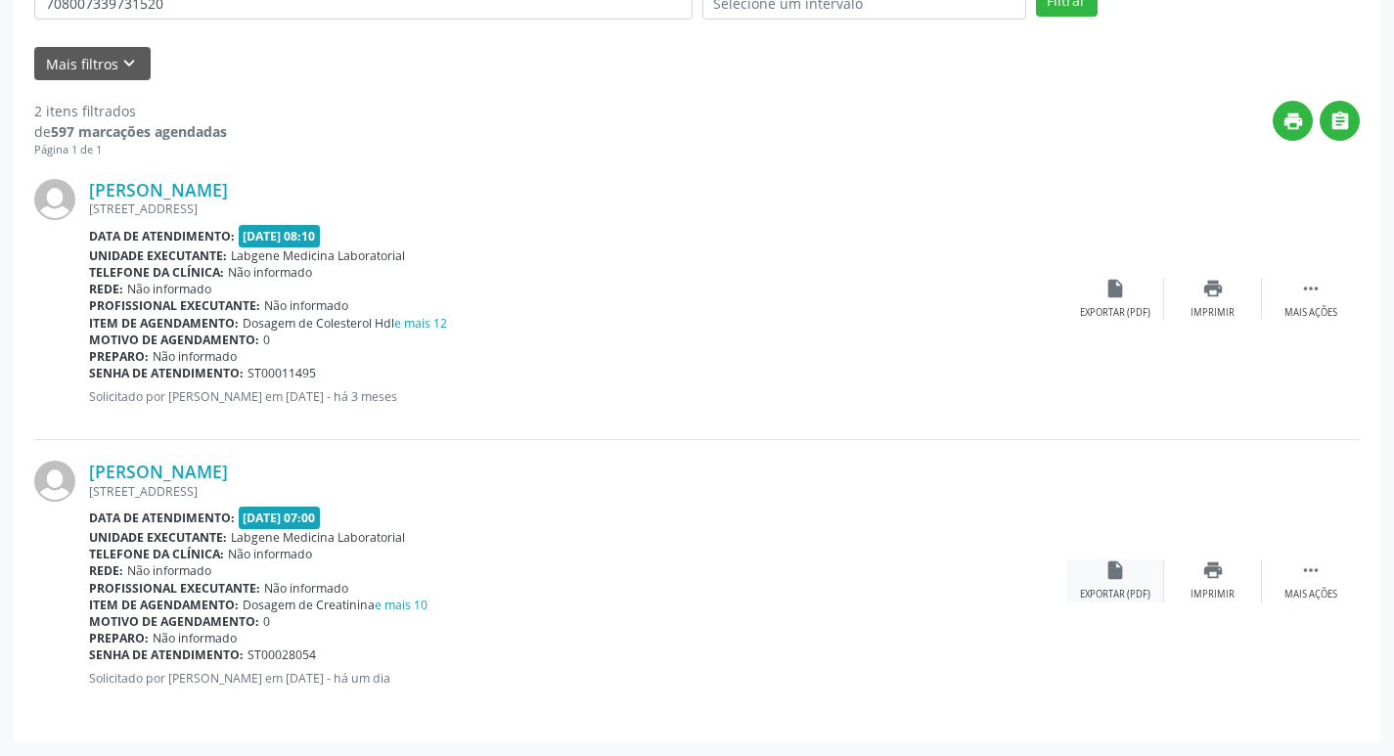
click at [1116, 580] on icon "insert_drive_file" at bounding box center [1116, 571] width 22 height 22
